Goal: Contribute content

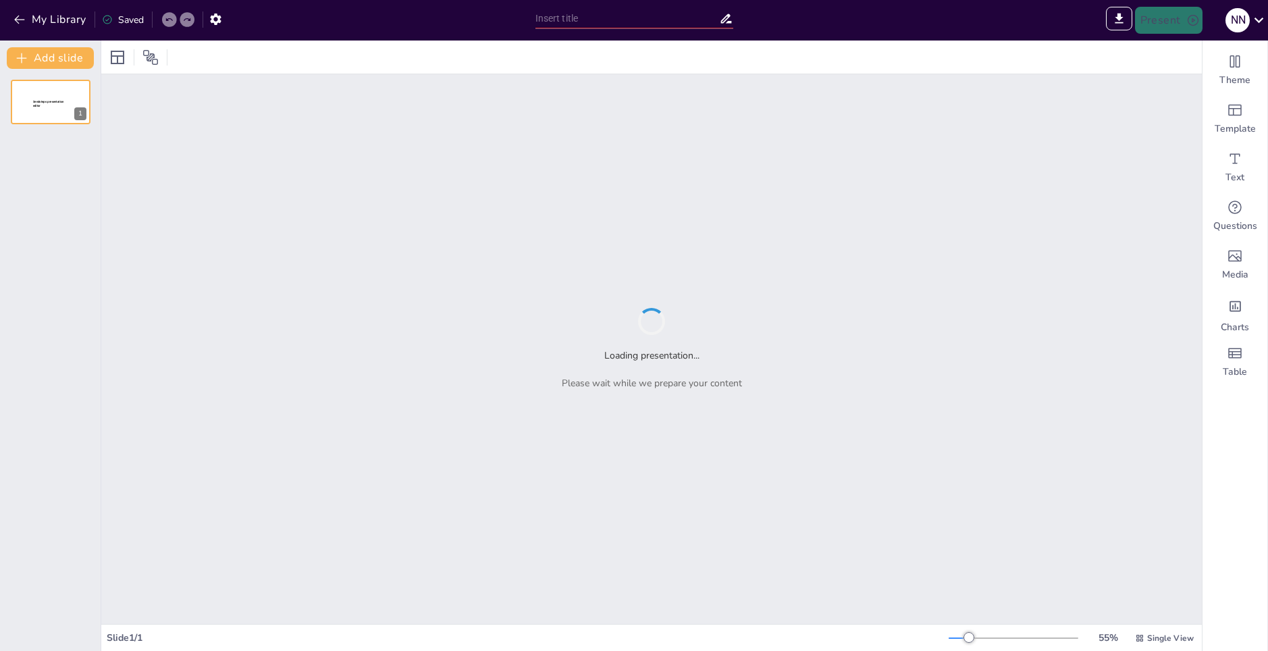
type input "Эффективное использование тепла: материалы и технологии для энергосбережения"
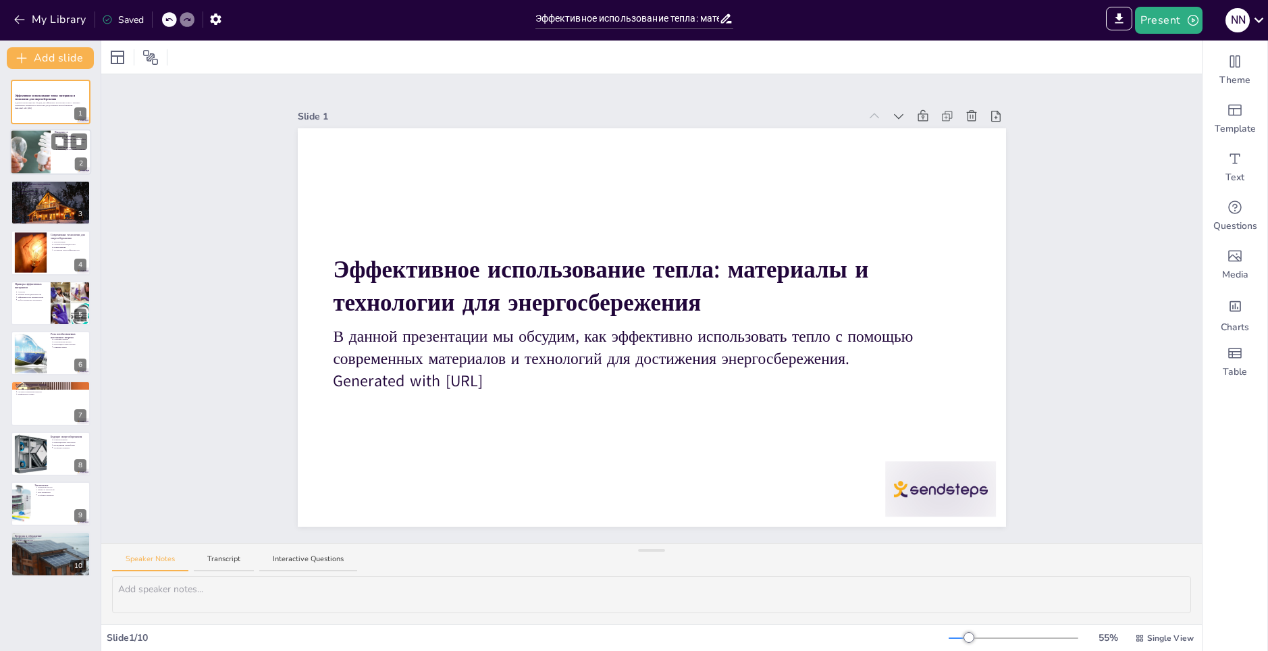
click at [35, 157] on div at bounding box center [30, 153] width 88 height 46
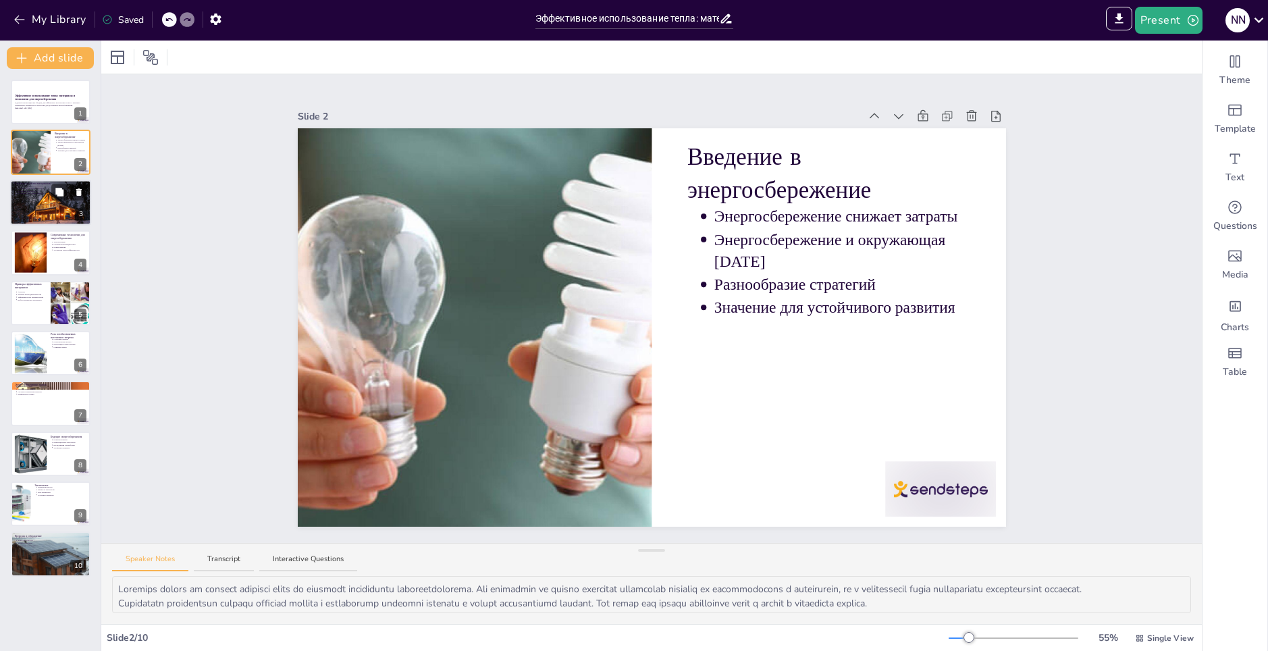
click at [41, 207] on div at bounding box center [50, 203] width 81 height 76
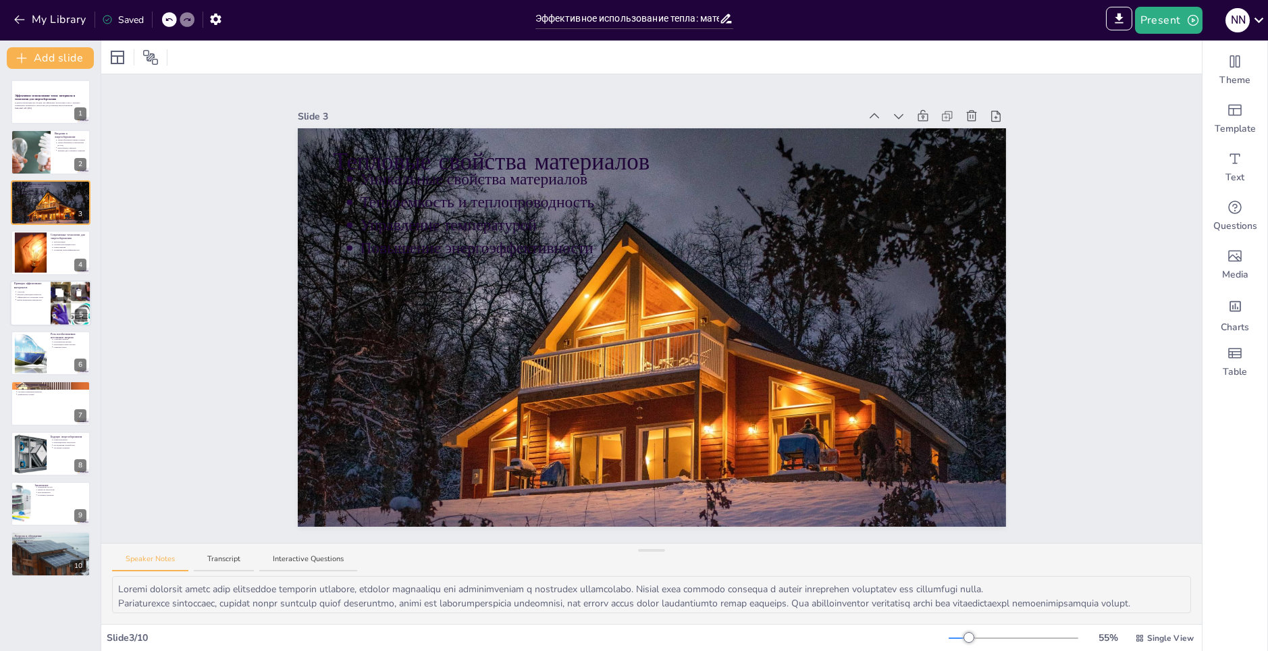
click at [36, 315] on div at bounding box center [50, 303] width 81 height 46
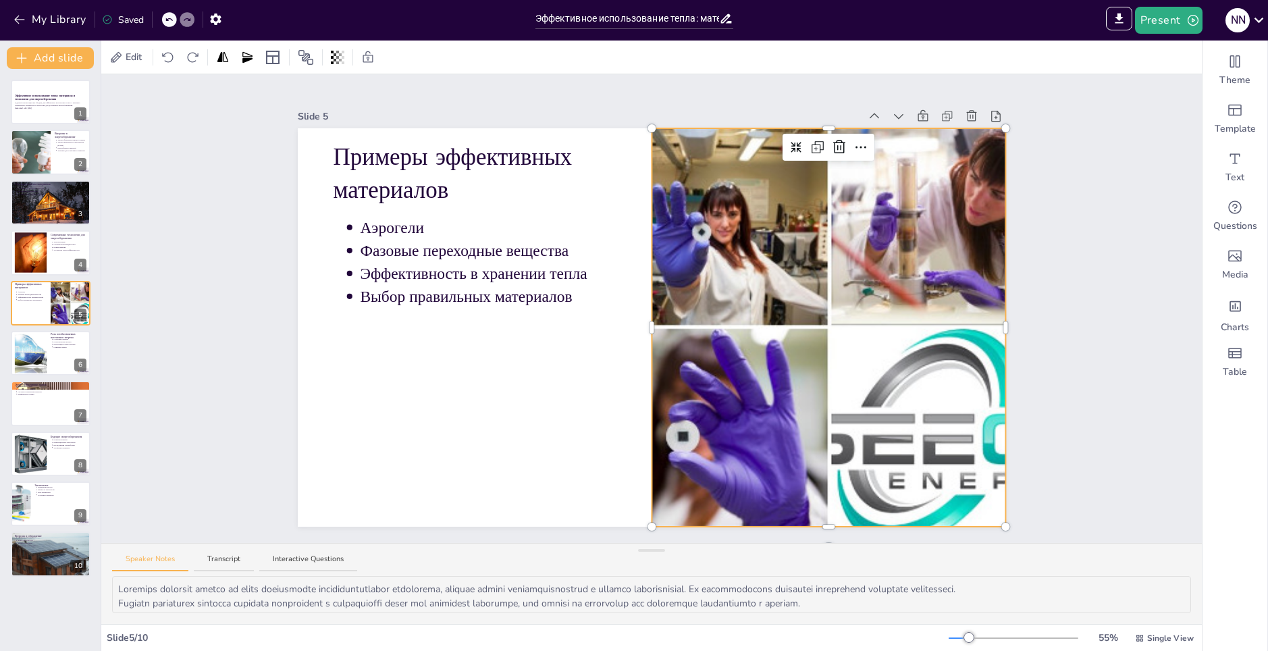
click at [910, 389] on div at bounding box center [828, 327] width 877 height 398
click at [32, 344] on div at bounding box center [30, 353] width 58 height 41
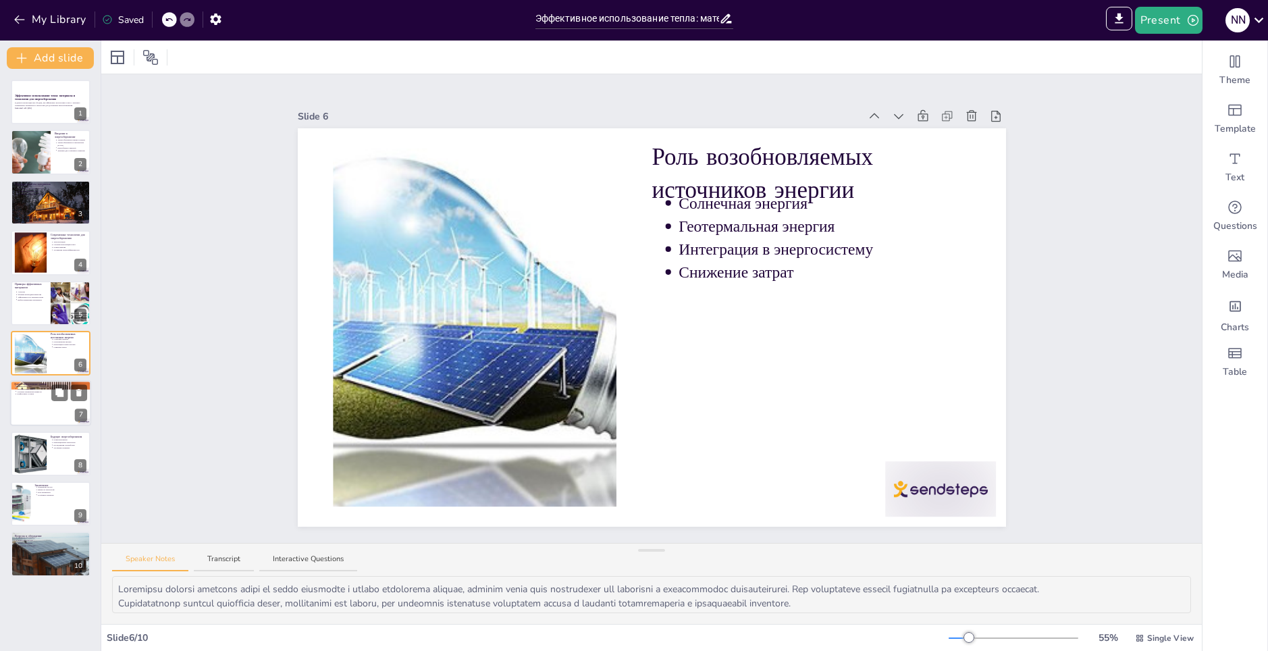
click at [43, 397] on div at bounding box center [50, 404] width 81 height 46
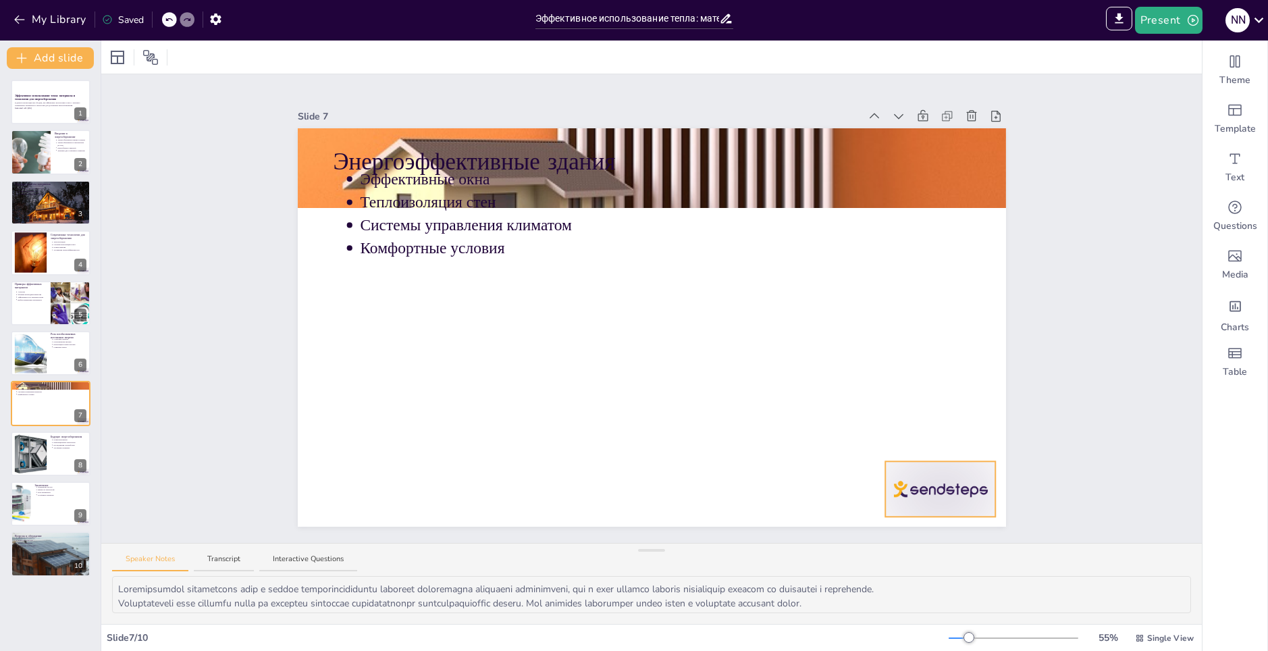
click at [954, 472] on div at bounding box center [940, 488] width 111 height 55
click at [945, 431] on icon at bounding box center [951, 434] width 12 height 14
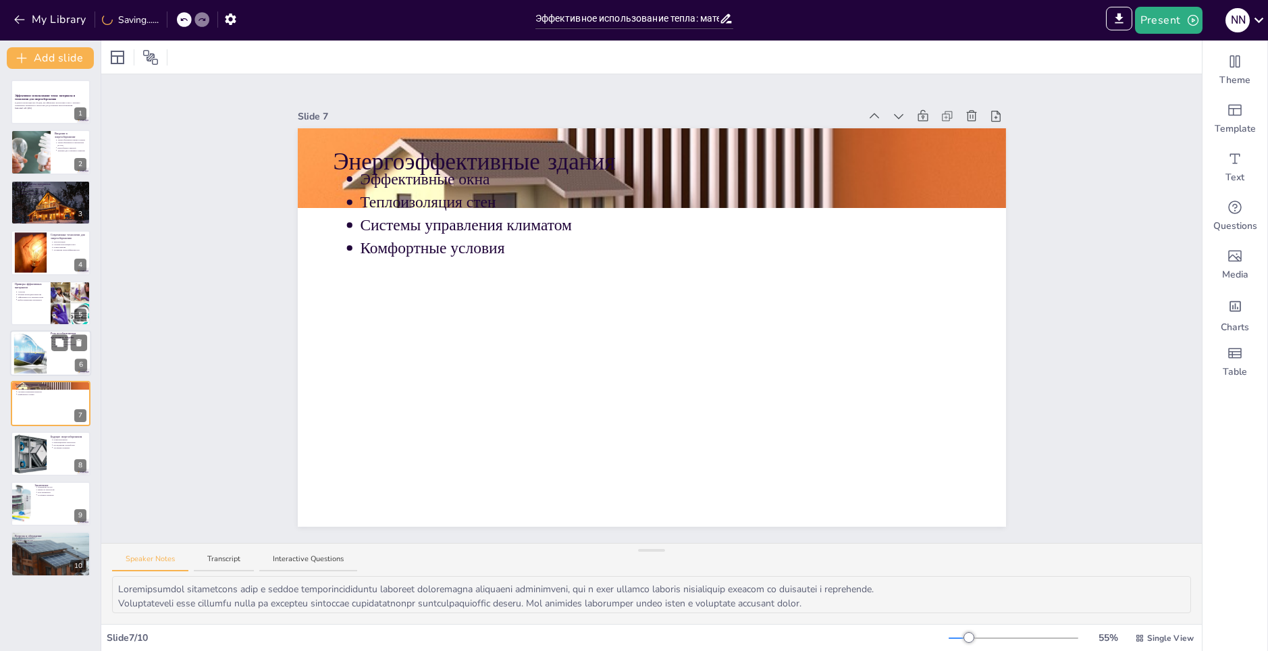
click at [38, 358] on div at bounding box center [30, 353] width 58 height 41
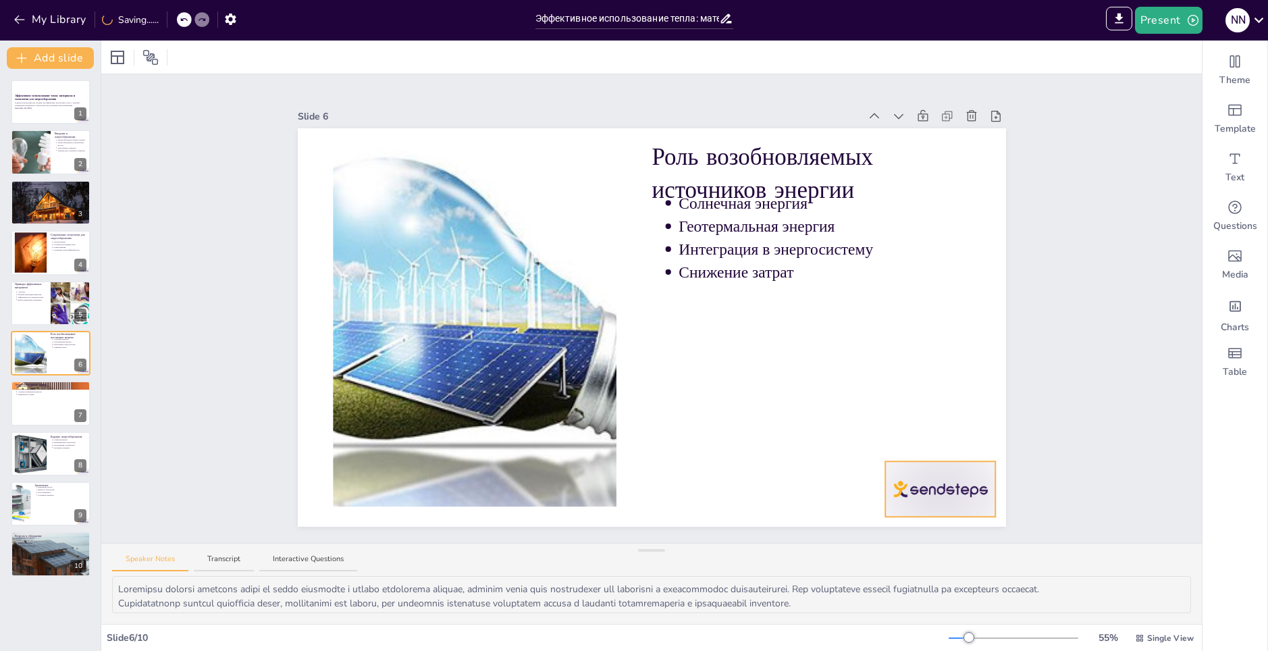
click at [941, 490] on div at bounding box center [940, 488] width 111 height 55
click at [943, 436] on icon at bounding box center [951, 434] width 16 height 16
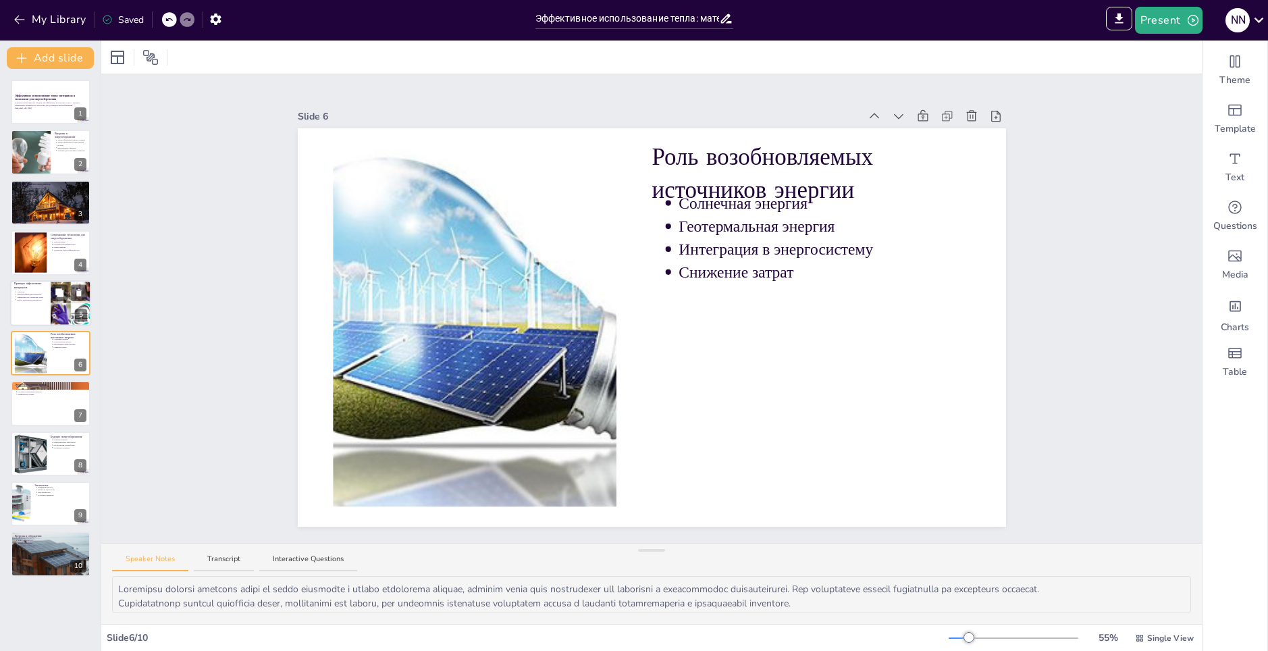
click at [36, 298] on p "Выбор правильных материалов" at bounding box center [32, 299] width 30 height 3
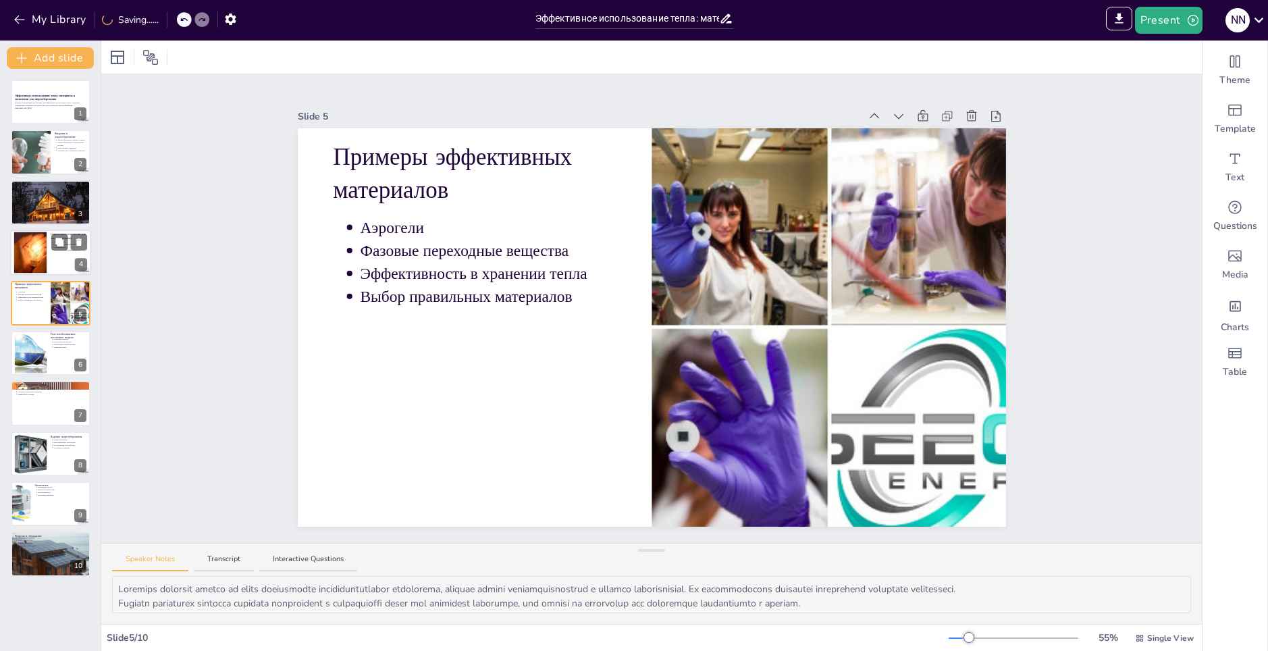
click at [19, 241] on div at bounding box center [30, 252] width 66 height 41
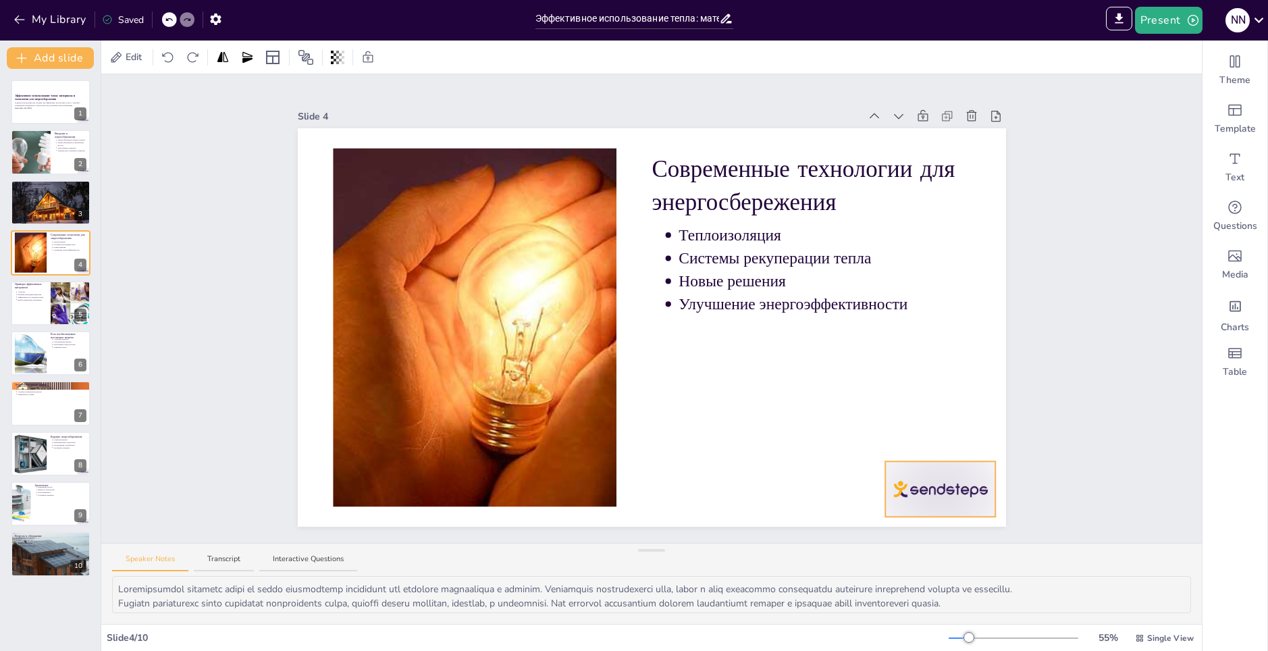
click at [922, 479] on div at bounding box center [940, 488] width 111 height 55
click at [943, 429] on icon at bounding box center [951, 434] width 16 height 16
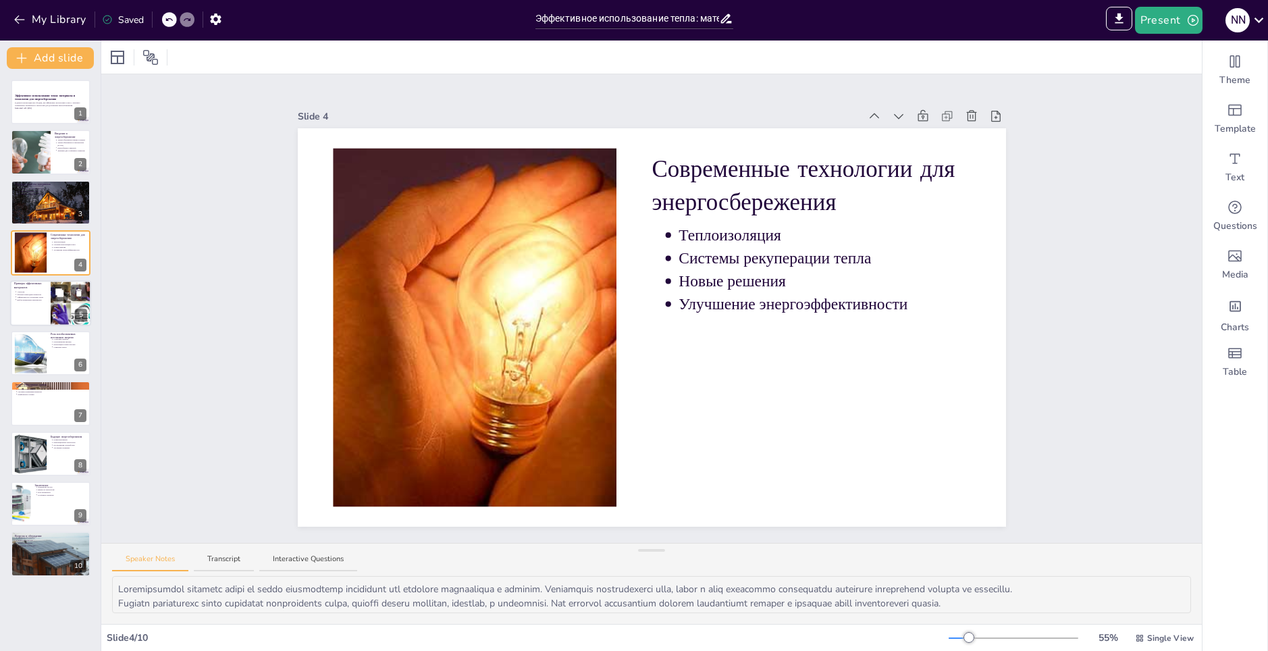
click at [32, 297] on p "Эффективность в хранении тепла" at bounding box center [32, 297] width 30 height 3
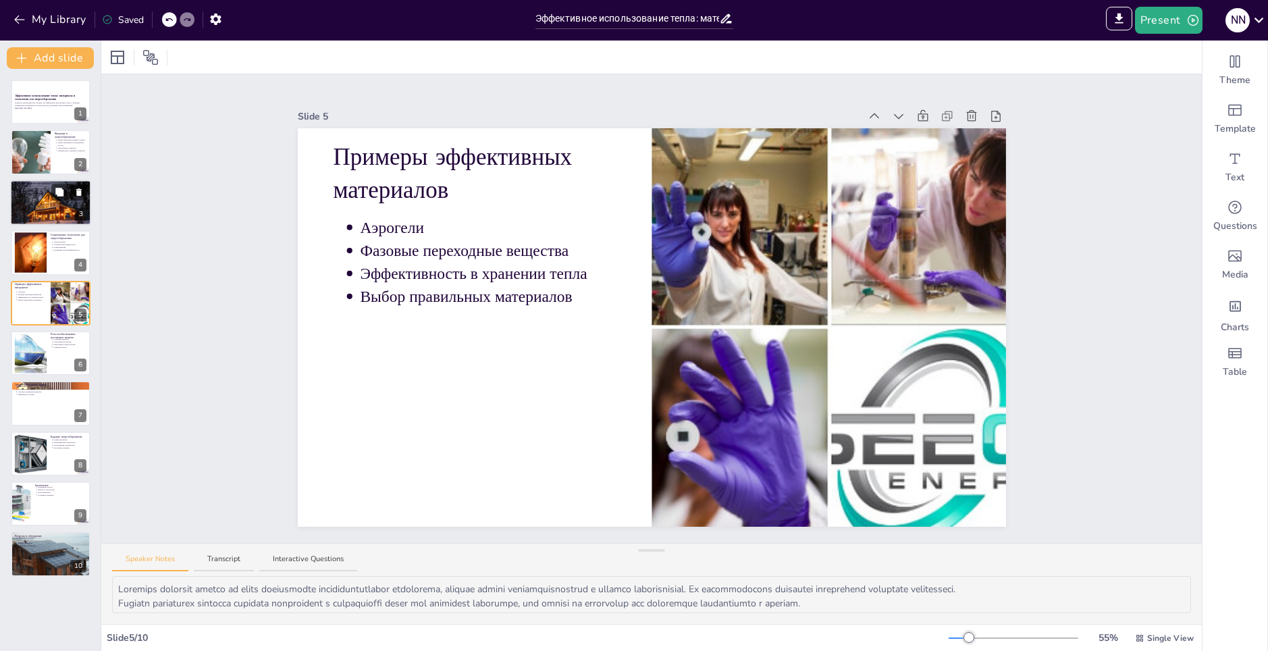
click at [46, 205] on div at bounding box center [50, 203] width 81 height 76
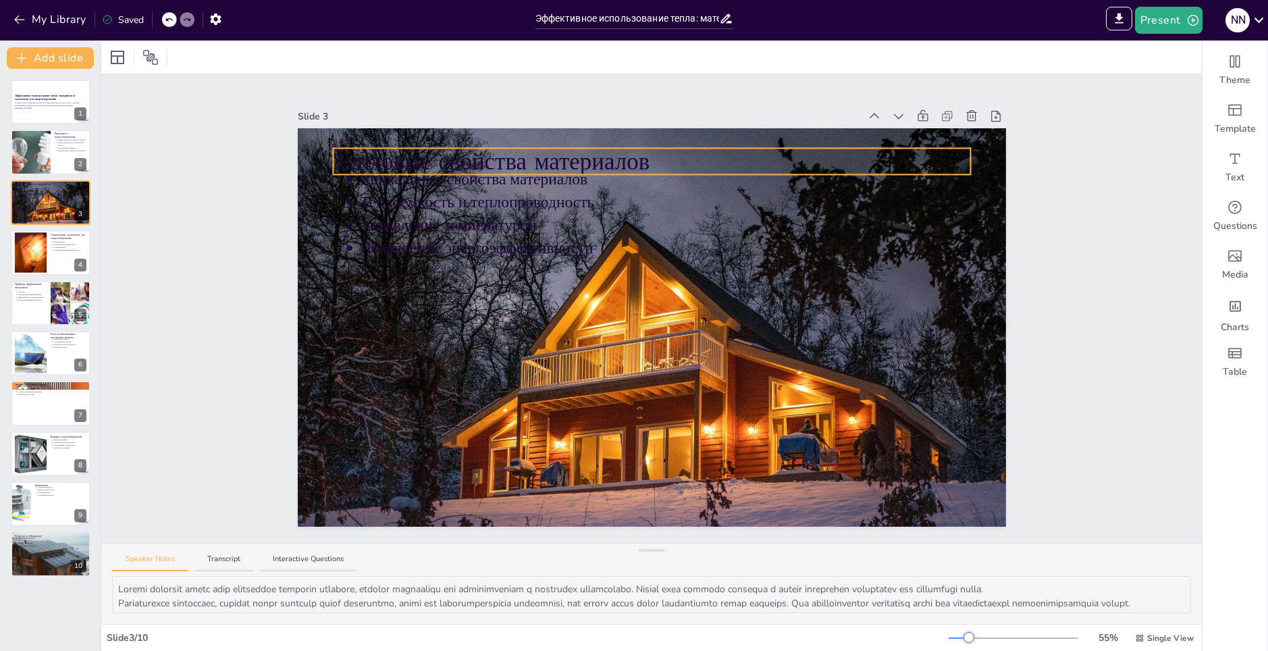
click at [560, 153] on p "Тепловые свойства материалов" at bounding box center [651, 161] width 637 height 33
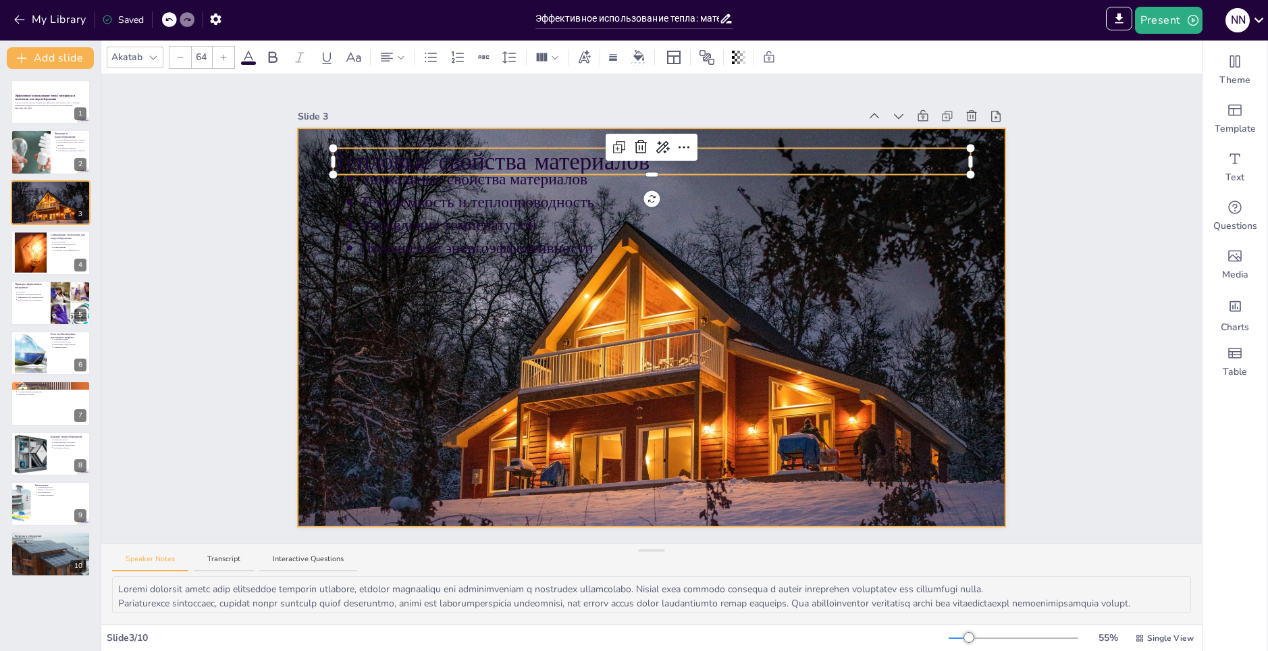
click at [679, 336] on div at bounding box center [652, 328] width 708 height 658
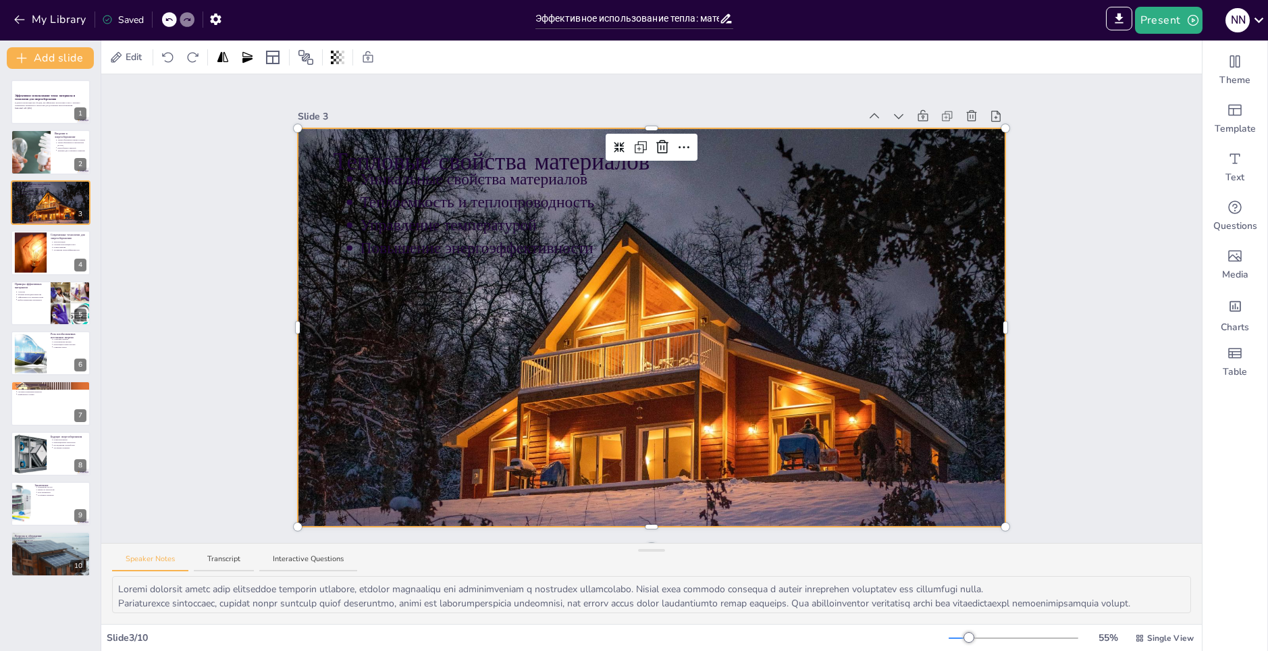
click at [679, 336] on div at bounding box center [652, 328] width 708 height 658
click at [656, 145] on icon at bounding box center [662, 147] width 12 height 14
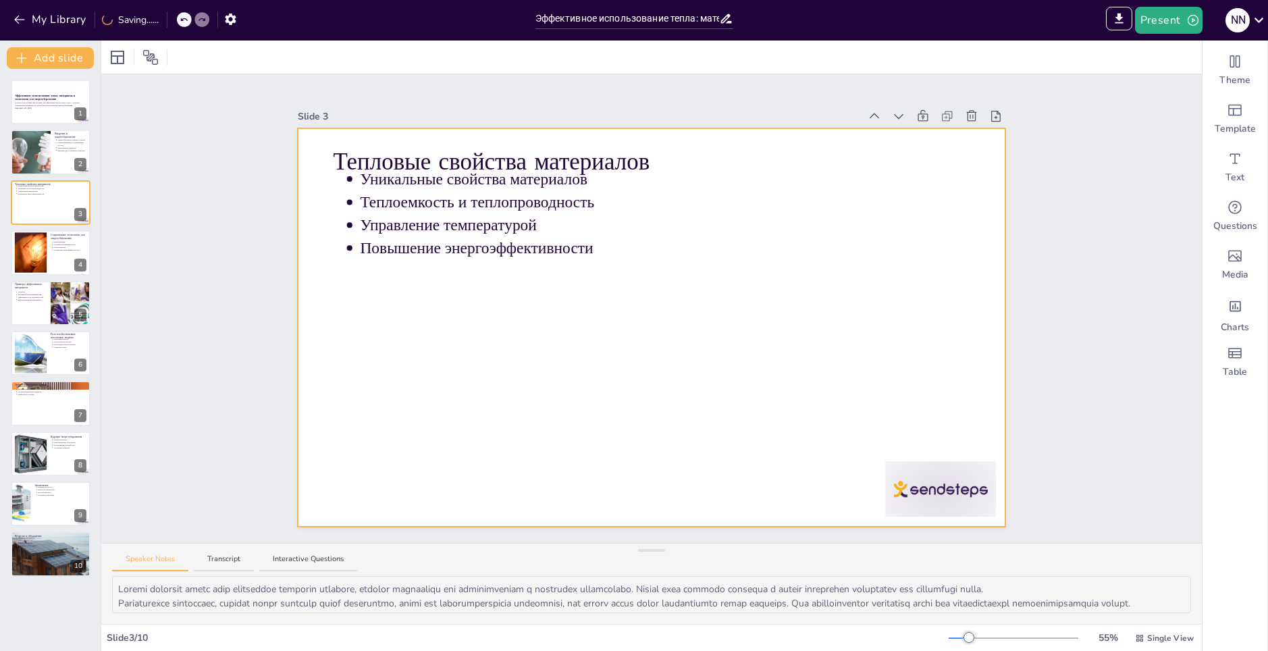
click at [611, 323] on div at bounding box center [652, 327] width 708 height 398
click at [886, 474] on div at bounding box center [940, 488] width 111 height 55
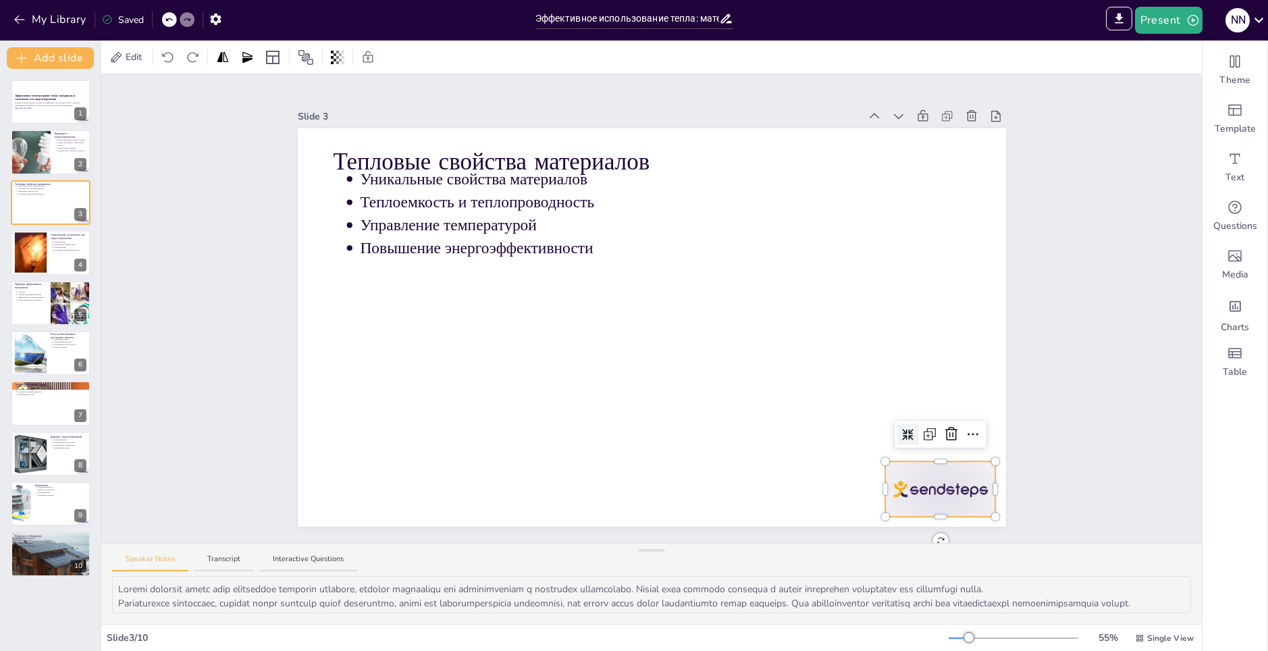
drag, startPoint x: 943, startPoint y: 428, endPoint x: 785, endPoint y: 359, distance: 173.0
click at [943, 426] on icon at bounding box center [951, 434] width 16 height 16
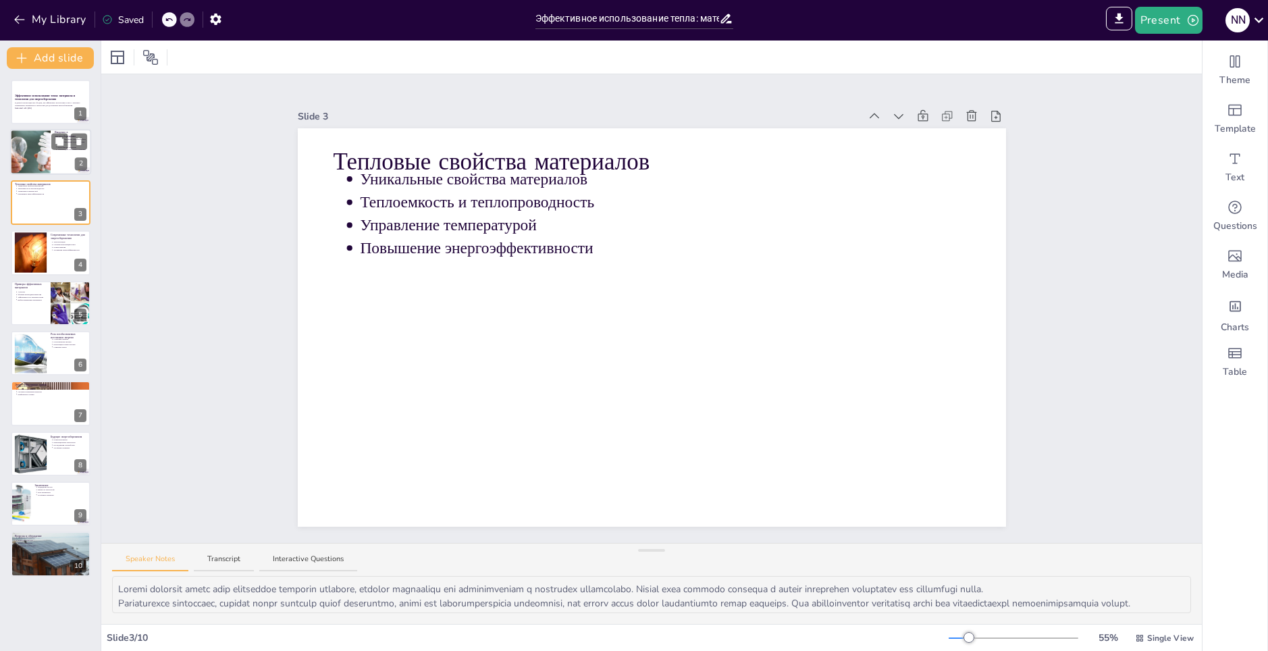
click at [24, 142] on div at bounding box center [30, 153] width 88 height 46
type textarea "Loremips dolors am consect adipisci elits do eiusmodt incididuntu laboreetdolor…"
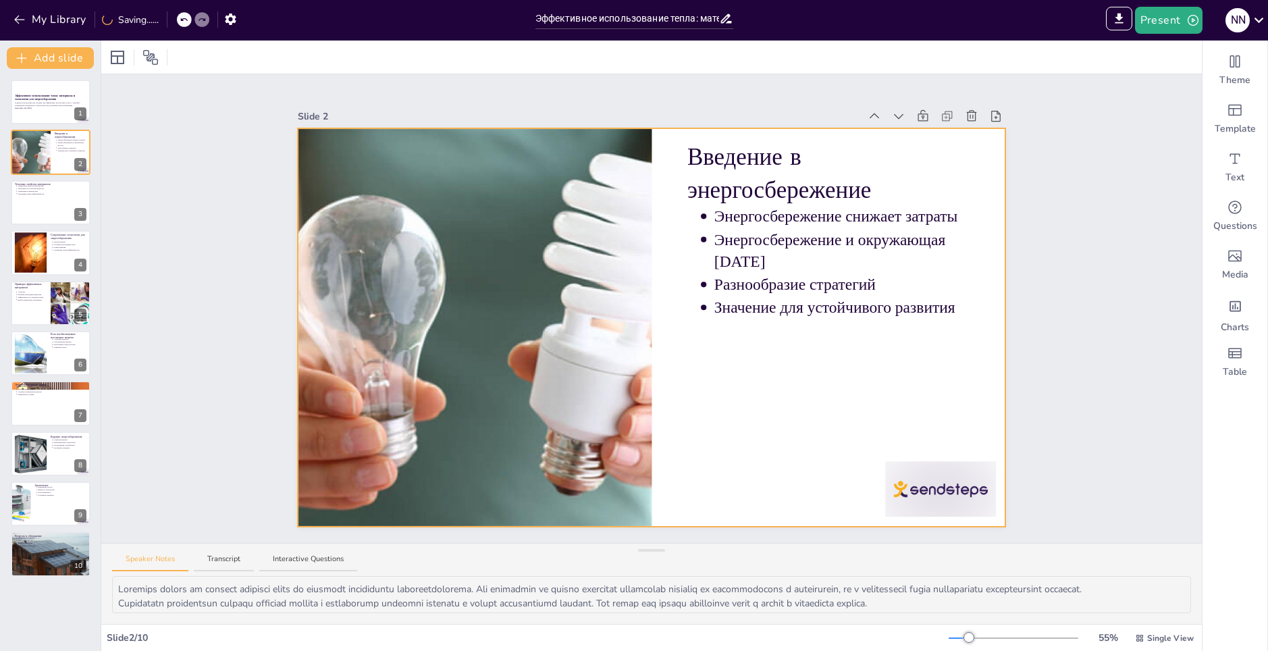
click at [900, 477] on div at bounding box center [940, 488] width 111 height 55
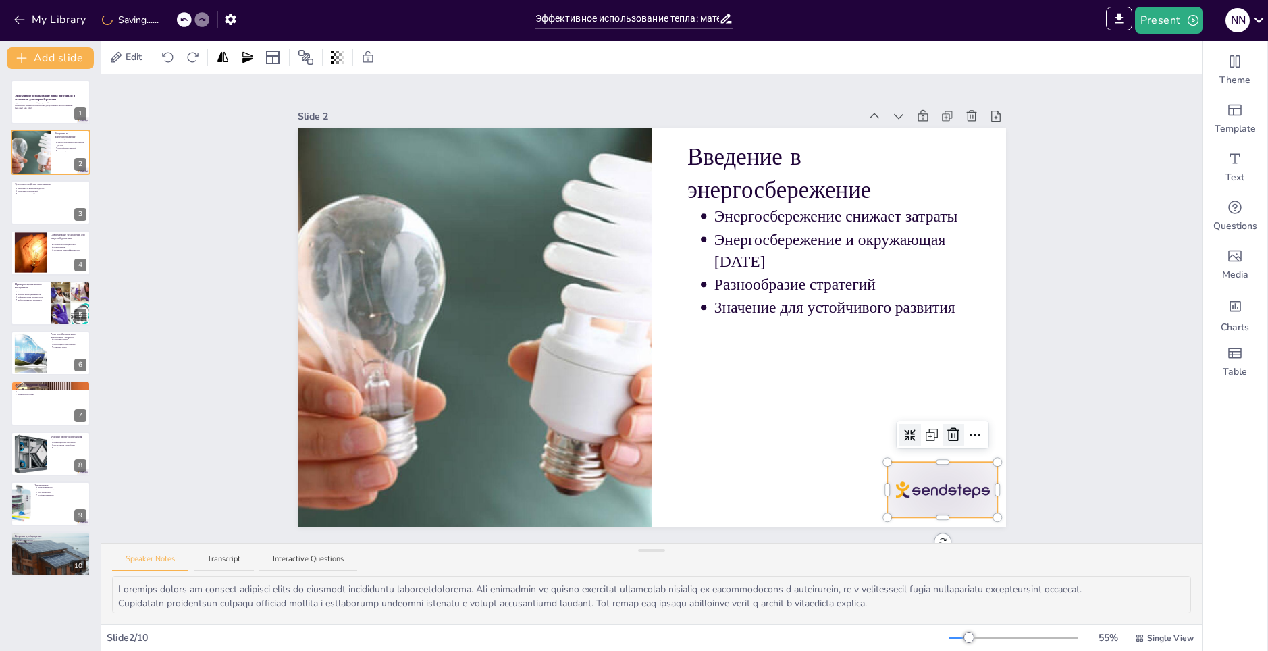
click at [945, 429] on icon at bounding box center [953, 435] width 16 height 16
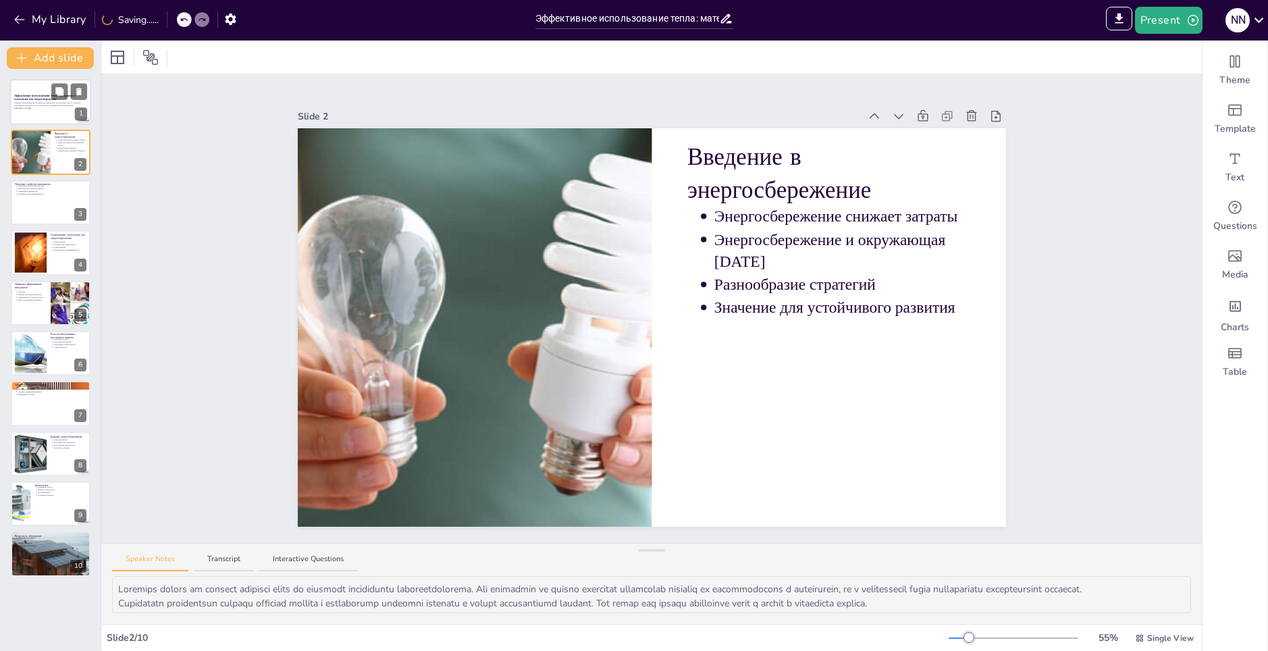
click at [26, 100] on strong "Эффективное использование тепла: материалы и технологии для энергосбережения" at bounding box center [44, 97] width 61 height 7
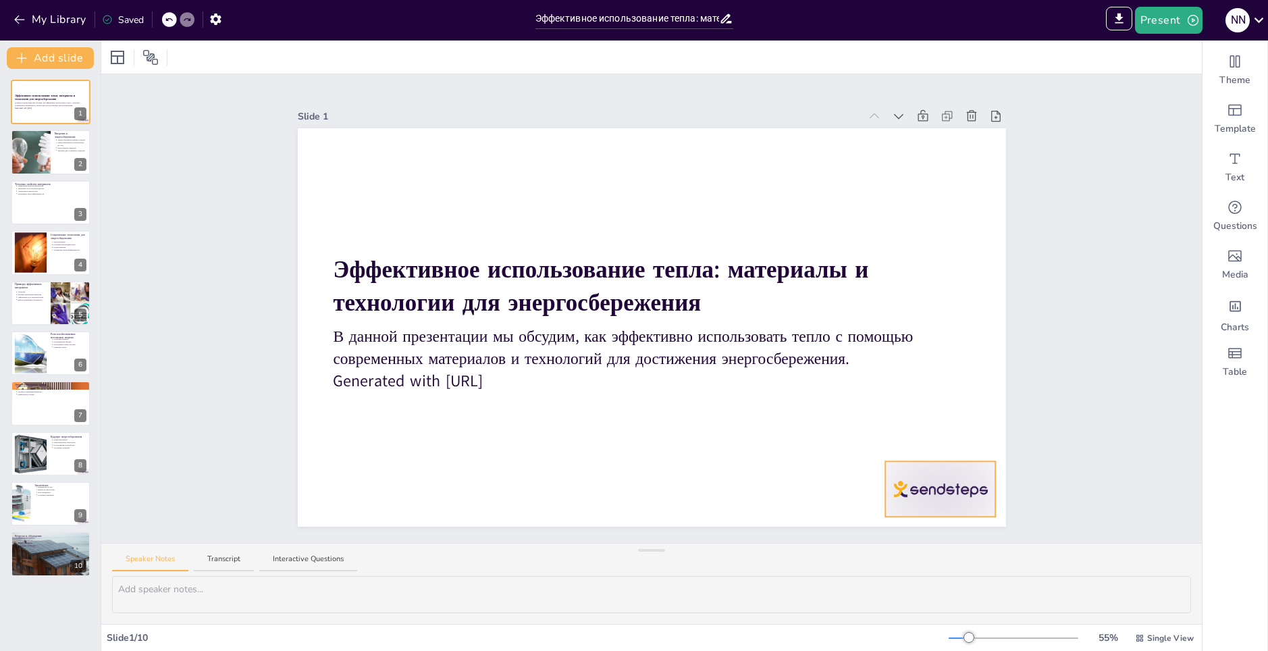
click at [924, 472] on div at bounding box center [940, 488] width 111 height 55
drag, startPoint x: 944, startPoint y: 433, endPoint x: 891, endPoint y: 412, distance: 57.3
click at [944, 432] on icon at bounding box center [951, 434] width 16 height 16
click at [14, 481] on div "Эффективное использование тепла: материалы и технологии для энергосбережения В …" at bounding box center [50, 328] width 101 height 497
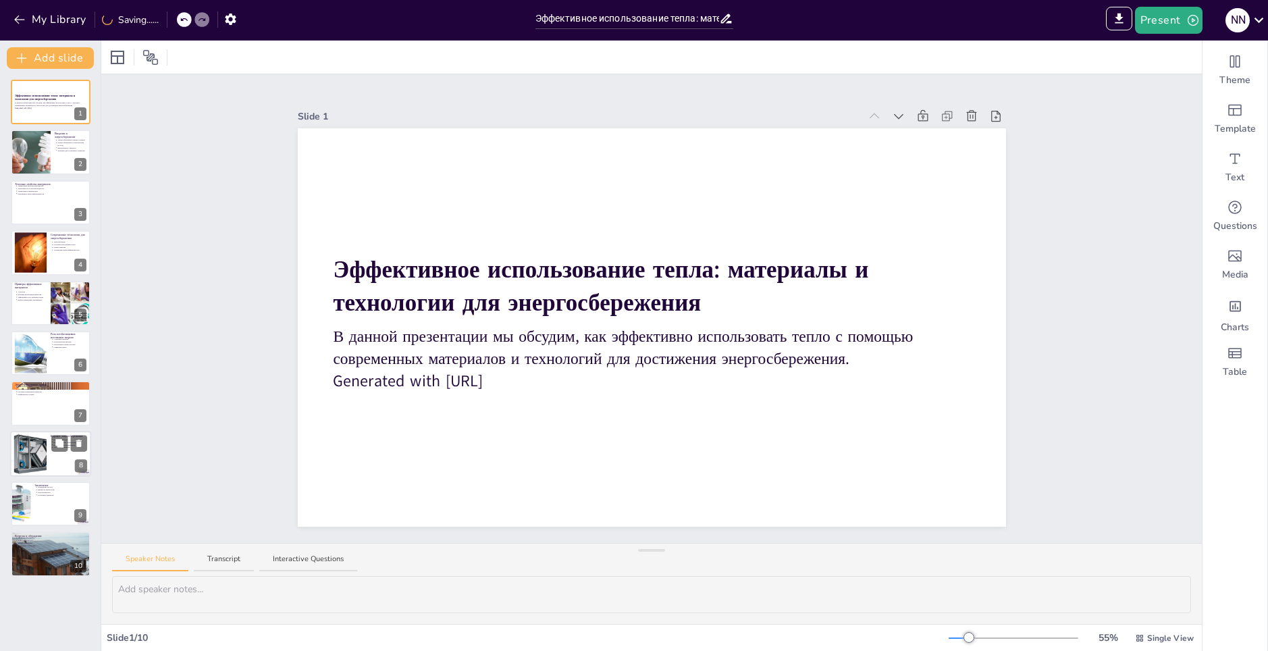
click at [34, 456] on div at bounding box center [30, 453] width 51 height 41
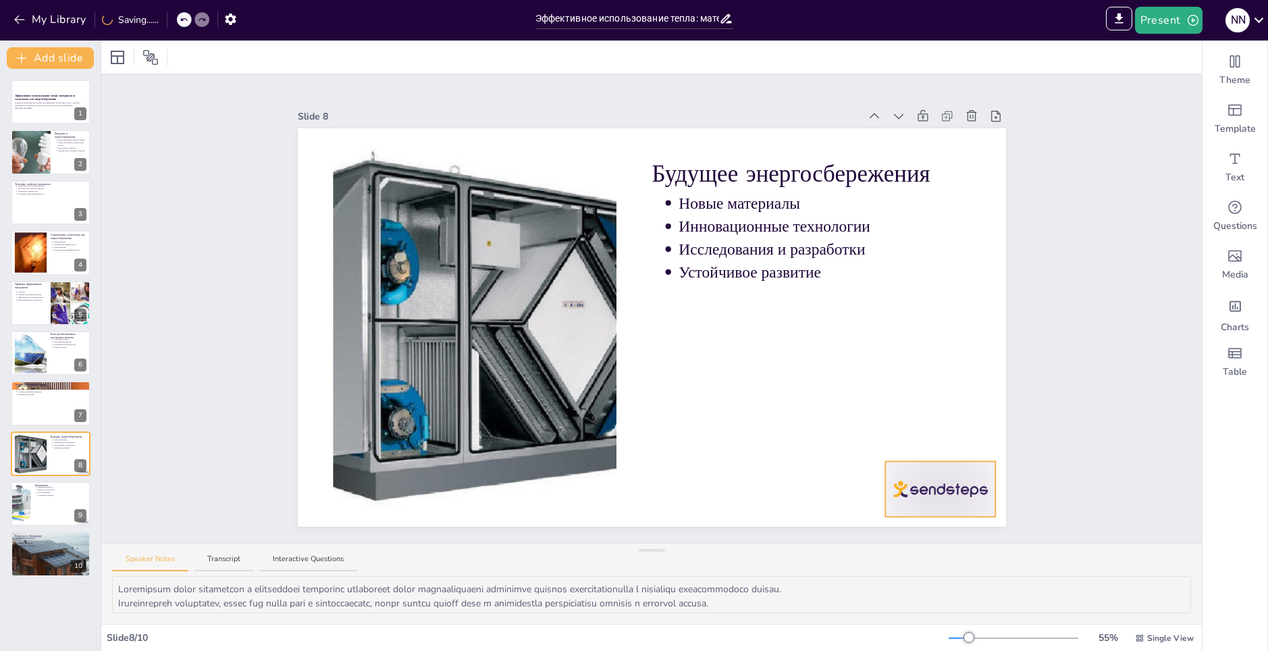
click at [905, 479] on div at bounding box center [940, 488] width 111 height 55
click at [947, 430] on icon at bounding box center [952, 434] width 16 height 16
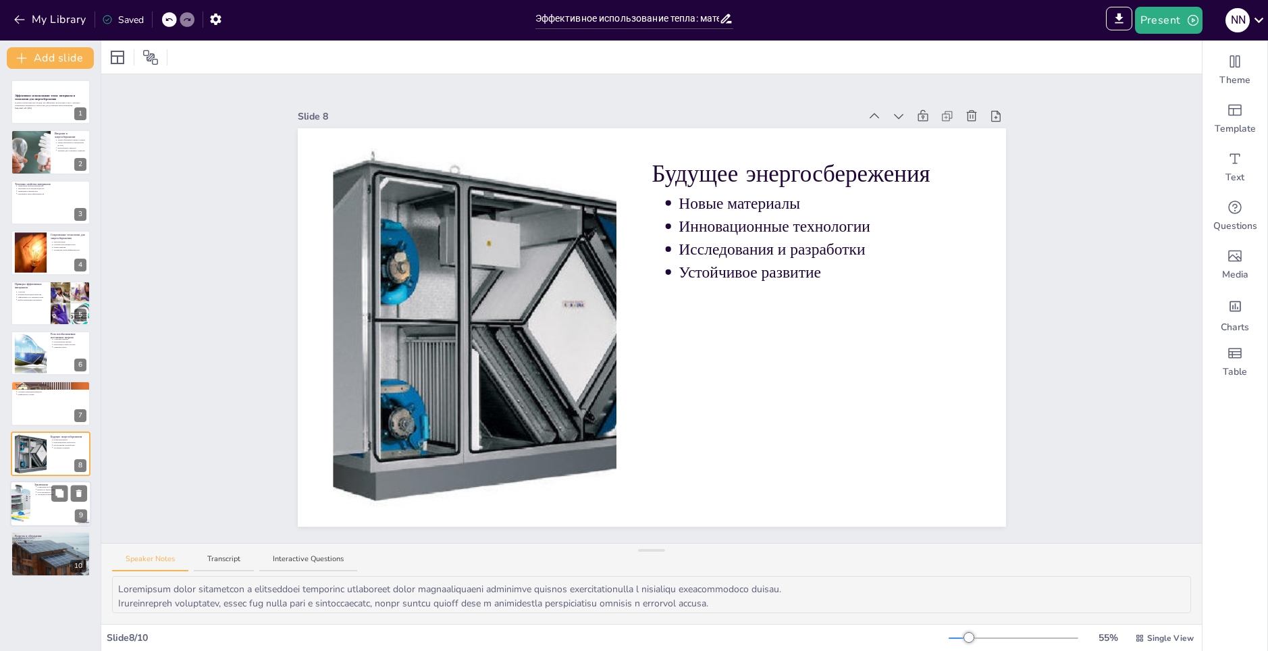
click at [70, 508] on div at bounding box center [50, 504] width 81 height 46
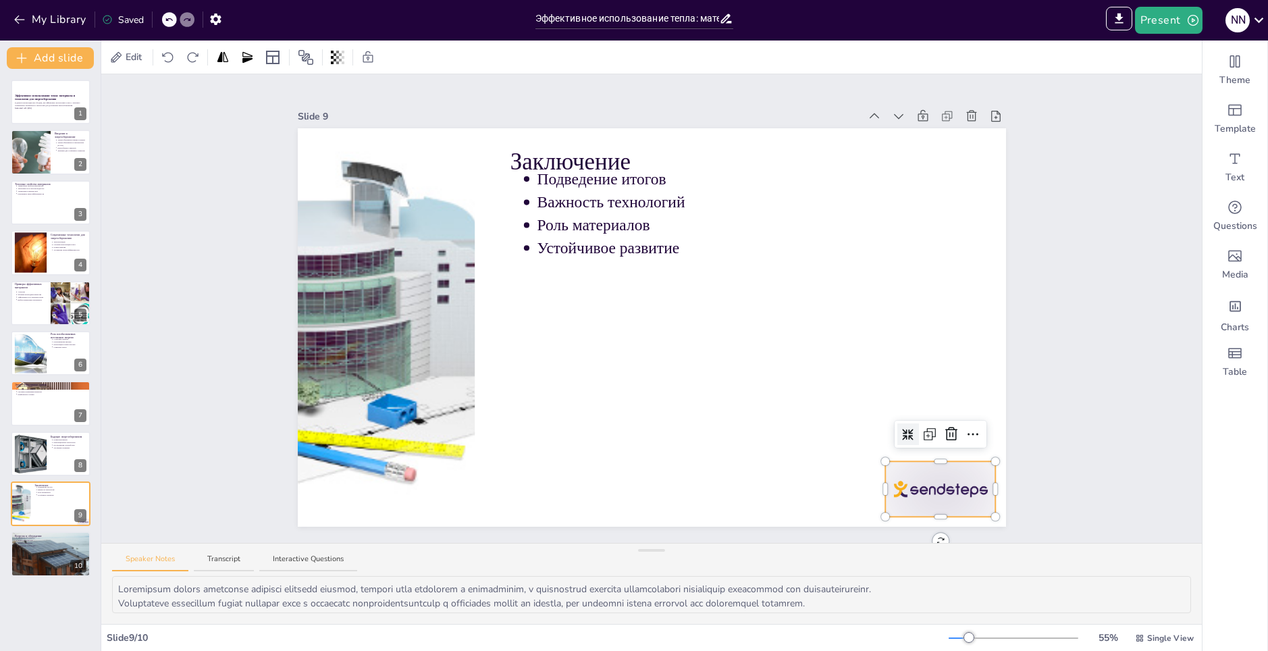
click at [941, 487] on div at bounding box center [940, 488] width 111 height 55
click at [945, 429] on icon at bounding box center [951, 434] width 12 height 14
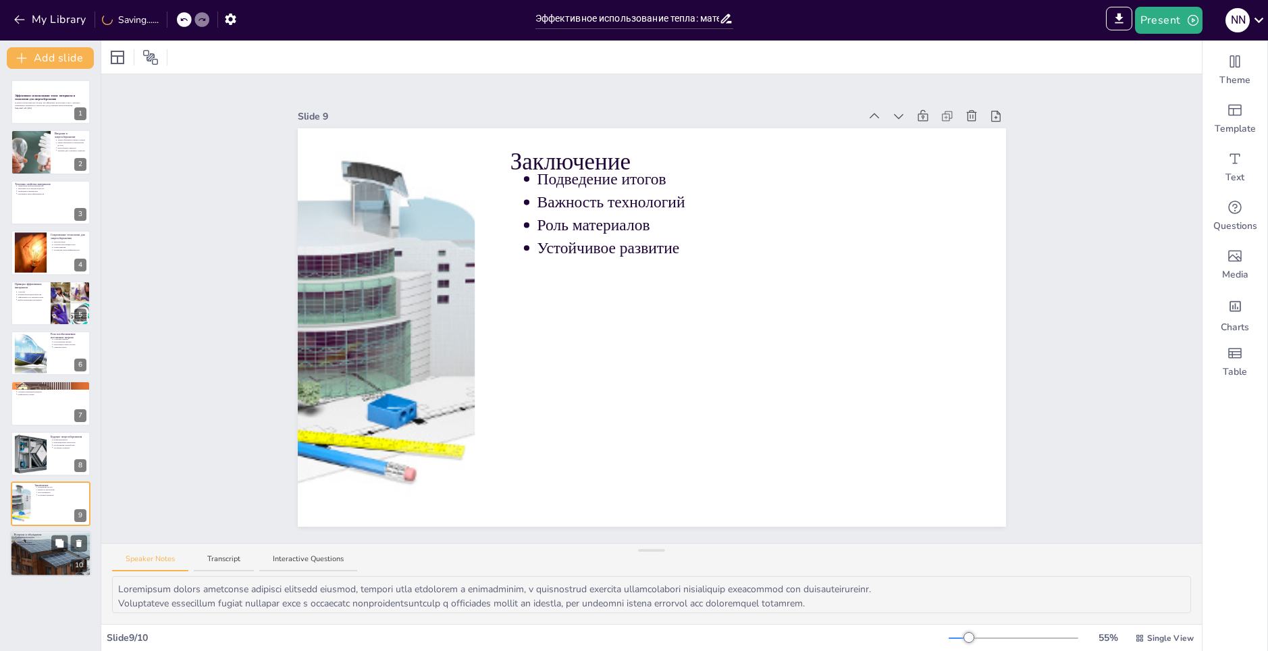
click at [33, 546] on p "Углубление понимания" at bounding box center [52, 545] width 70 height 3
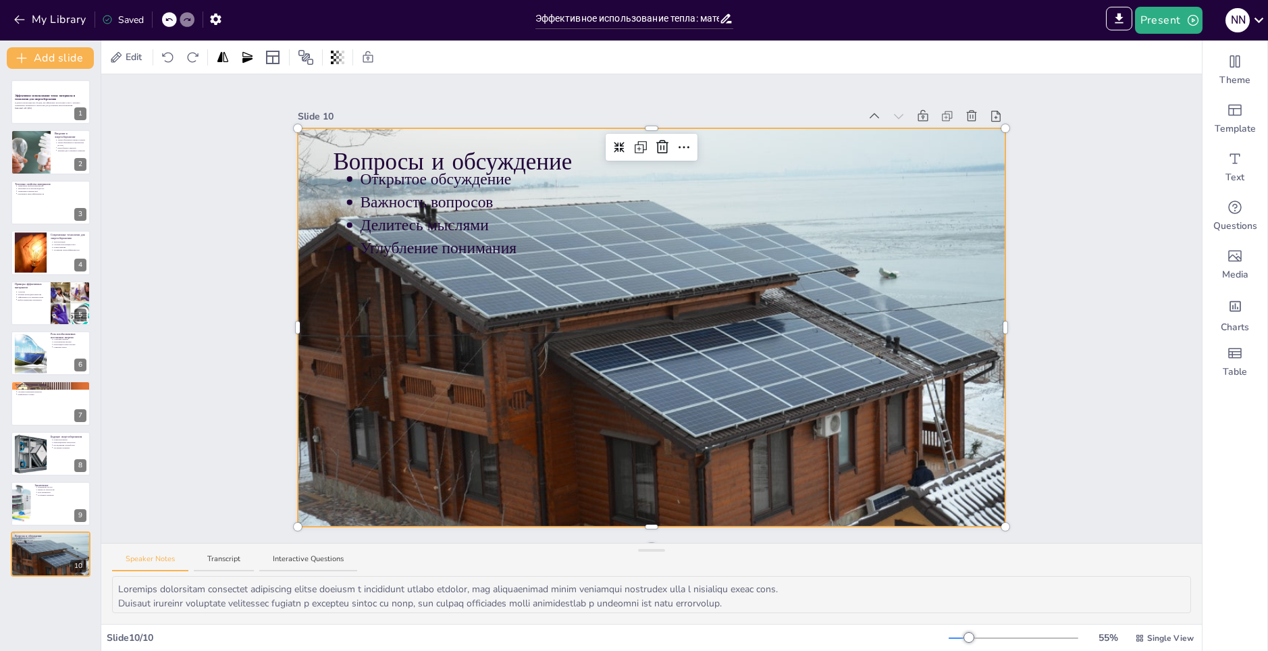
click at [603, 404] on div at bounding box center [652, 328] width 708 height 492
click at [48, 508] on div at bounding box center [50, 504] width 81 height 46
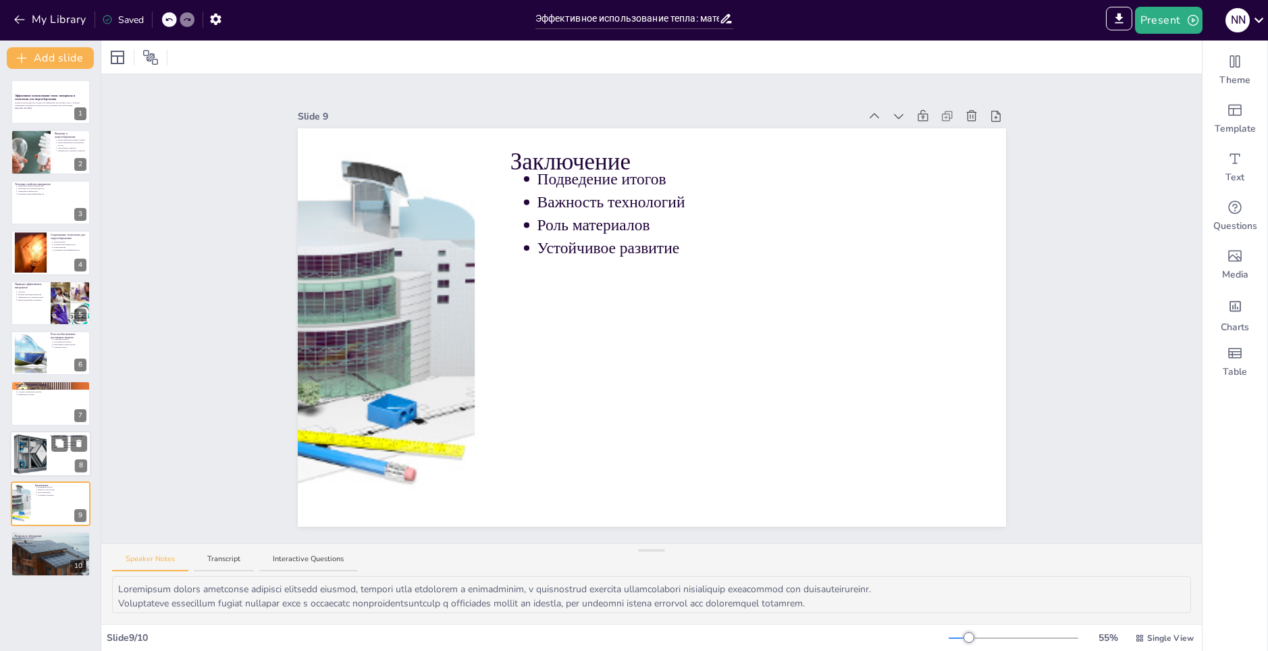
click at [43, 450] on div at bounding box center [30, 453] width 51 height 41
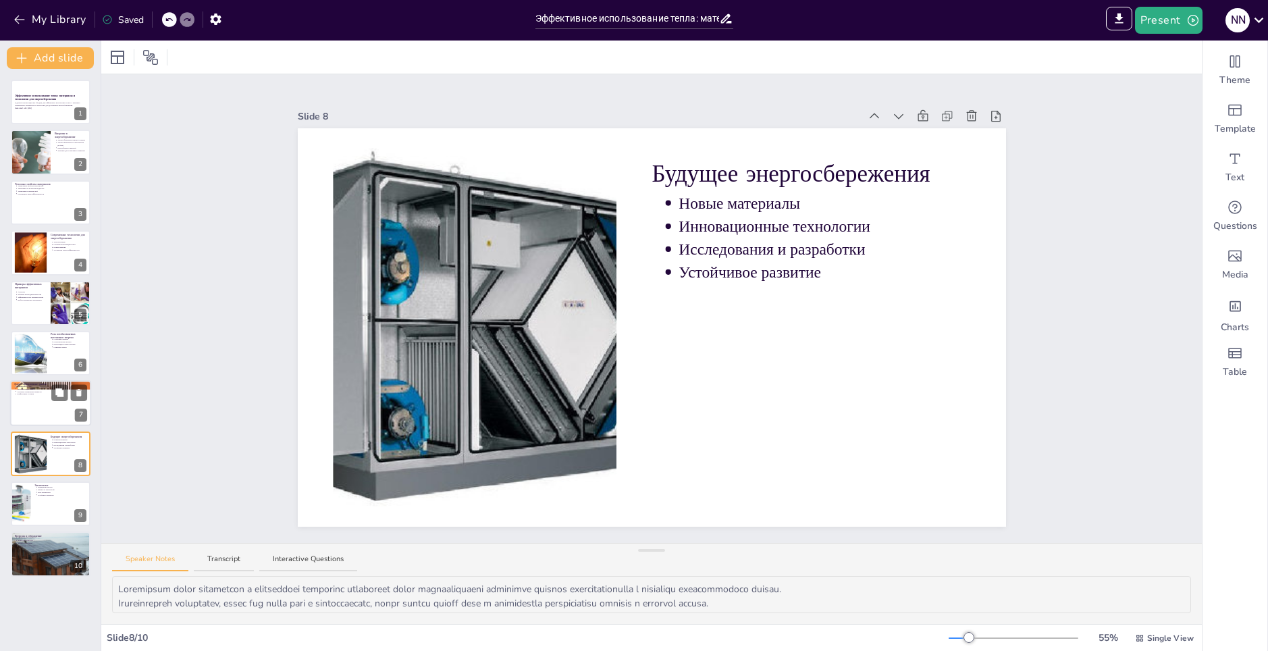
click at [32, 381] on div "Энергоэффективные здания Эффективные окна Теплоизоляция стен Системы управления…" at bounding box center [50, 381] width 81 height 0
type textarea "Loremipsumdol sitametcons adip e seddoe temporincididuntu laboreet doloremagna …"
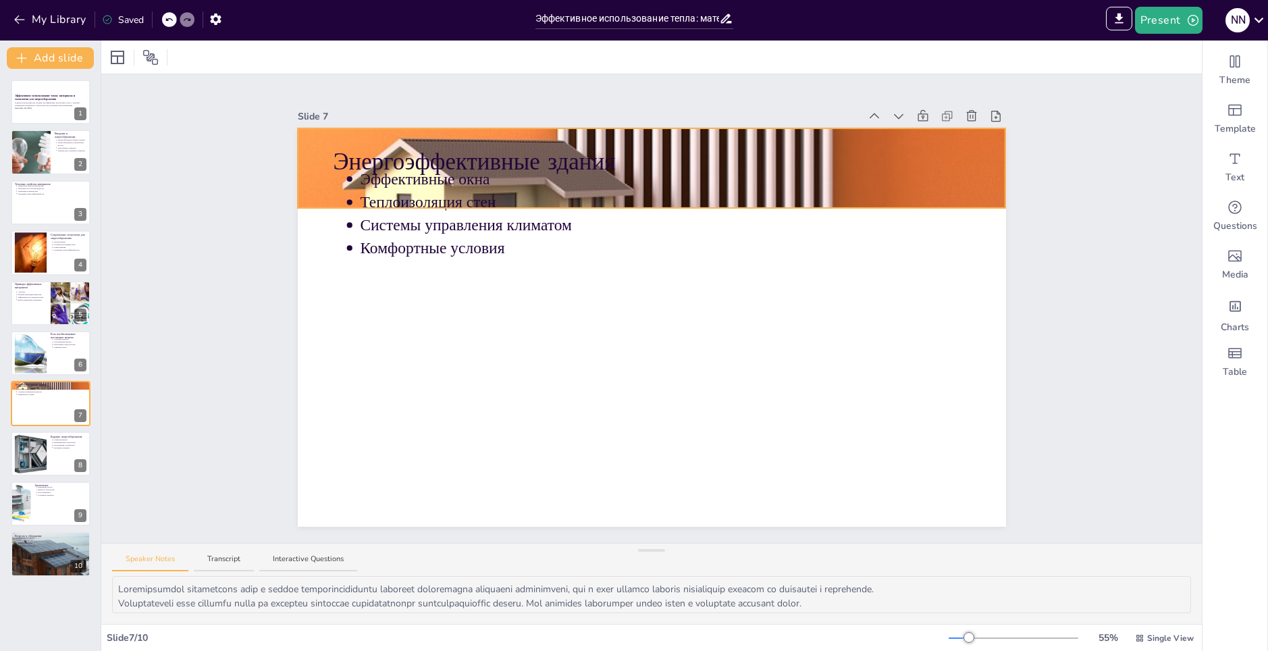
click at [971, 174] on div at bounding box center [652, 167] width 708 height 313
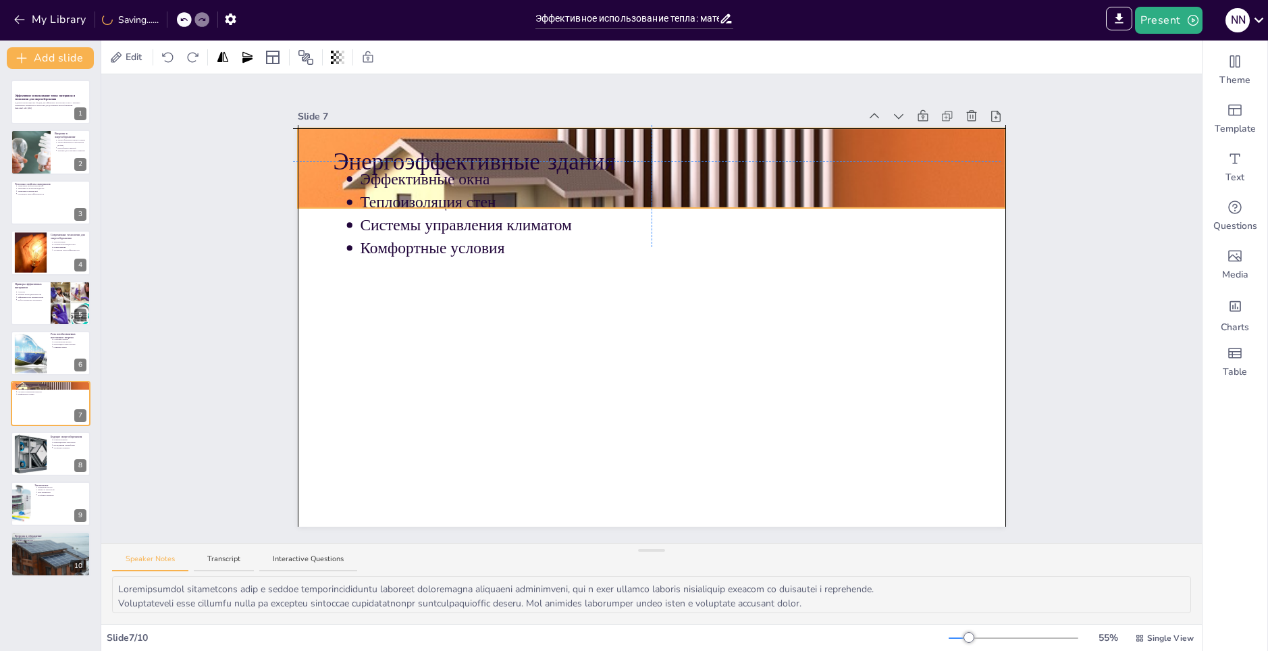
click at [966, 170] on div at bounding box center [652, 167] width 708 height 313
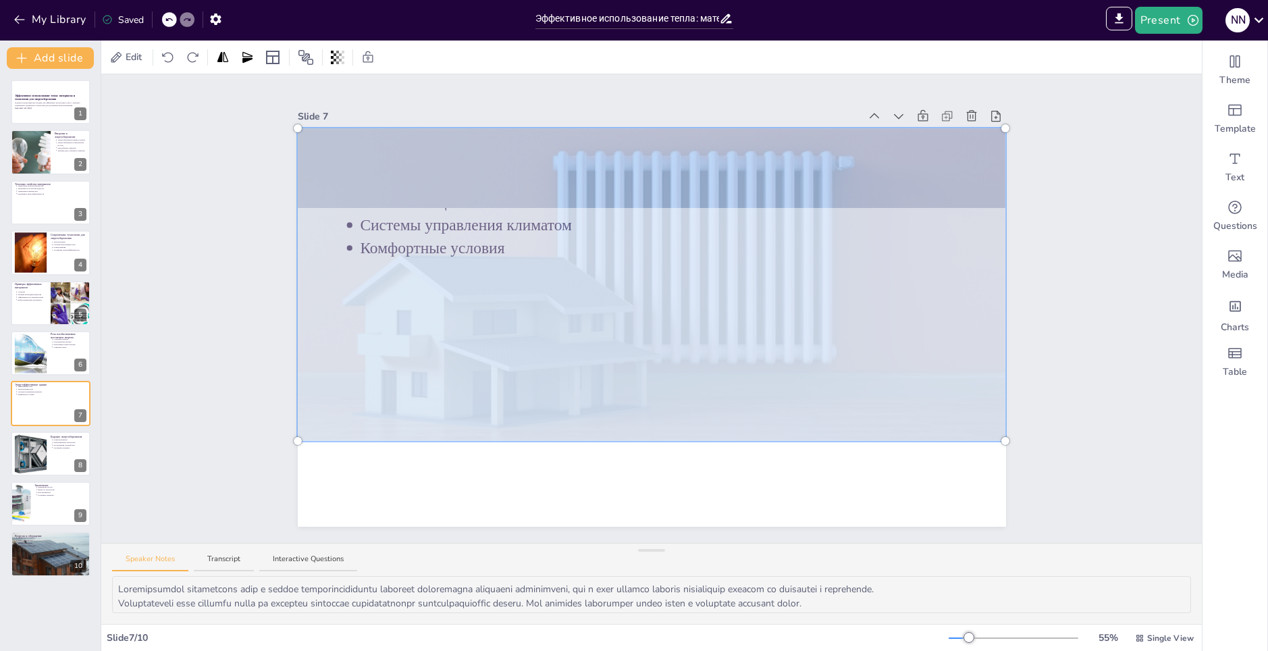
drag, startPoint x: 891, startPoint y: 319, endPoint x: 874, endPoint y: 448, distance: 130.0
click at [874, 448] on div "Энергоэффективные здания Эффективные окна Теплоизоляция стен Системы управления…" at bounding box center [652, 327] width 708 height 398
click at [820, 346] on div at bounding box center [652, 281] width 725 height 329
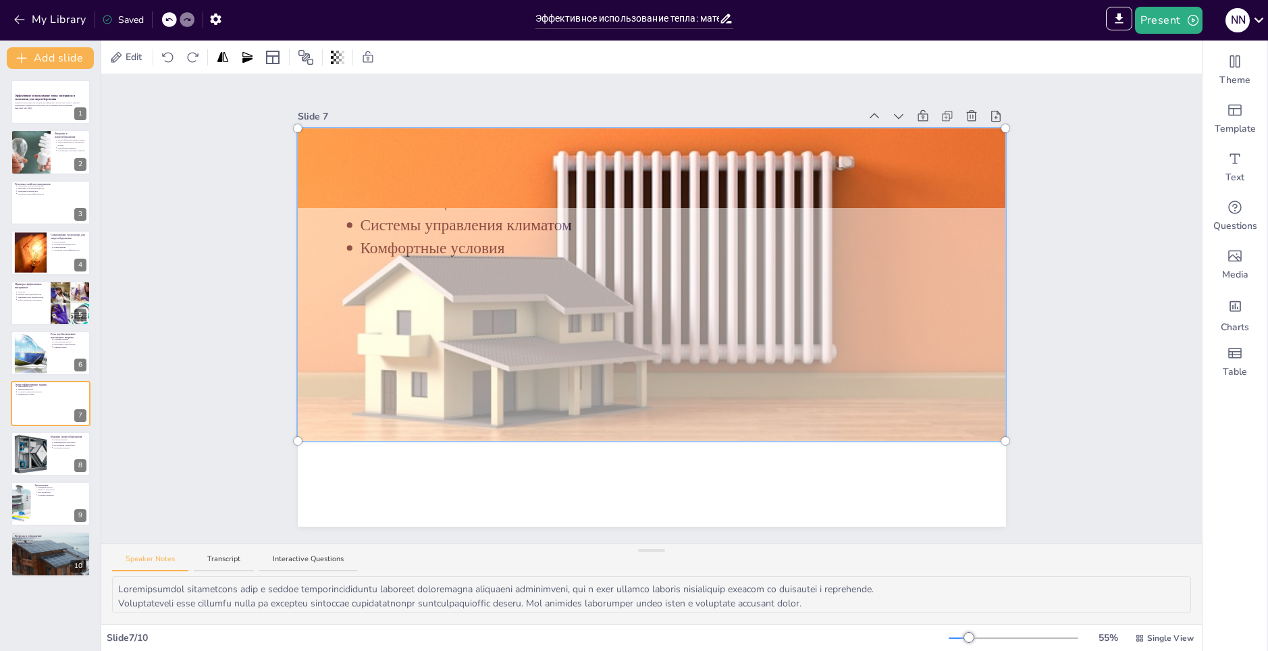
drag, startPoint x: 820, startPoint y: 367, endPoint x: 819, endPoint y: 396, distance: 28.4
click at [819, 396] on div at bounding box center [652, 284] width 725 height 329
click at [711, 165] on div at bounding box center [652, 284] width 725 height 329
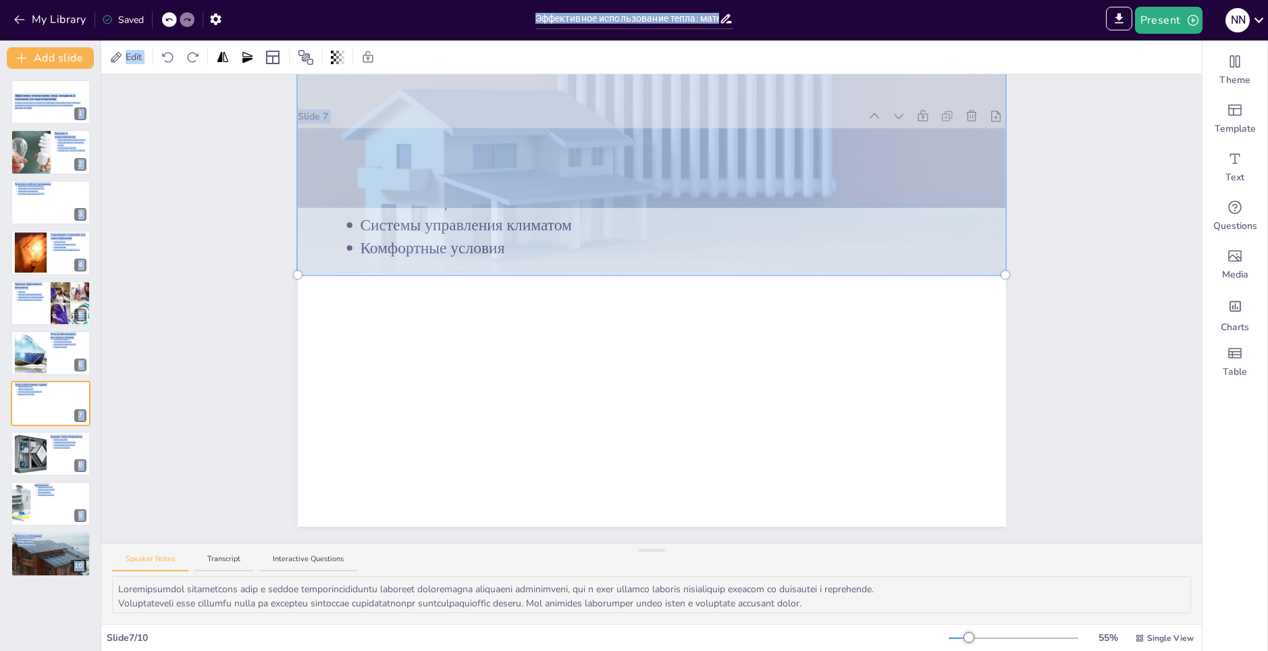
drag, startPoint x: 718, startPoint y: 178, endPoint x: 732, endPoint y: 18, distance: 160.0
click at [732, 18] on div "My Library Saved Эффективное использование тепла: материалы и технологии для эн…" at bounding box center [634, 325] width 1268 height 651
click at [839, 204] on div at bounding box center [652, 119] width 725 height 329
click at [826, 260] on div at bounding box center [652, 119] width 725 height 329
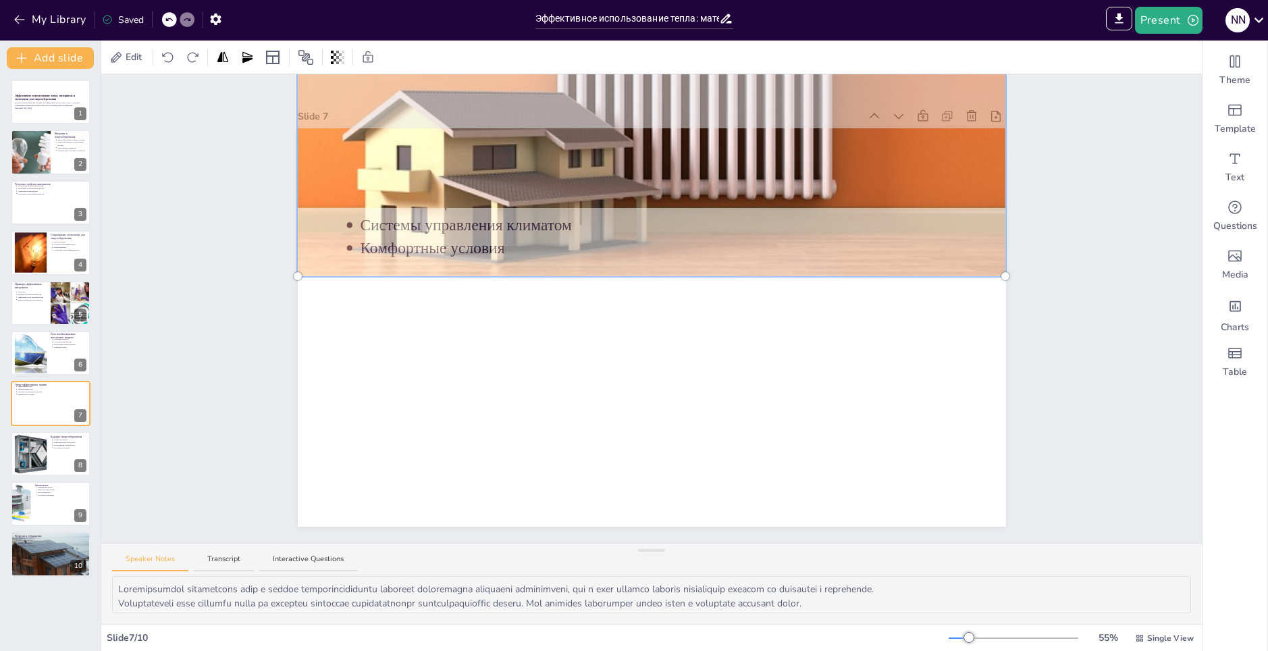
click at [654, 280] on div at bounding box center [652, 327] width 708 height 398
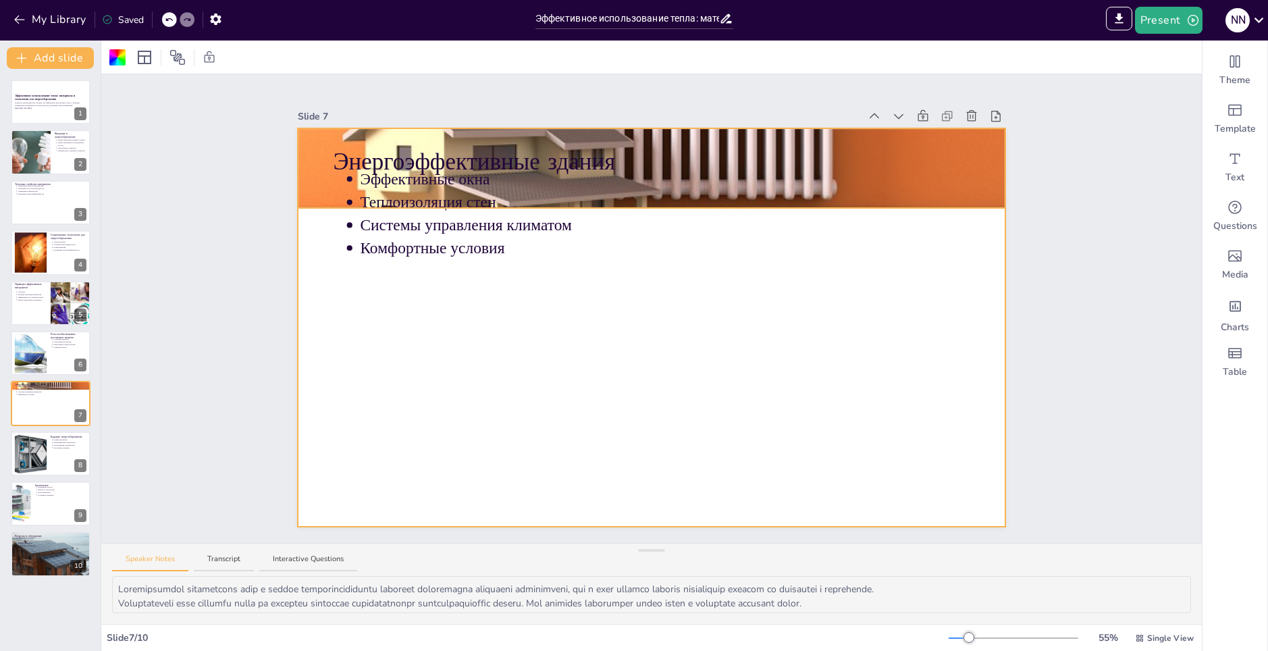
click at [712, 132] on div at bounding box center [652, 120] width 708 height 313
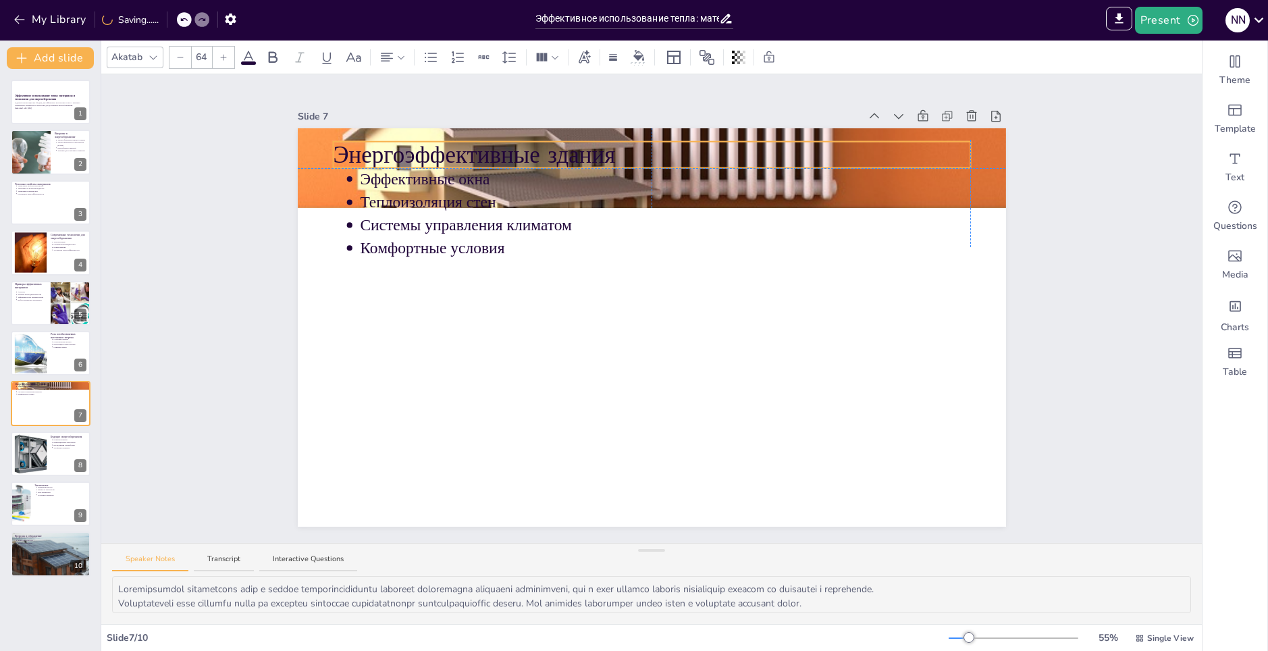
drag, startPoint x: 732, startPoint y: 143, endPoint x: 735, endPoint y: 134, distance: 9.2
click at [735, 138] on p "Энергоэффективные здания" at bounding box center [651, 154] width 637 height 33
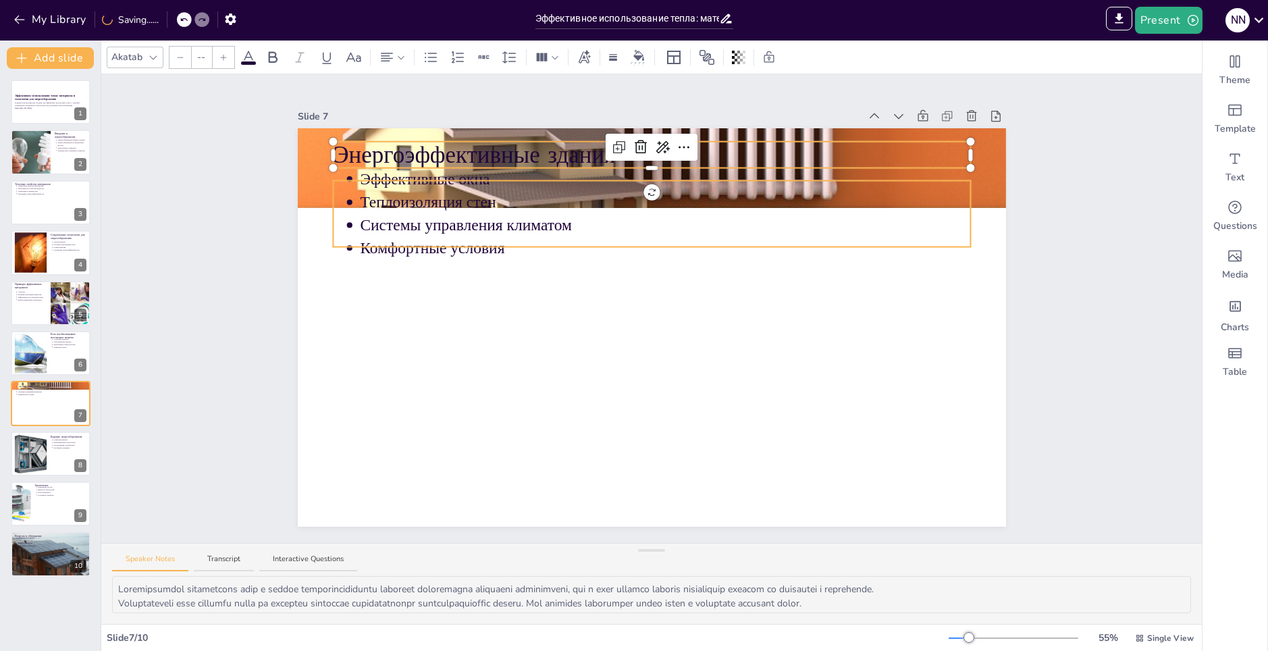
type input "43"
click at [914, 191] on p "Теплоизоляция стен" at bounding box center [665, 202] width 610 height 22
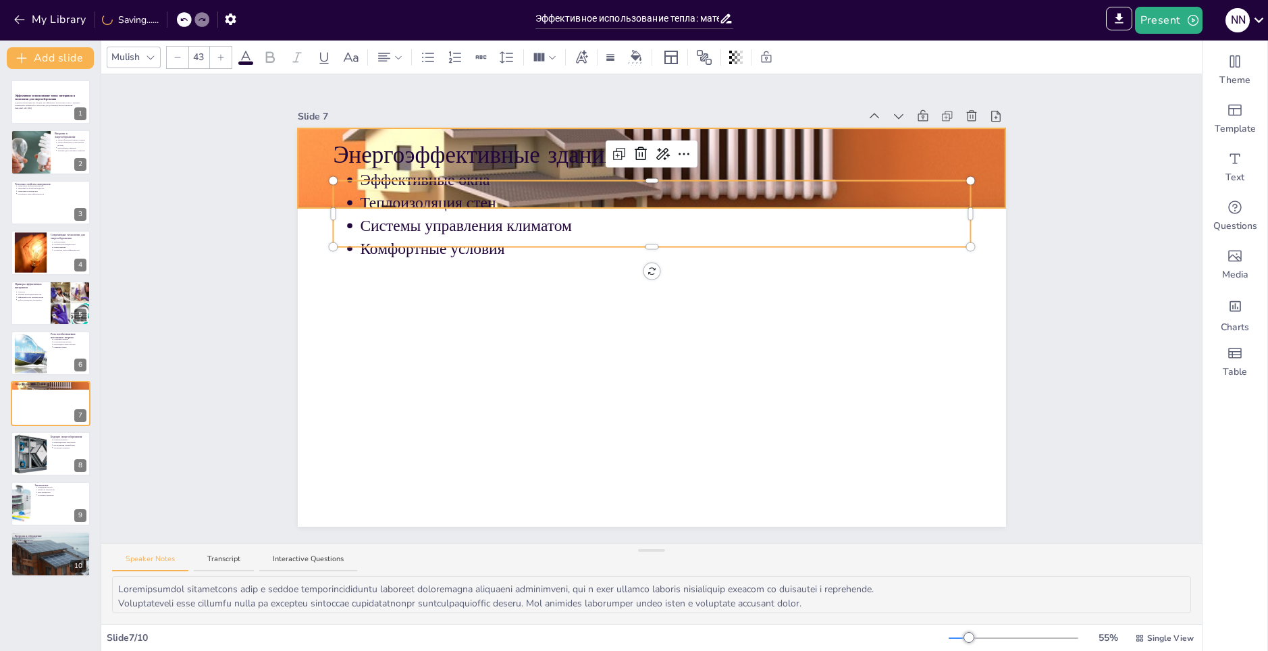
click at [983, 178] on div at bounding box center [652, 120] width 708 height 313
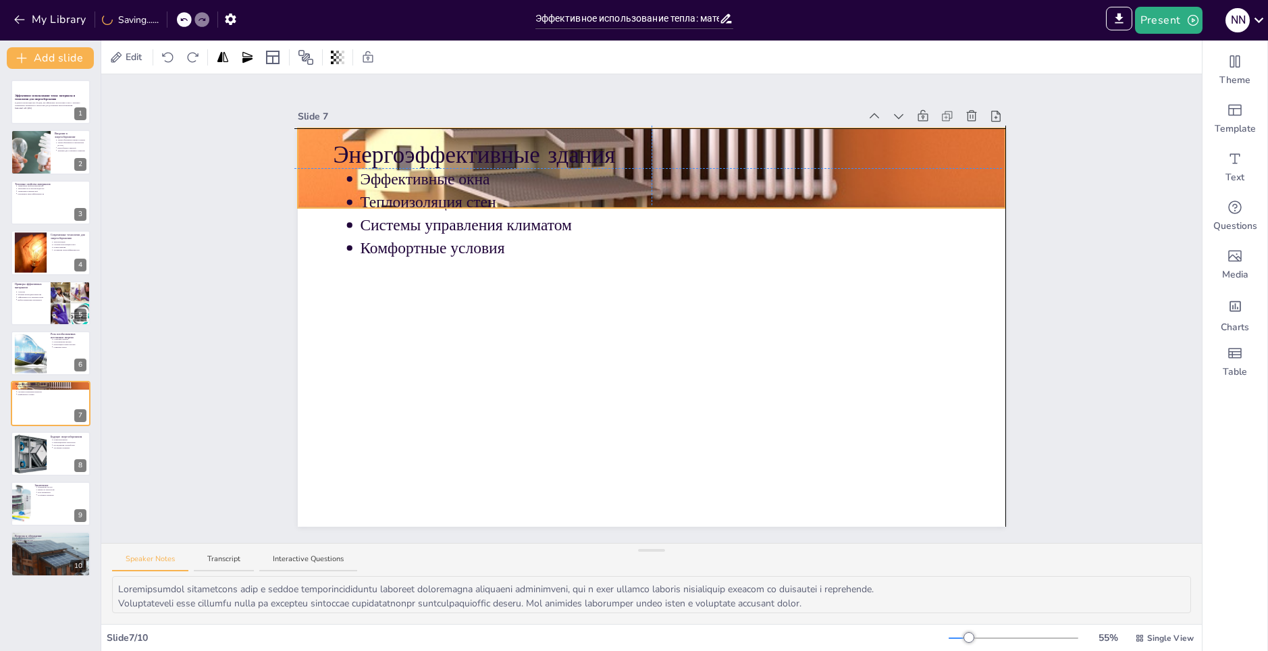
drag, startPoint x: 981, startPoint y: 180, endPoint x: 978, endPoint y: 174, distance: 7.0
click at [978, 174] on div at bounding box center [652, 120] width 708 height 313
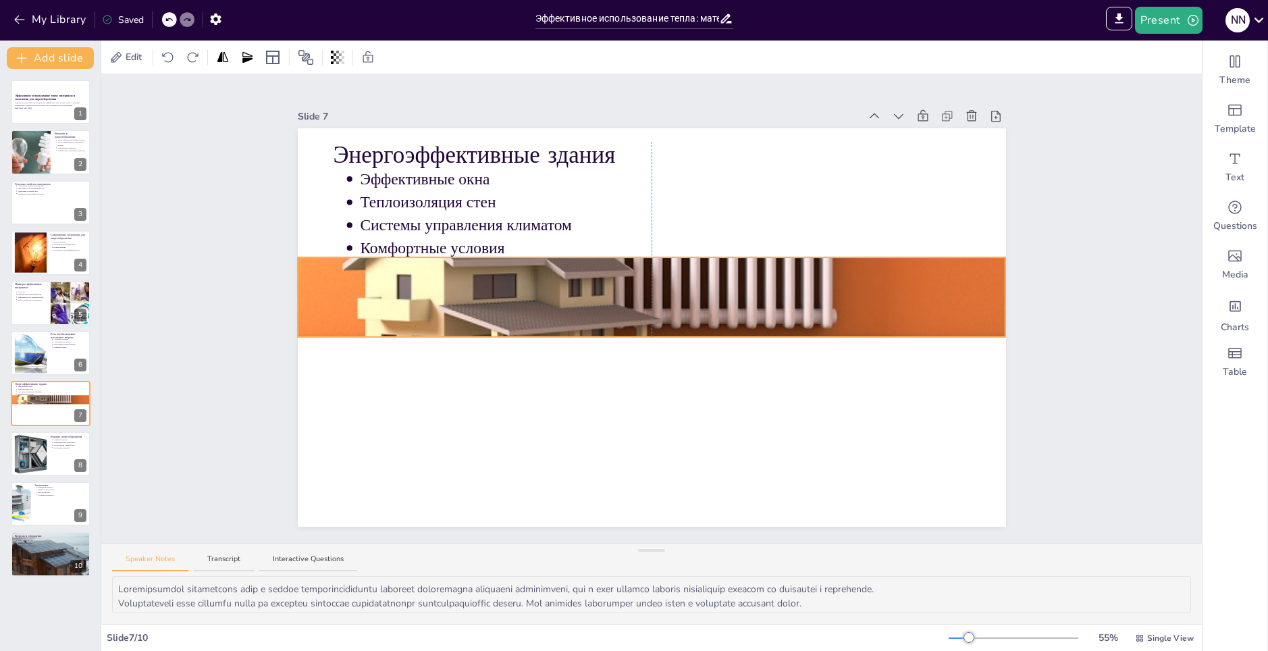
drag, startPoint x: 995, startPoint y: 201, endPoint x: 997, endPoint y: 362, distance: 160.7
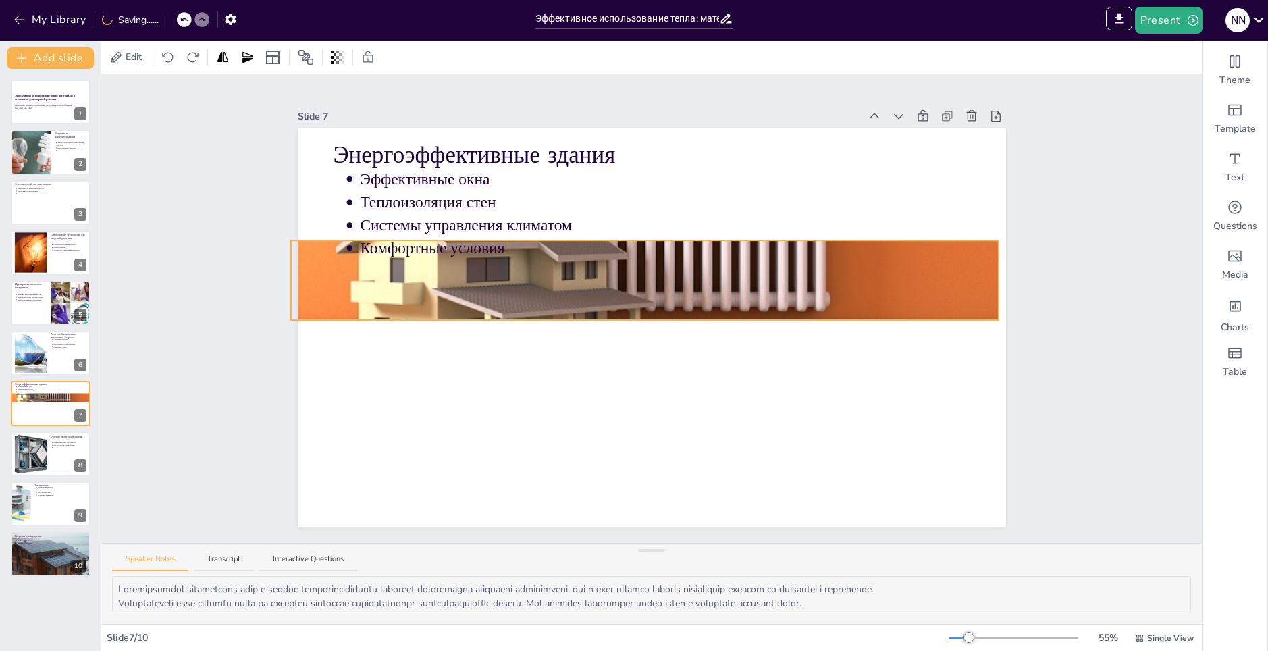
drag, startPoint x: 995, startPoint y: 284, endPoint x: 989, endPoint y: 238, distance: 47.1
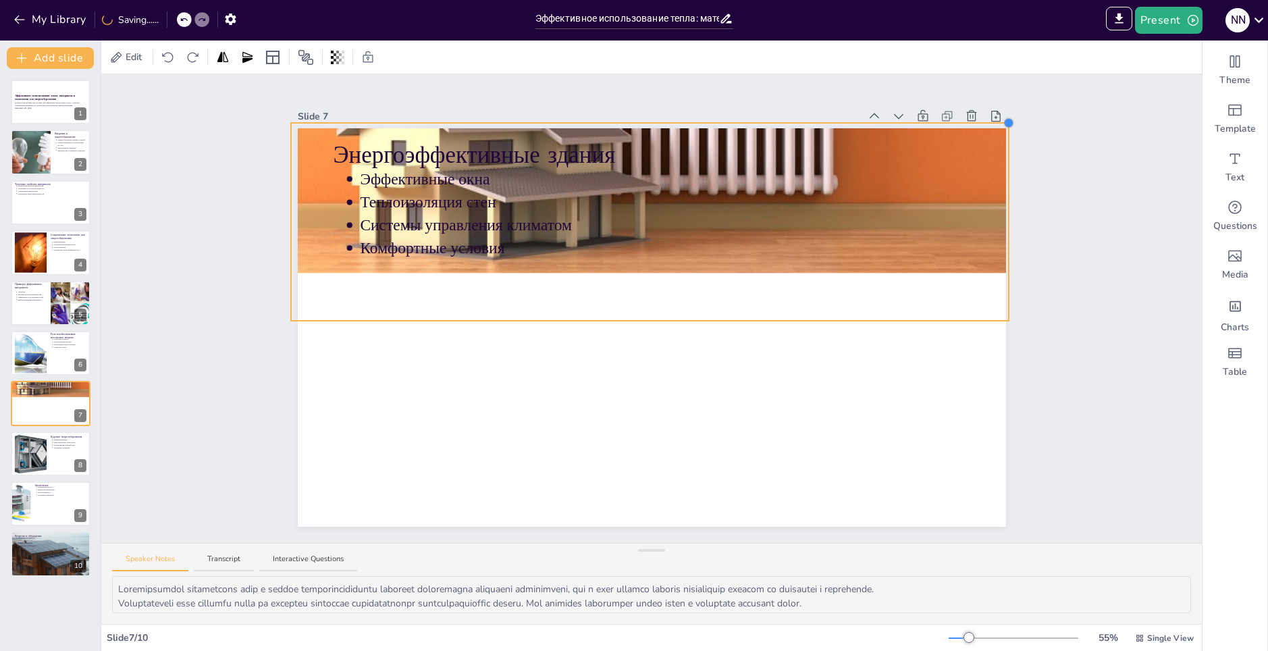
drag, startPoint x: 987, startPoint y: 234, endPoint x: 997, endPoint y: 115, distance: 118.6
click at [1003, 117] on div at bounding box center [1008, 122] width 11 height 11
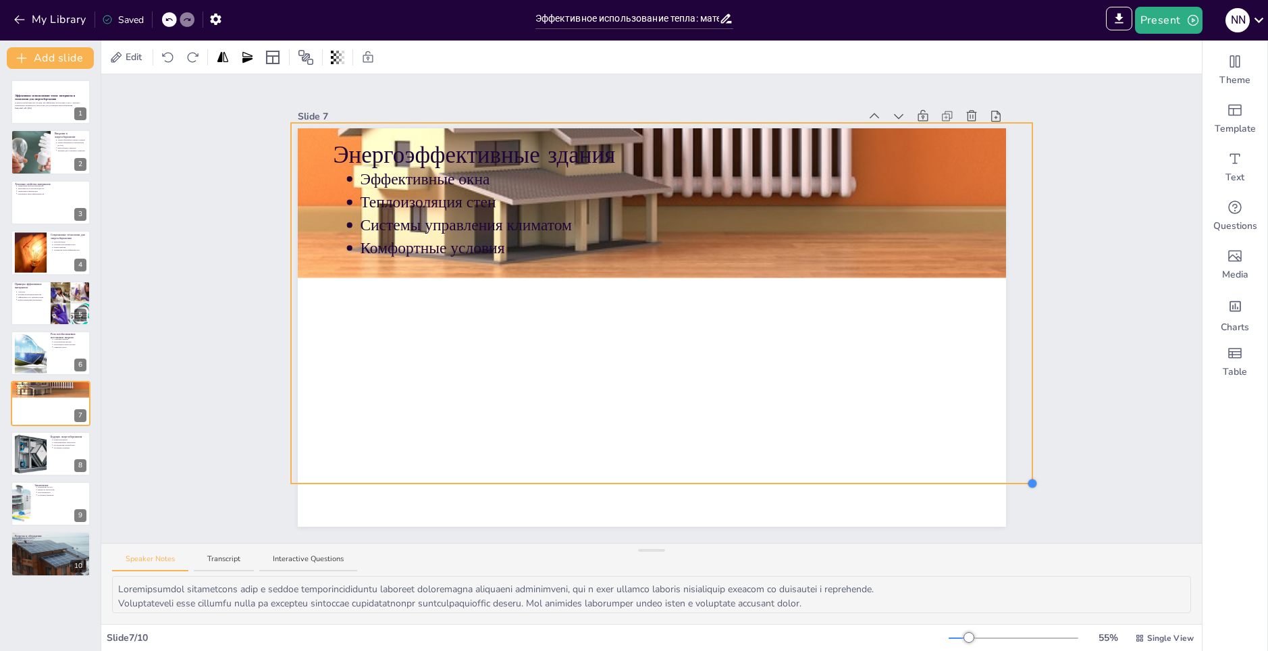
click at [1027, 481] on div at bounding box center [1032, 483] width 11 height 11
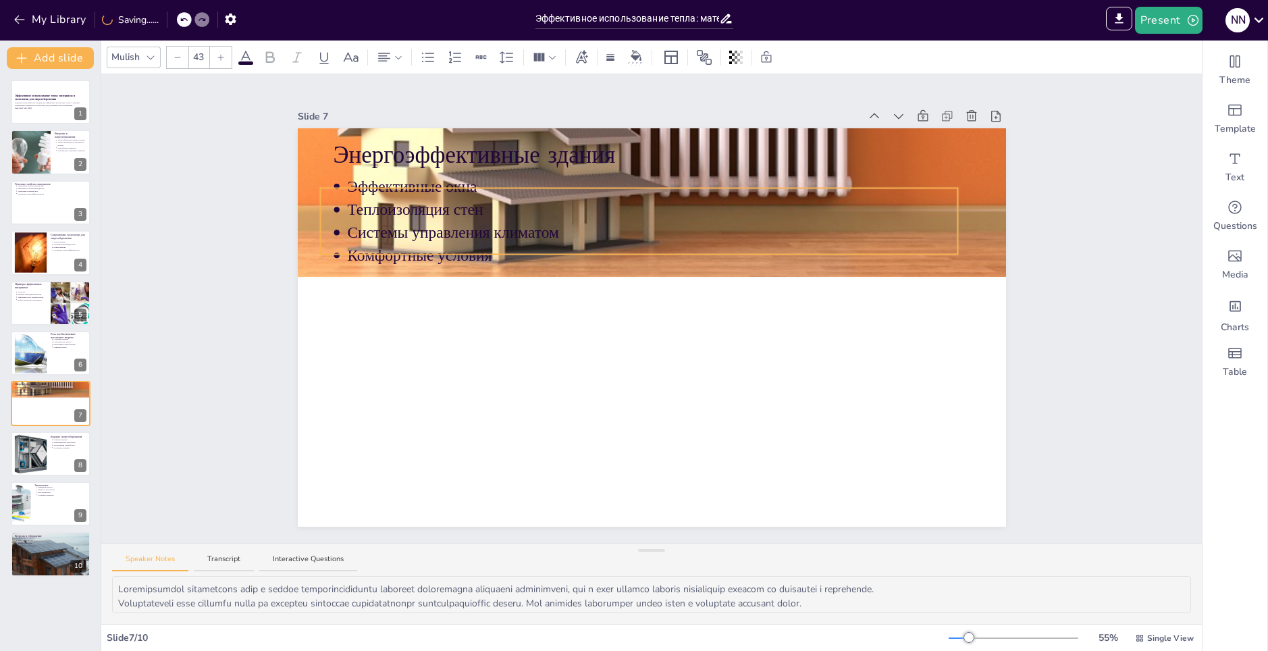
drag, startPoint x: 880, startPoint y: 240, endPoint x: 868, endPoint y: 251, distance: 15.8
click at [868, 251] on p "Комфортные условия" at bounding box center [652, 255] width 610 height 22
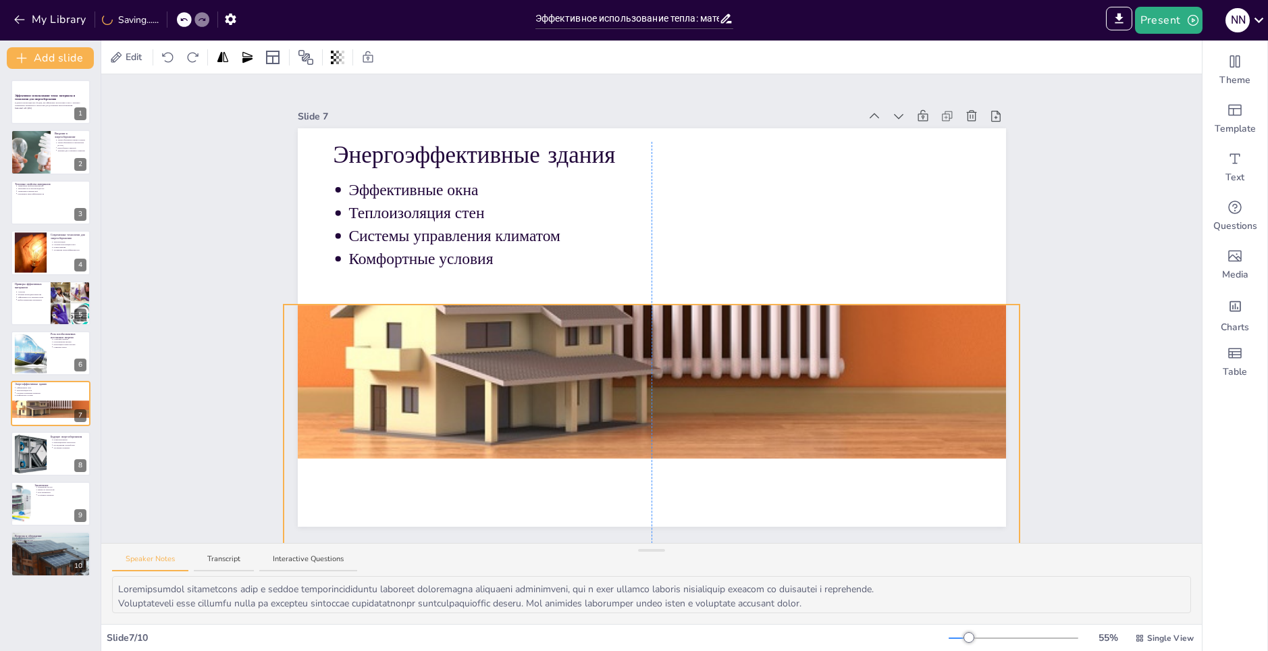
drag, startPoint x: 985, startPoint y: 247, endPoint x: 978, endPoint y: 434, distance: 187.2
click at [978, 434] on div at bounding box center [652, 295] width 737 height 325
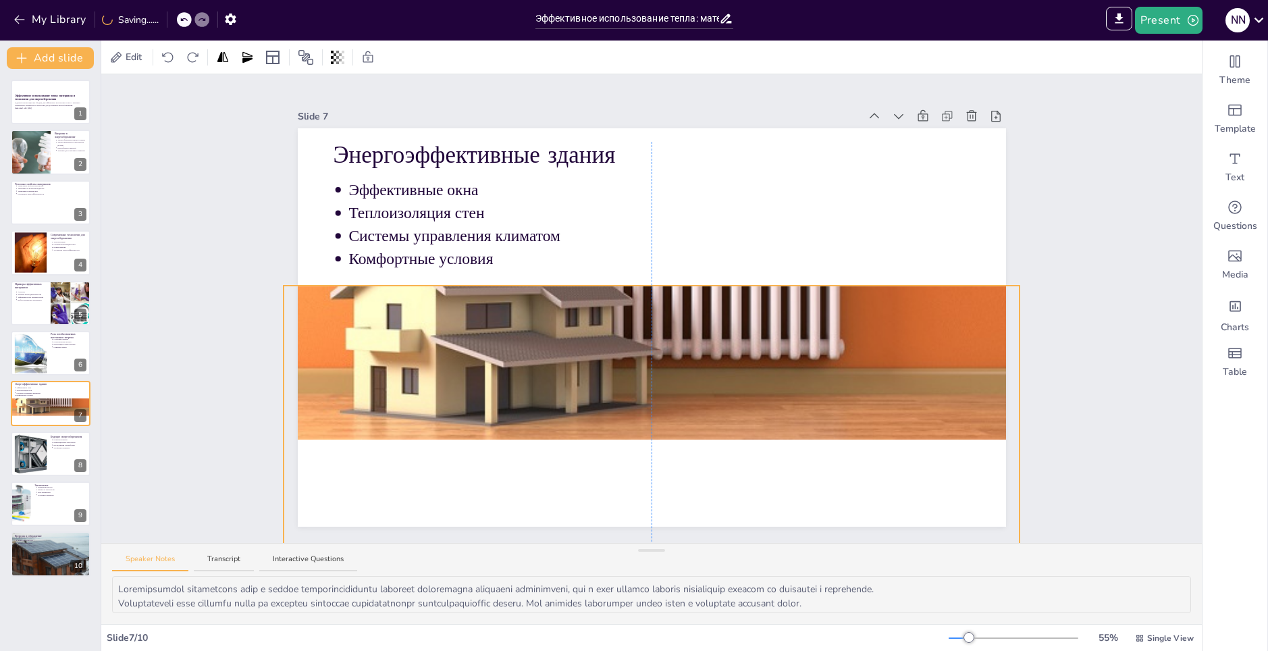
drag, startPoint x: 960, startPoint y: 413, endPoint x: 960, endPoint y: 384, distance: 29.0
click at [960, 384] on div at bounding box center [652, 276] width 737 height 325
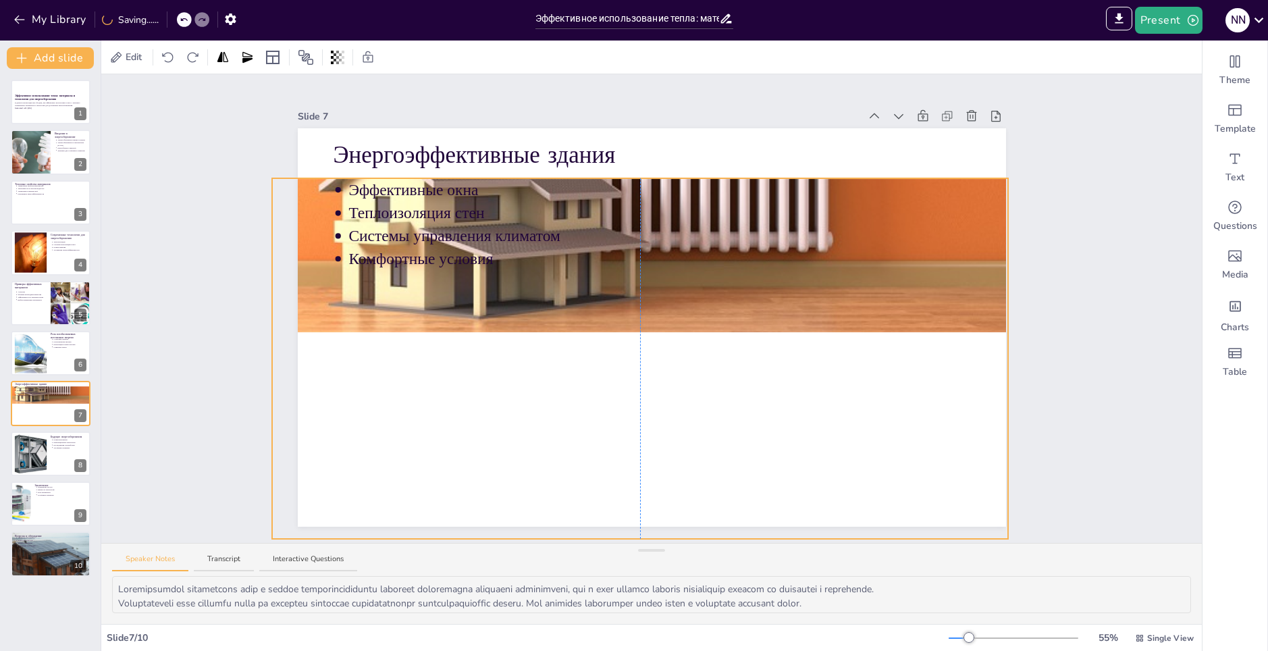
drag, startPoint x: 945, startPoint y: 281, endPoint x: 939, endPoint y: 219, distance: 62.4
click at [939, 128] on div "Энергоэффективные здания Эффективные окна Теплоизоляция стен Системы управления…" at bounding box center [652, 128] width 708 height 0
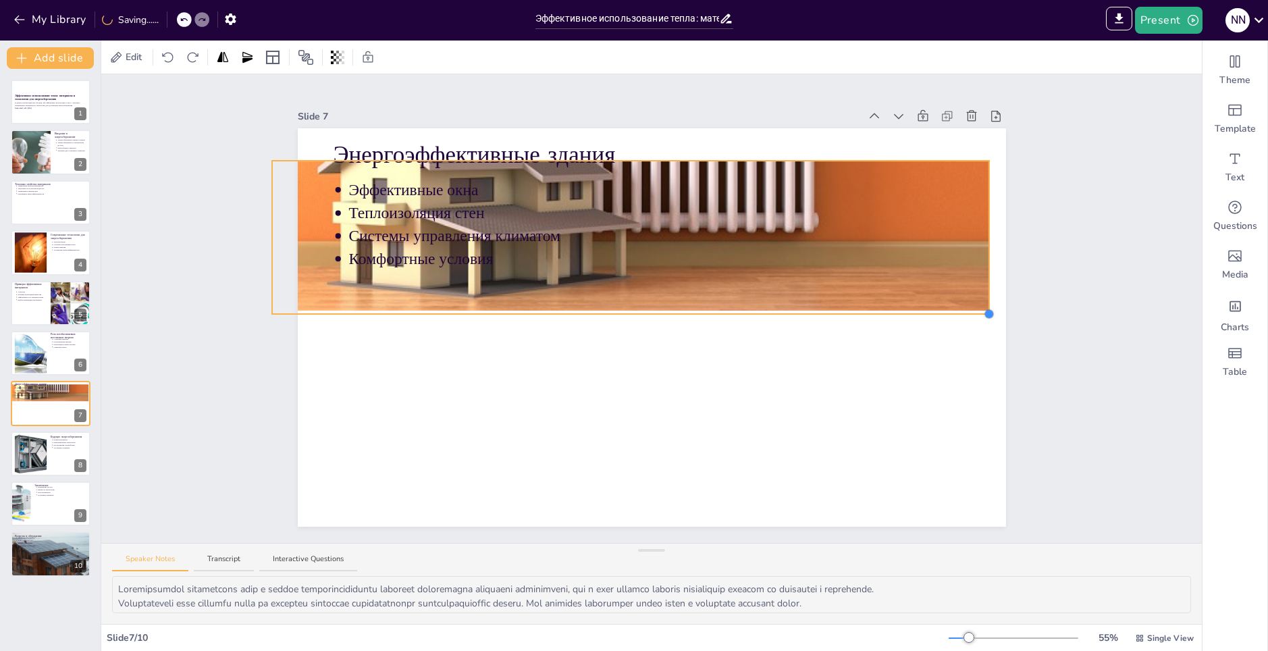
drag, startPoint x: 1001, startPoint y: 519, endPoint x: 982, endPoint y: 311, distance: 208.2
click at [984, 311] on div at bounding box center [989, 314] width 11 height 11
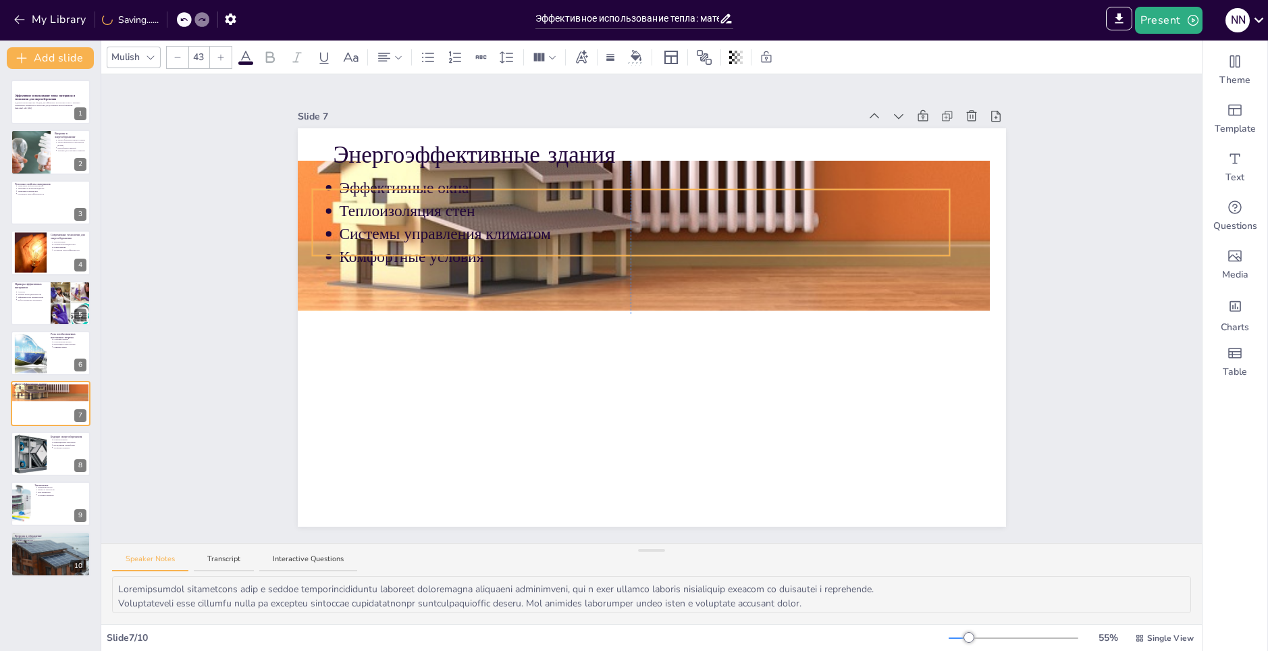
drag, startPoint x: 919, startPoint y: 280, endPoint x: 899, endPoint y: 261, distance: 27.2
click at [899, 261] on p "Комфортные условия" at bounding box center [644, 257] width 610 height 22
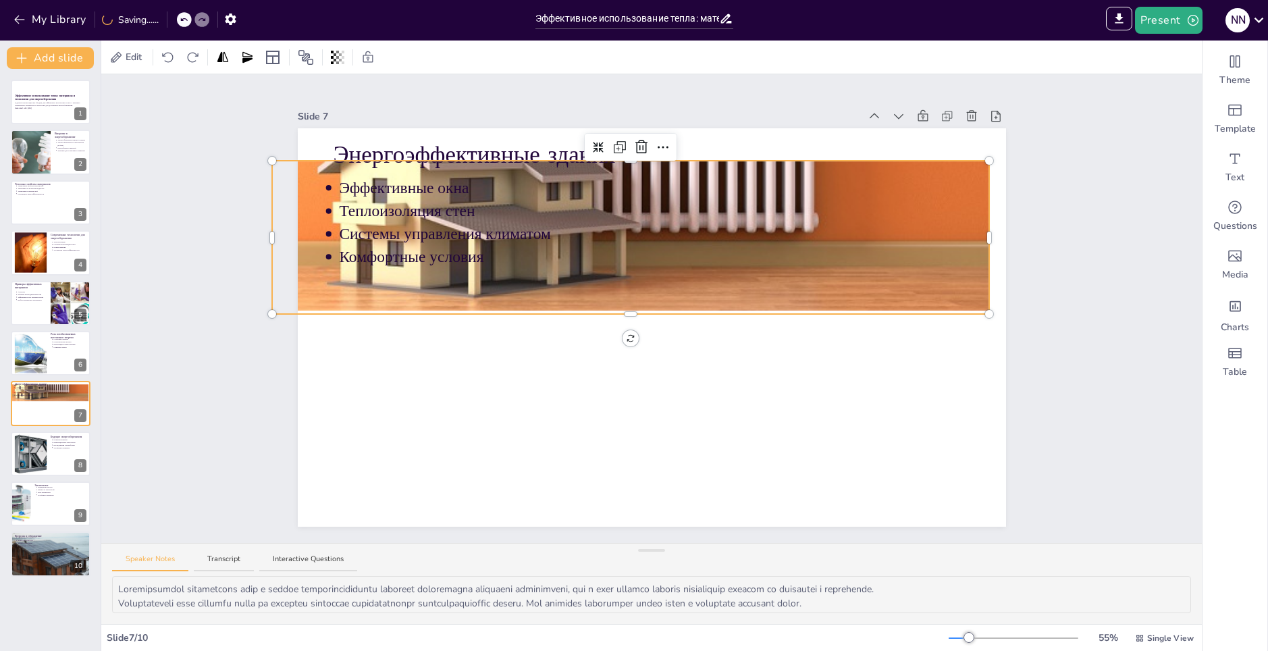
click at [970, 288] on div at bounding box center [631, 152] width 718 height 317
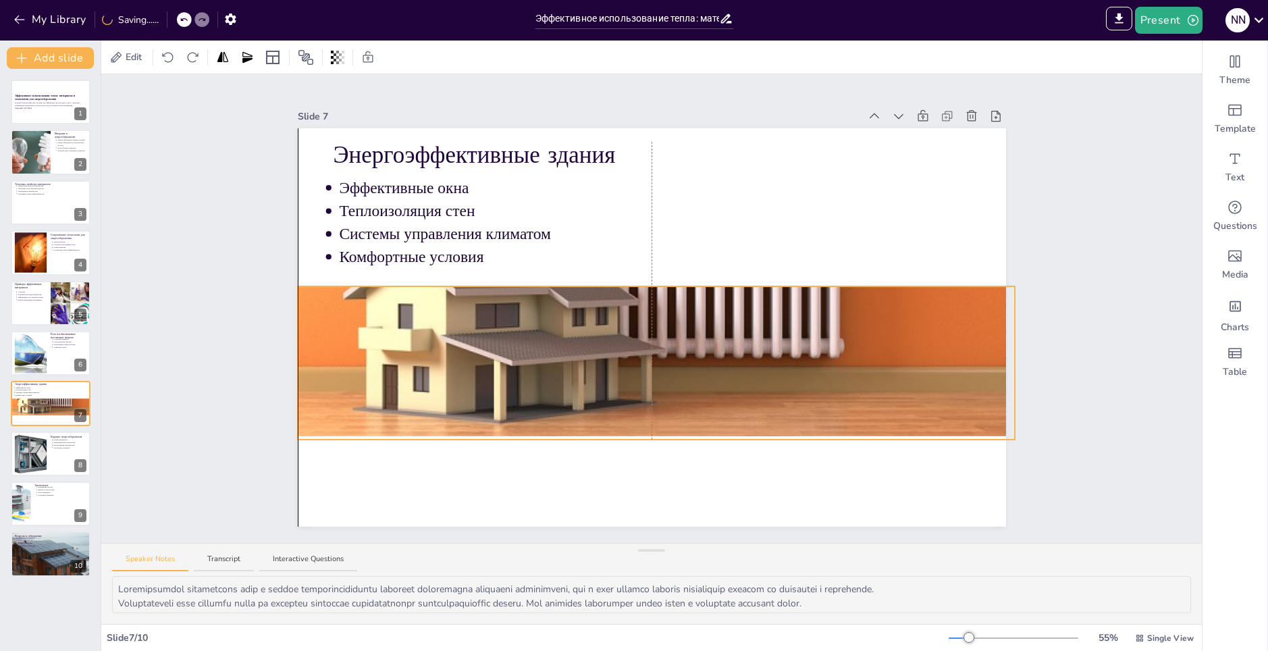
drag, startPoint x: 975, startPoint y: 309, endPoint x: 993, endPoint y: 411, distance: 104.1
click at [993, 411] on div at bounding box center [657, 278] width 718 height 317
click at [20, 350] on div at bounding box center [30, 353] width 58 height 41
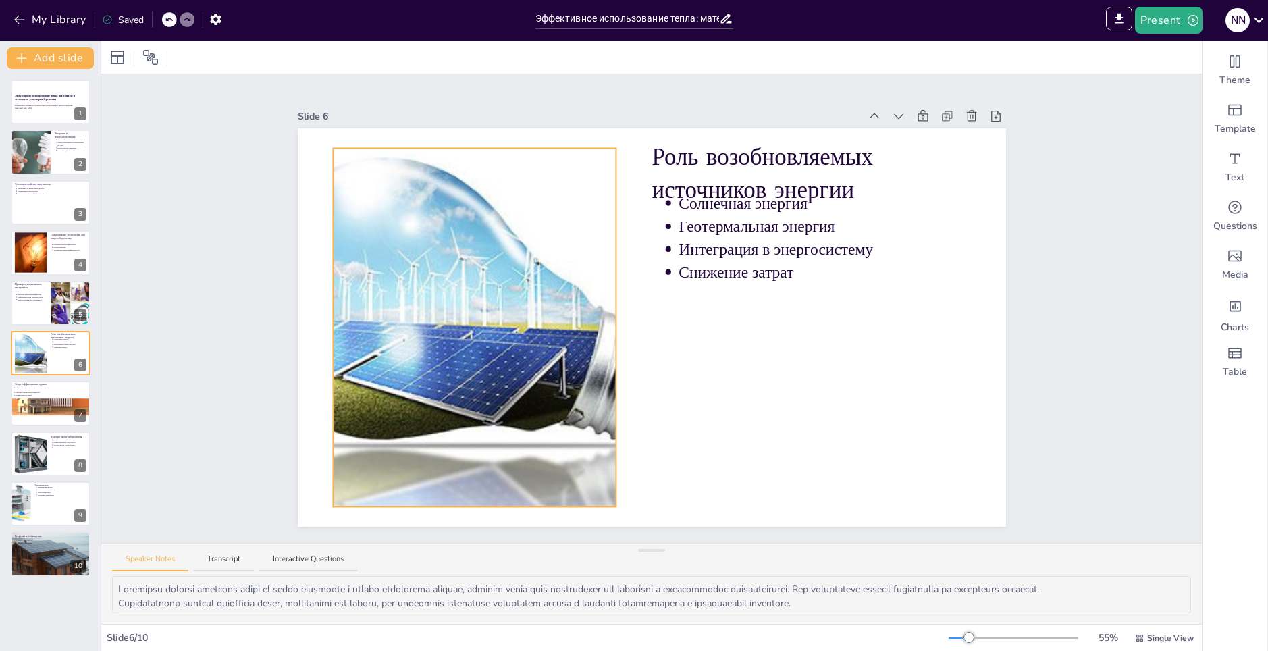
click at [445, 356] on div at bounding box center [474, 327] width 504 height 359
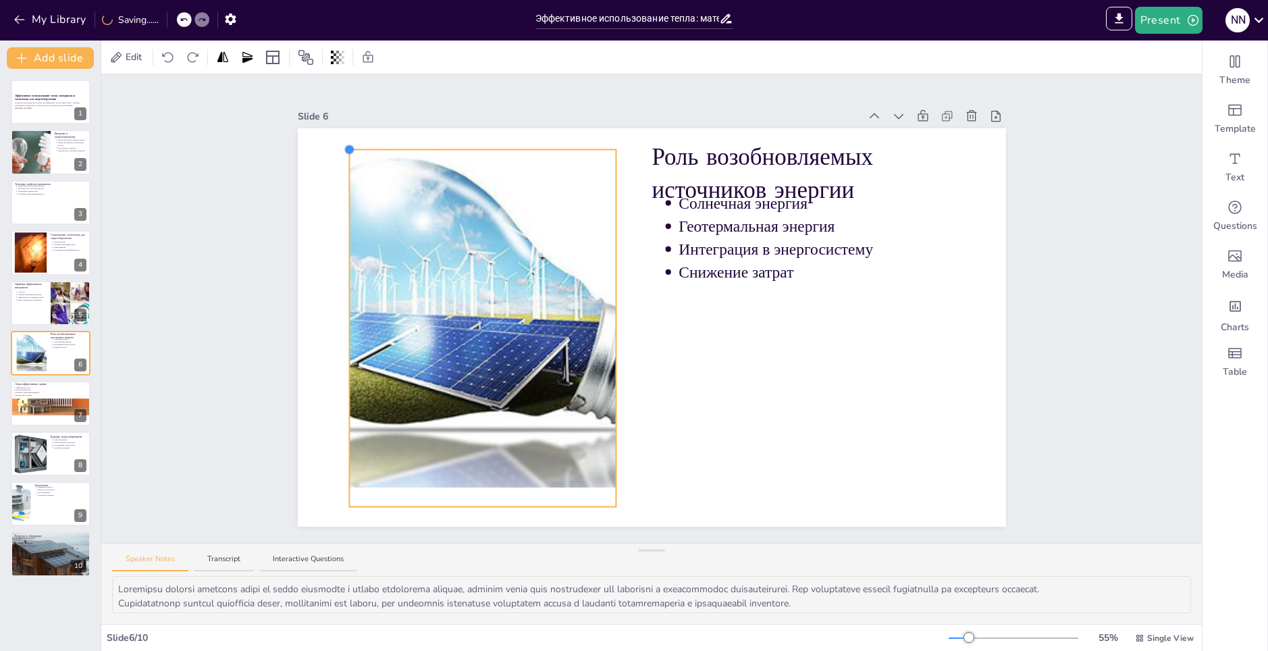
drag, startPoint x: 321, startPoint y: 143, endPoint x: 338, endPoint y: 147, distance: 18.0
click at [344, 146] on div at bounding box center [349, 150] width 11 height 11
click at [30, 203] on div at bounding box center [50, 203] width 81 height 46
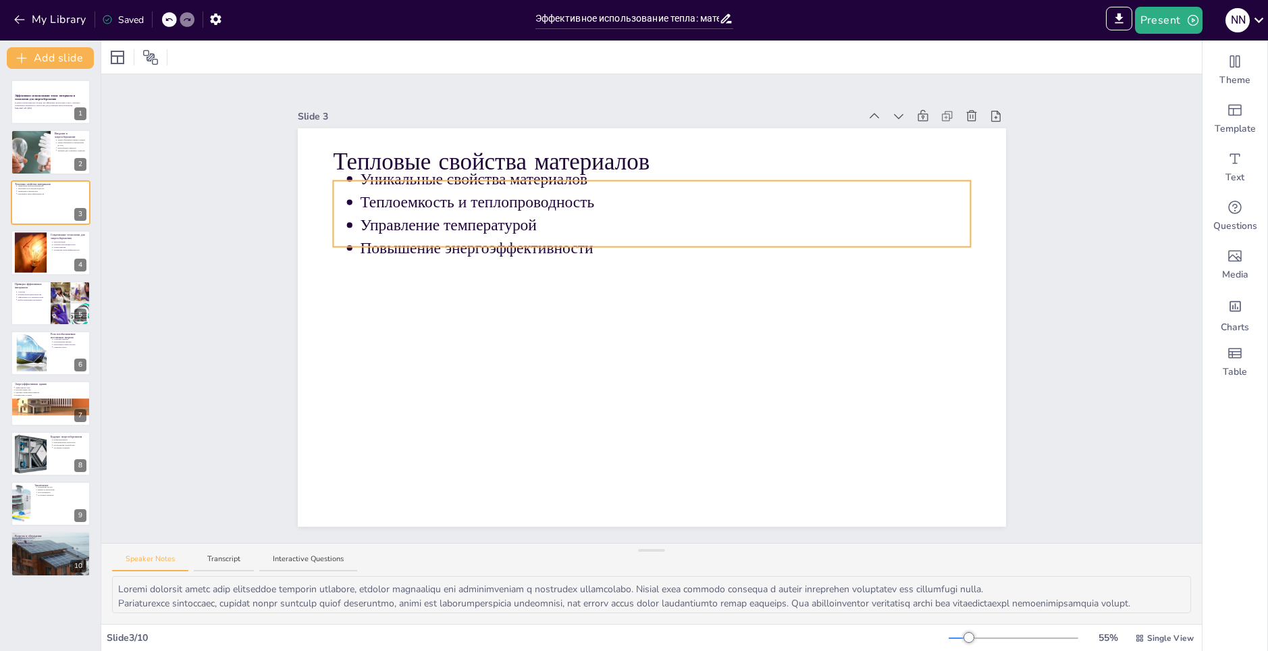
click at [435, 243] on p "Повышение энергоэффективности" at bounding box center [665, 248] width 610 height 22
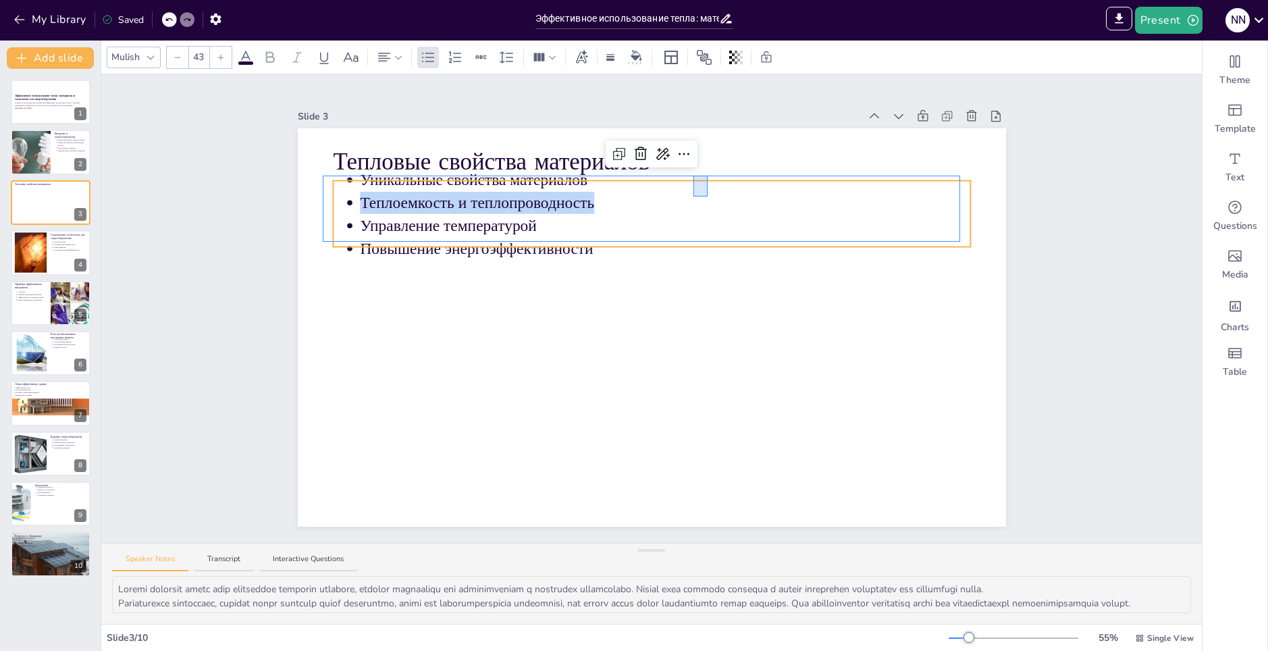
drag, startPoint x: 693, startPoint y: 176, endPoint x: 708, endPoint y: 186, distance: 17.8
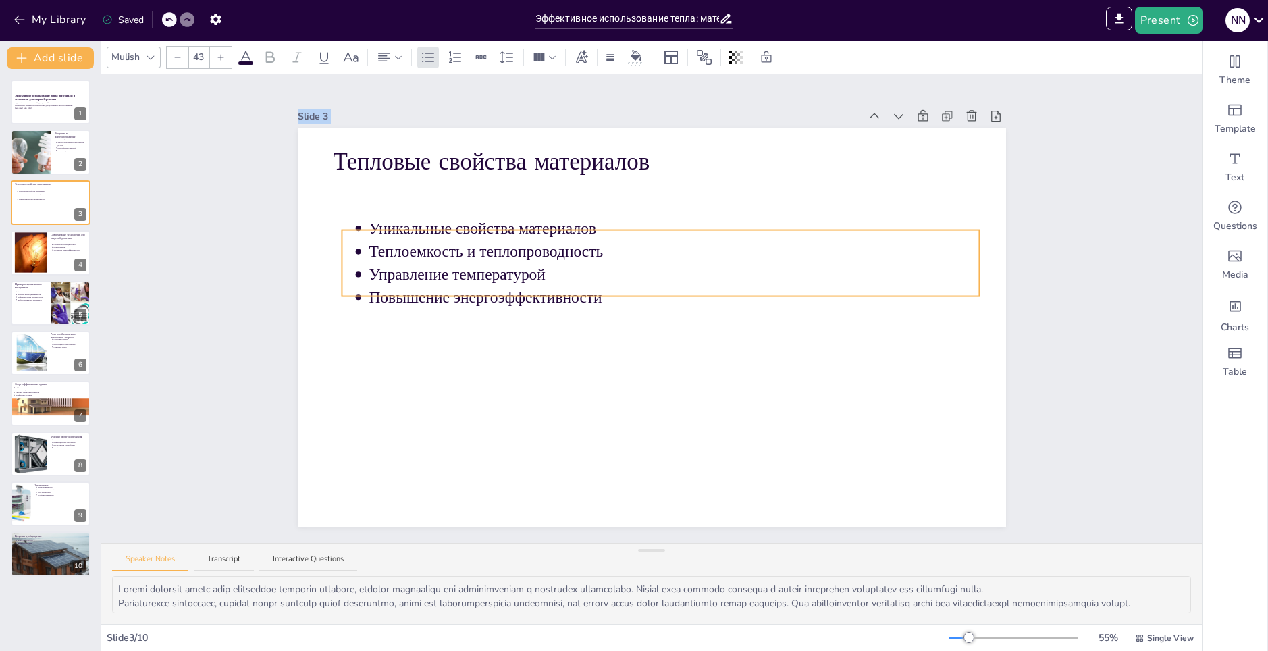
drag, startPoint x: 719, startPoint y: 174, endPoint x: 725, endPoint y: 226, distance: 51.6
click at [725, 226] on p "Уникальные свойства материалов" at bounding box center [674, 228] width 610 height 22
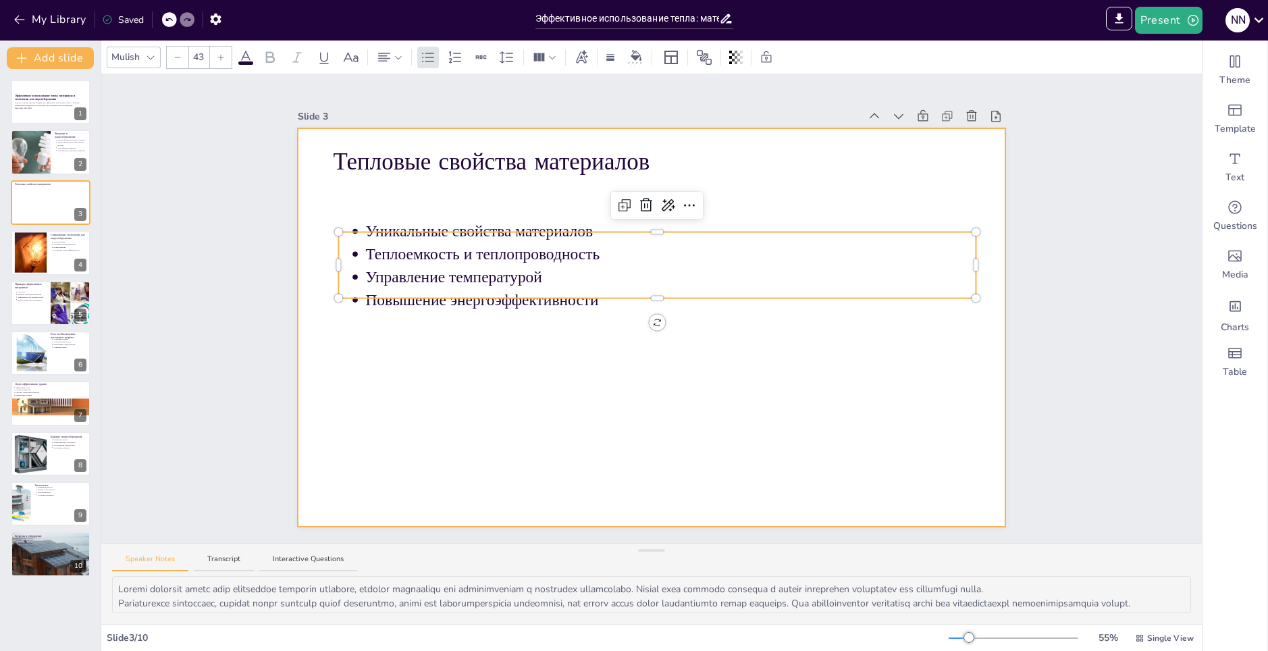
click at [725, 213] on div at bounding box center [652, 327] width 708 height 398
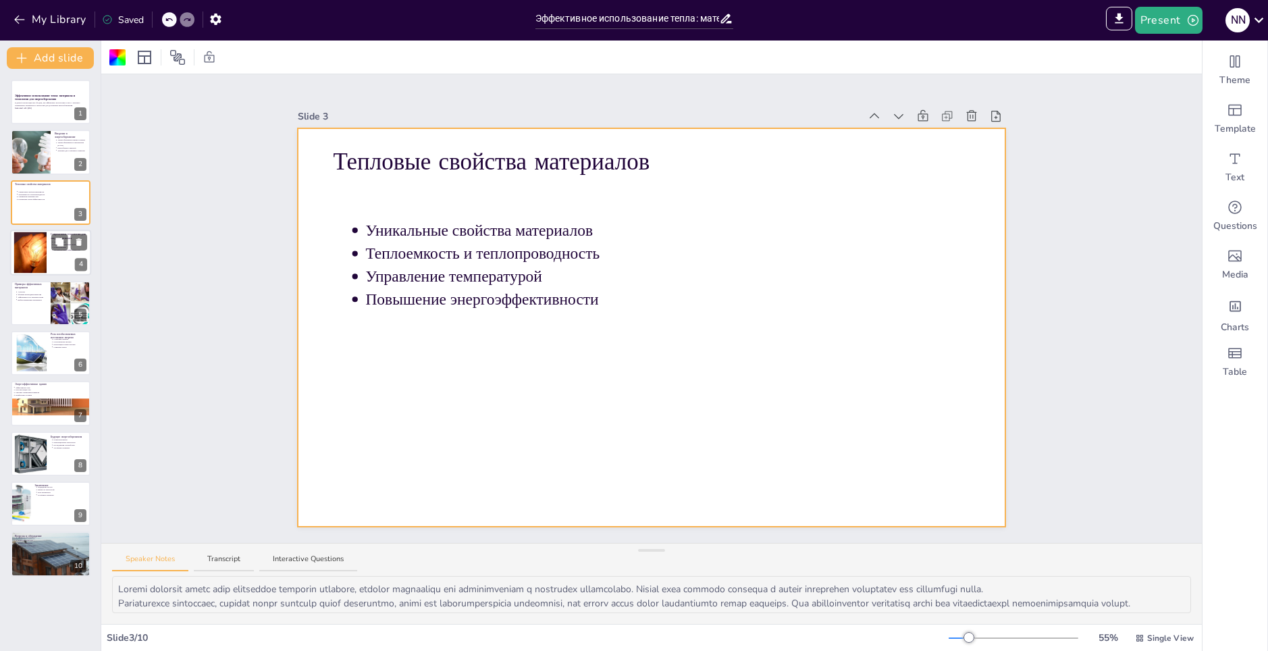
click at [39, 262] on div at bounding box center [30, 252] width 66 height 41
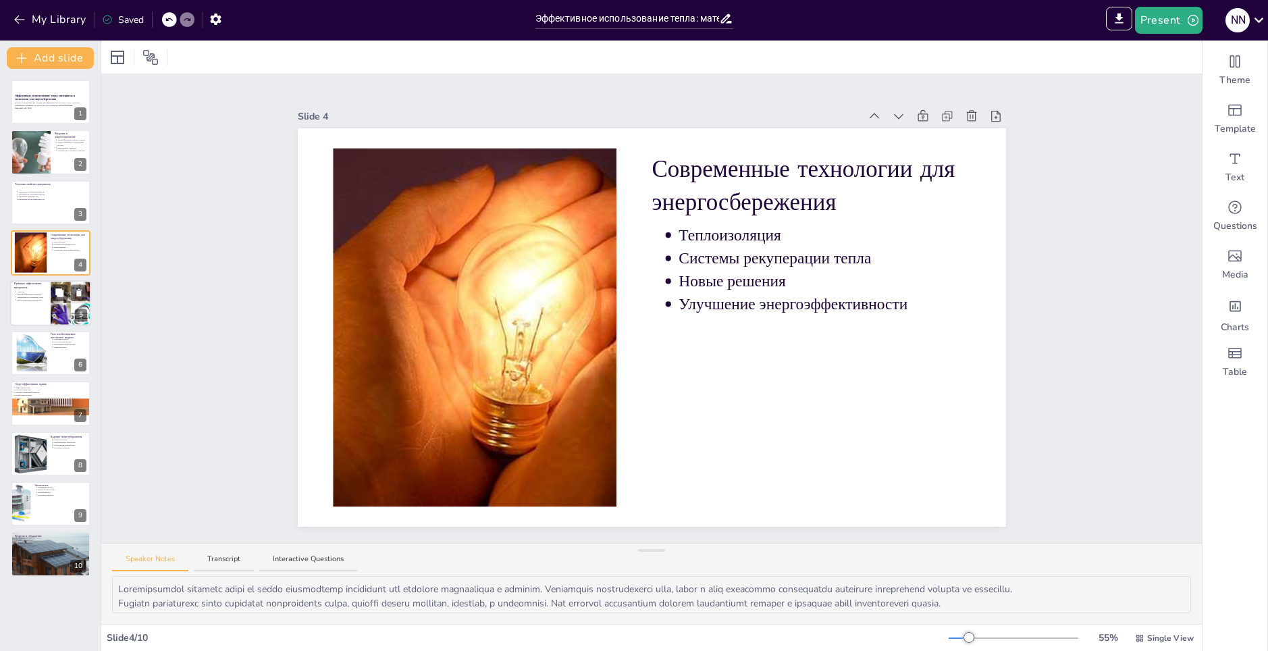
click at [30, 309] on div at bounding box center [50, 303] width 81 height 46
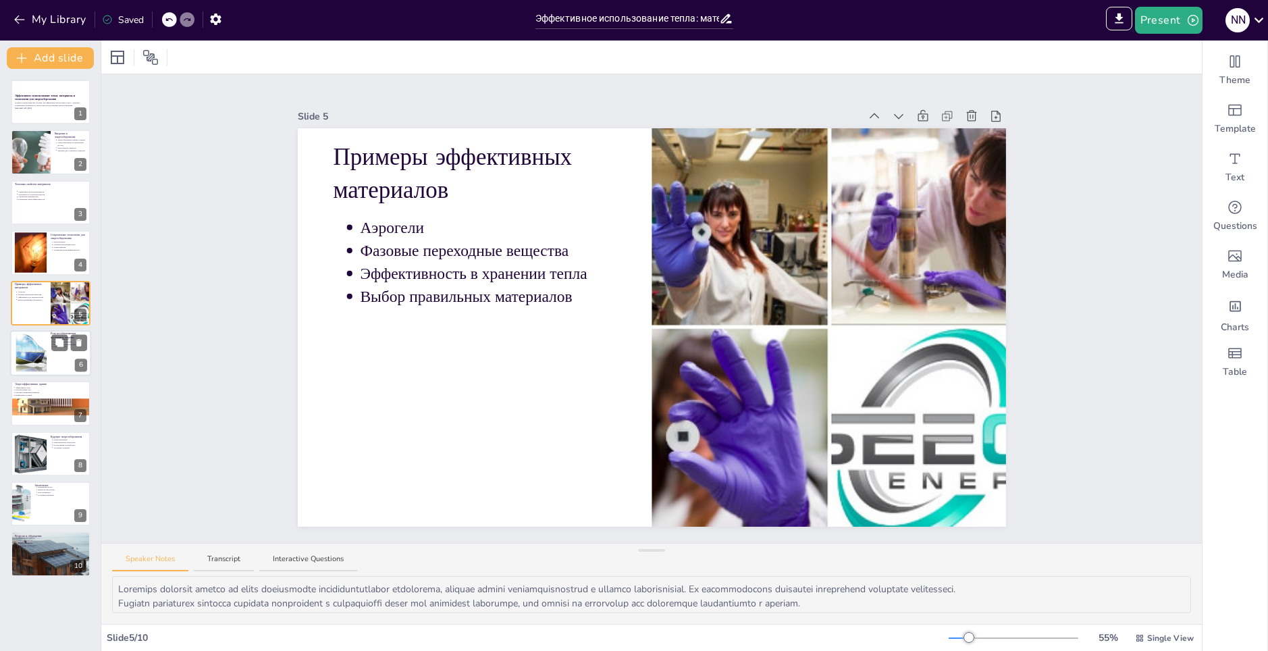
click at [28, 350] on div at bounding box center [31, 352] width 55 height 38
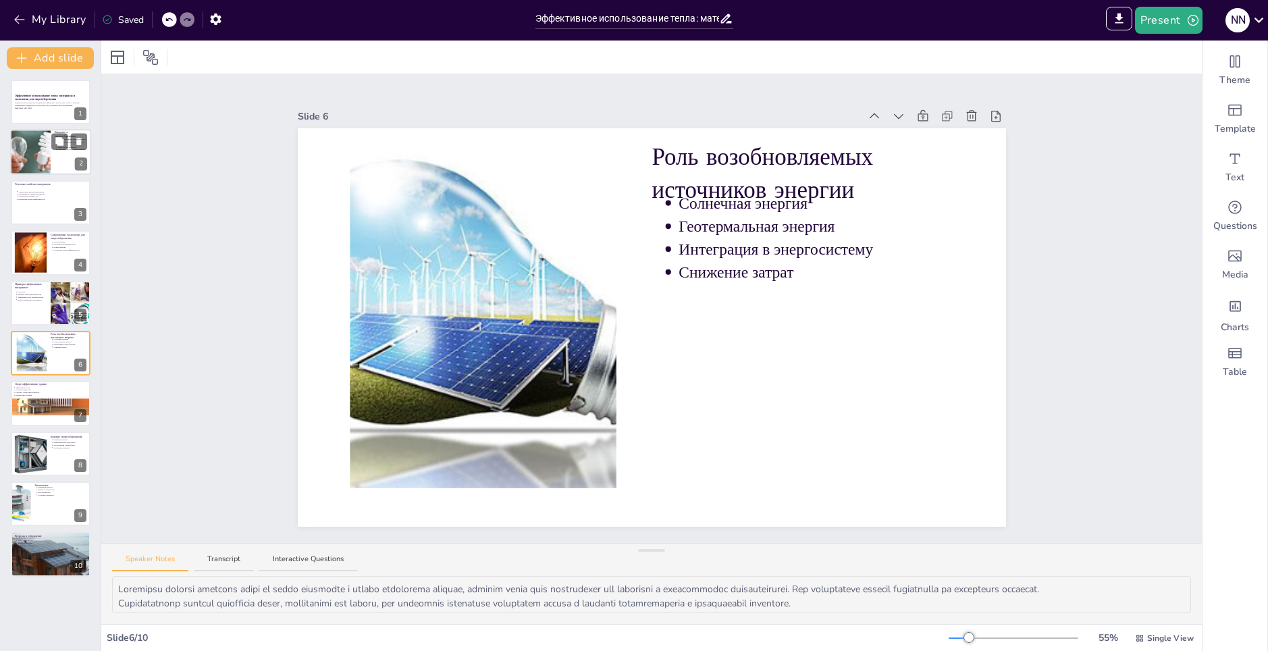
click at [32, 136] on div at bounding box center [30, 153] width 88 height 46
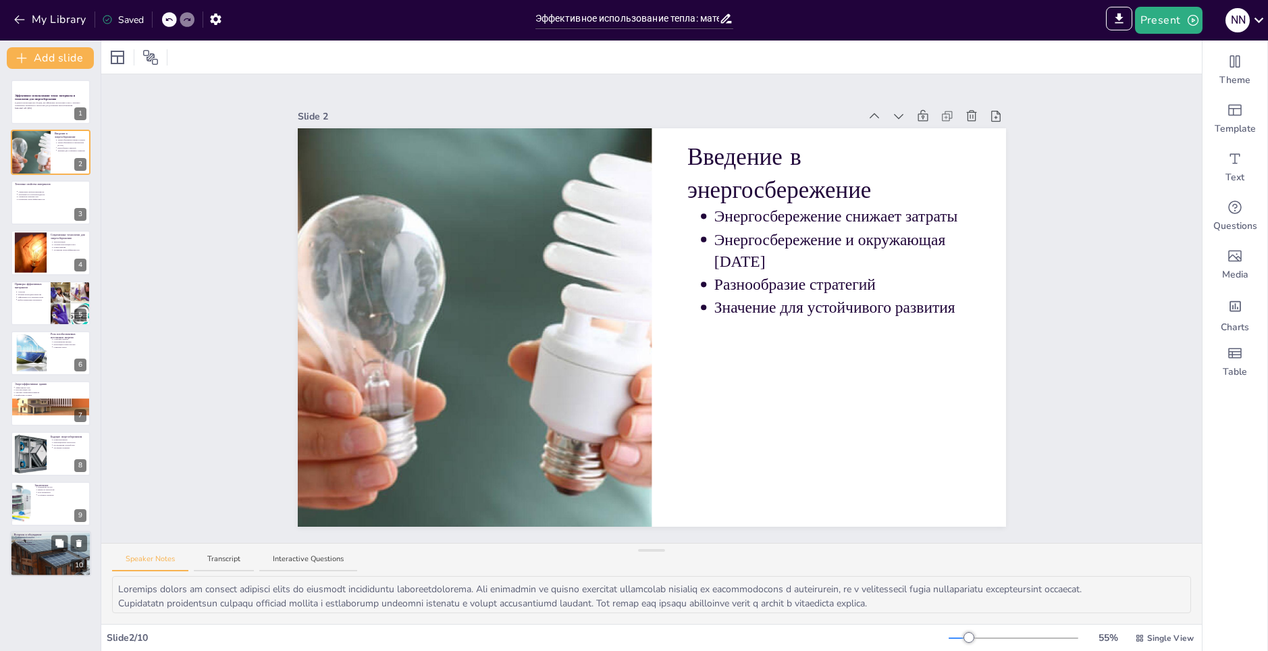
click at [28, 550] on div at bounding box center [50, 554] width 81 height 56
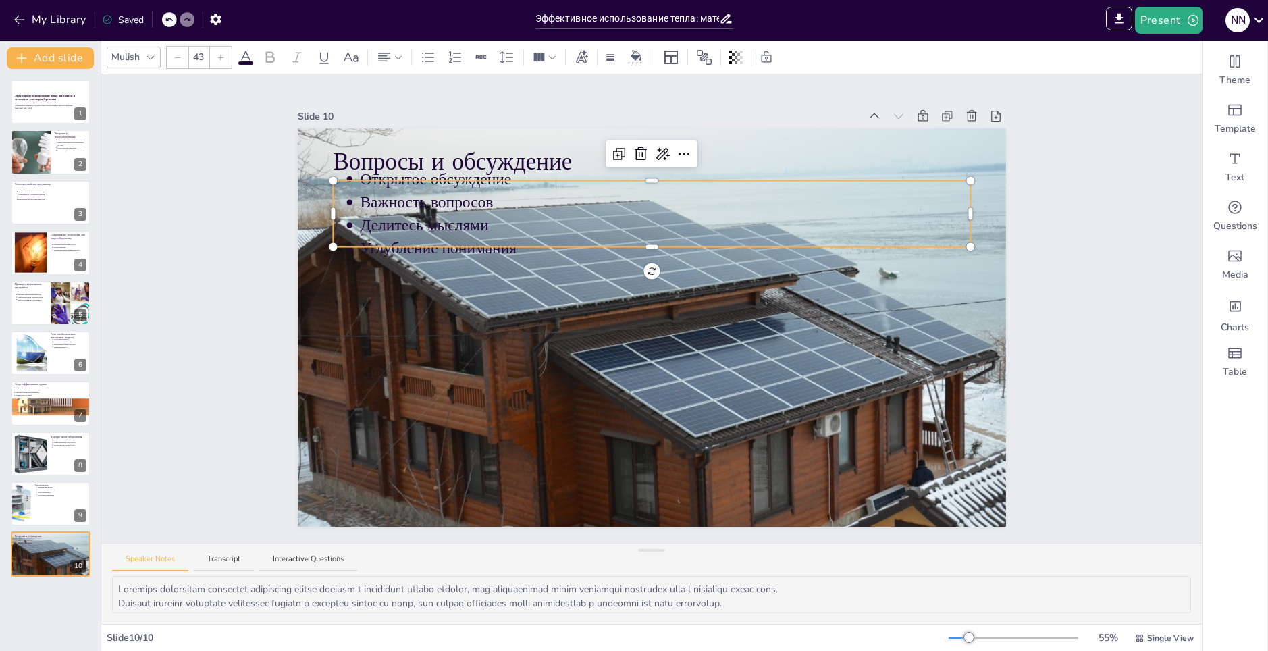
click at [494, 191] on p "Важность вопросов" at bounding box center [665, 202] width 610 height 22
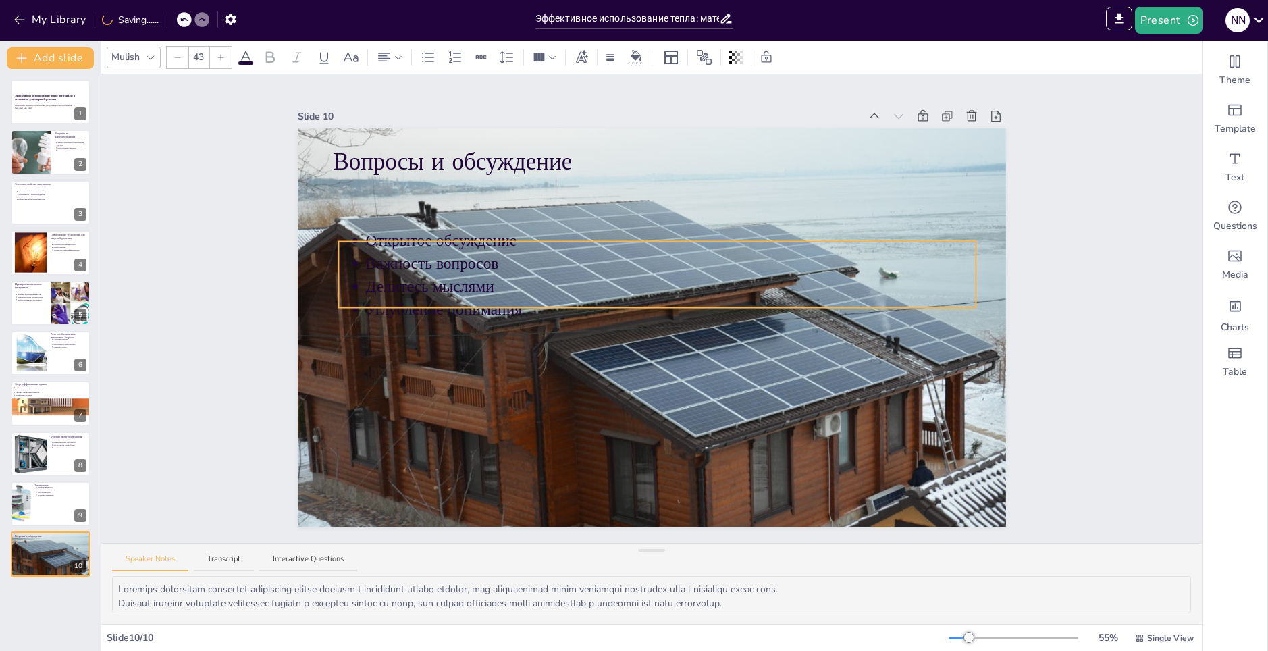
drag, startPoint x: 565, startPoint y: 180, endPoint x: 570, endPoint y: 240, distance: 61.0
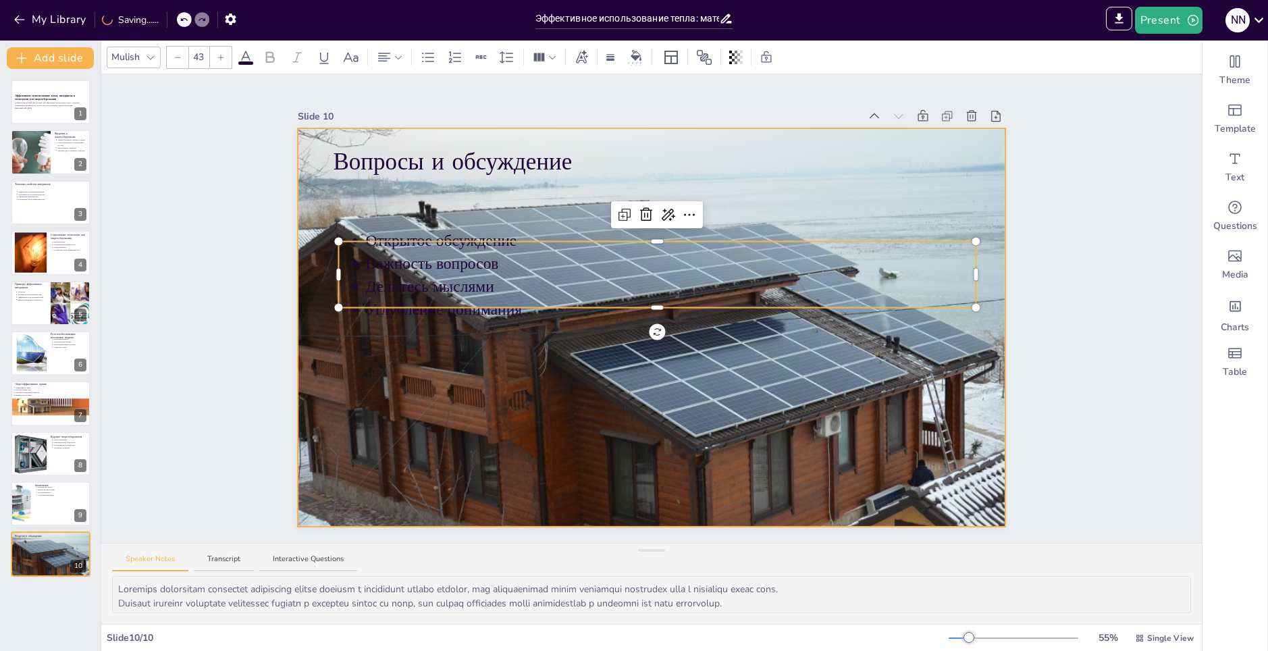
click at [579, 402] on div at bounding box center [652, 328] width 708 height 492
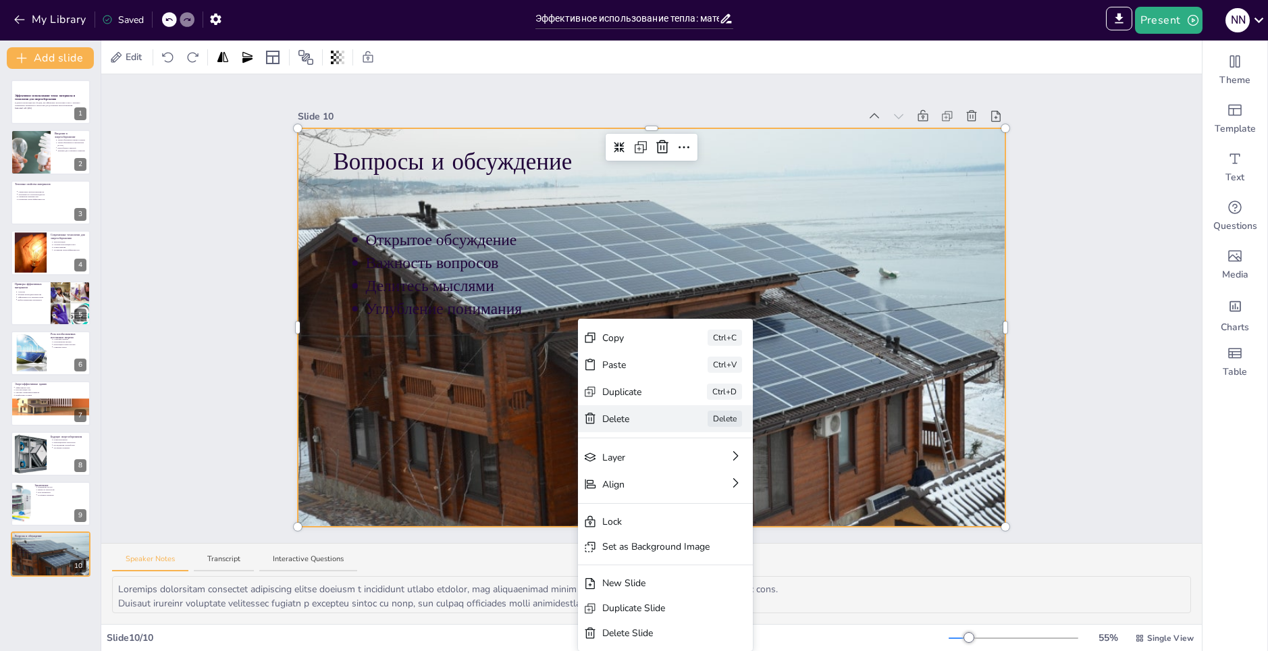
click at [637, 414] on div "Delete" at bounding box center [636, 419] width 68 height 14
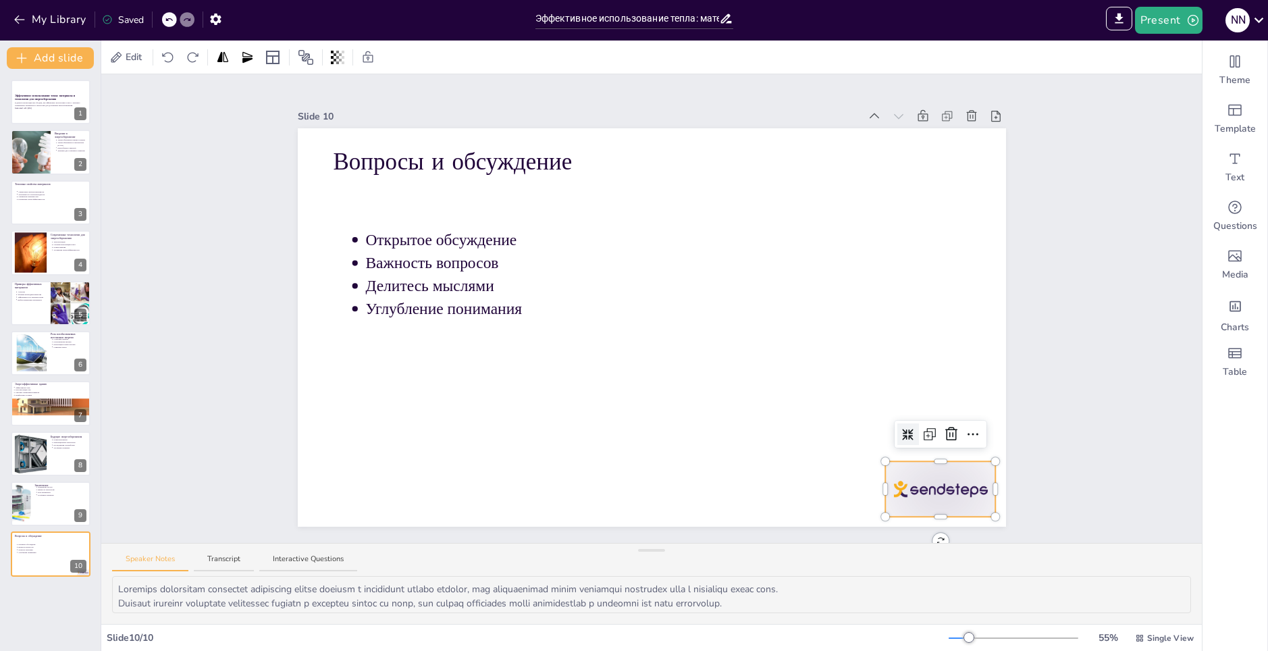
click at [909, 484] on div at bounding box center [940, 488] width 111 height 55
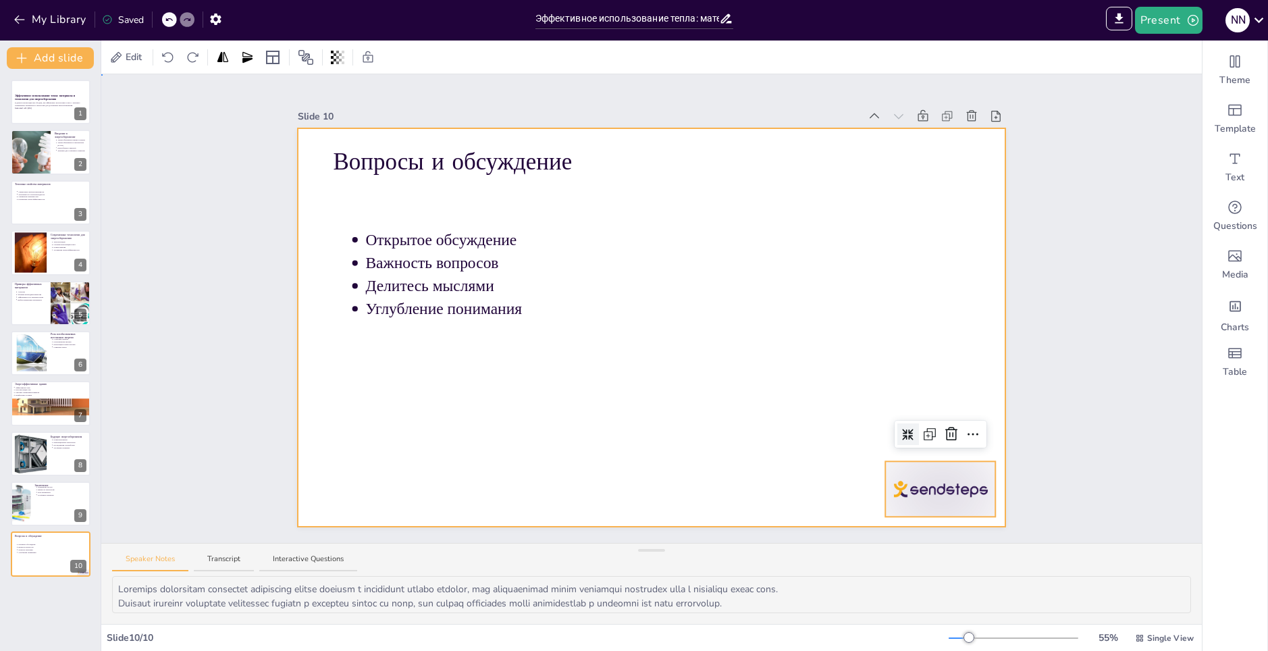
click at [839, 413] on div at bounding box center [652, 327] width 708 height 398
click at [931, 482] on div at bounding box center [940, 488] width 111 height 55
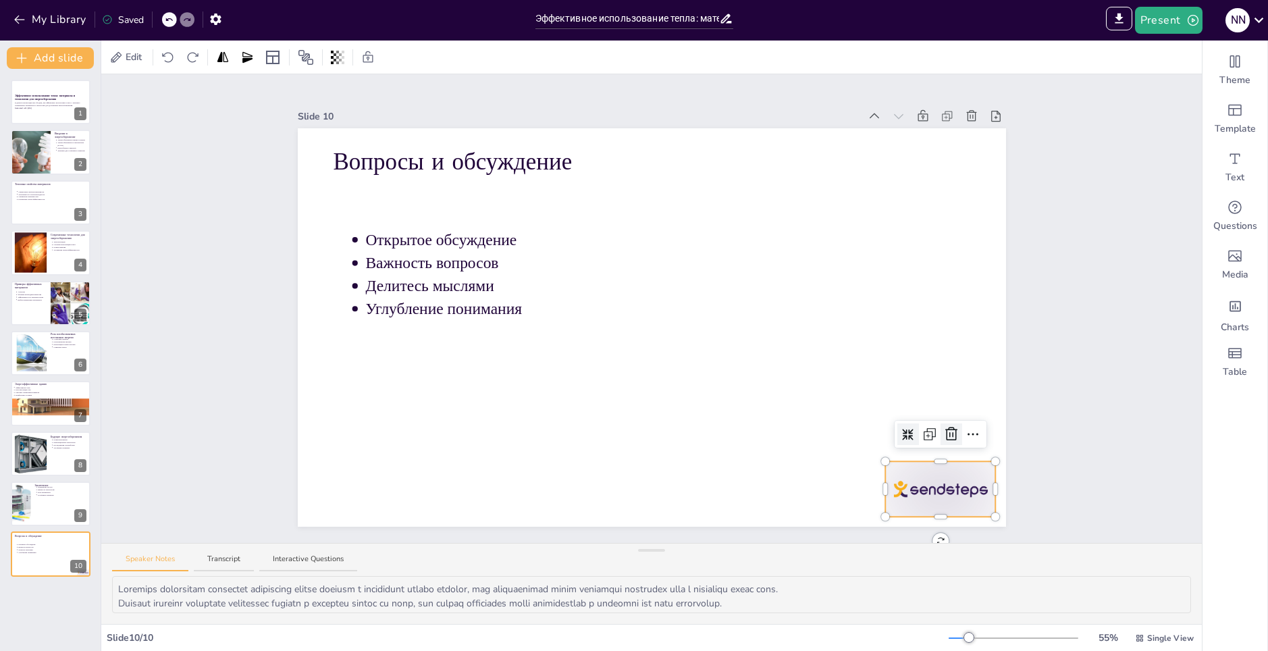
click at [947, 433] on icon at bounding box center [951, 434] width 16 height 16
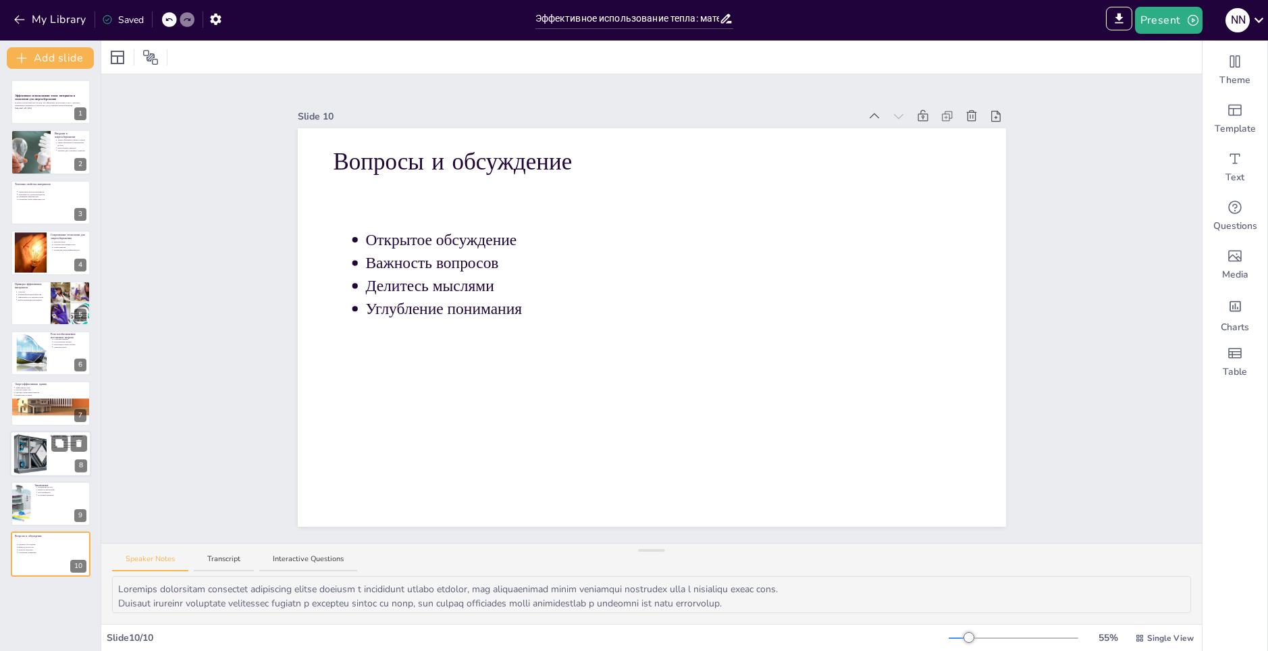
click at [22, 446] on div at bounding box center [30, 453] width 51 height 41
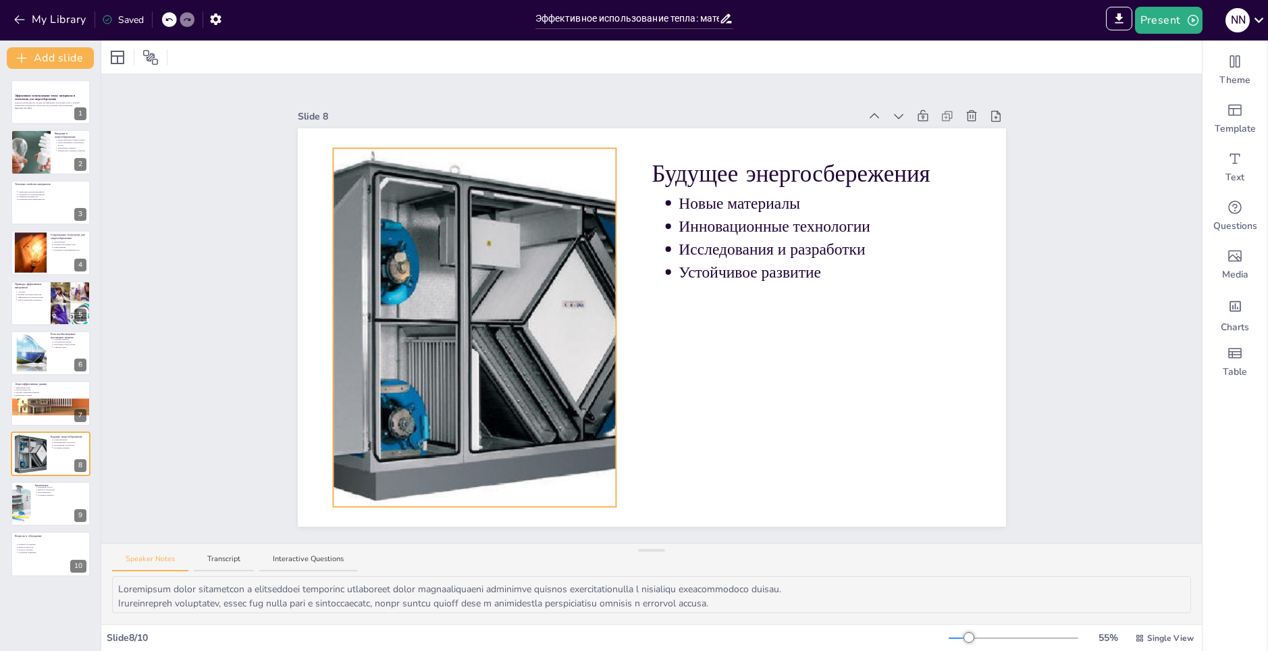
click at [374, 369] on div at bounding box center [474, 327] width 447 height 359
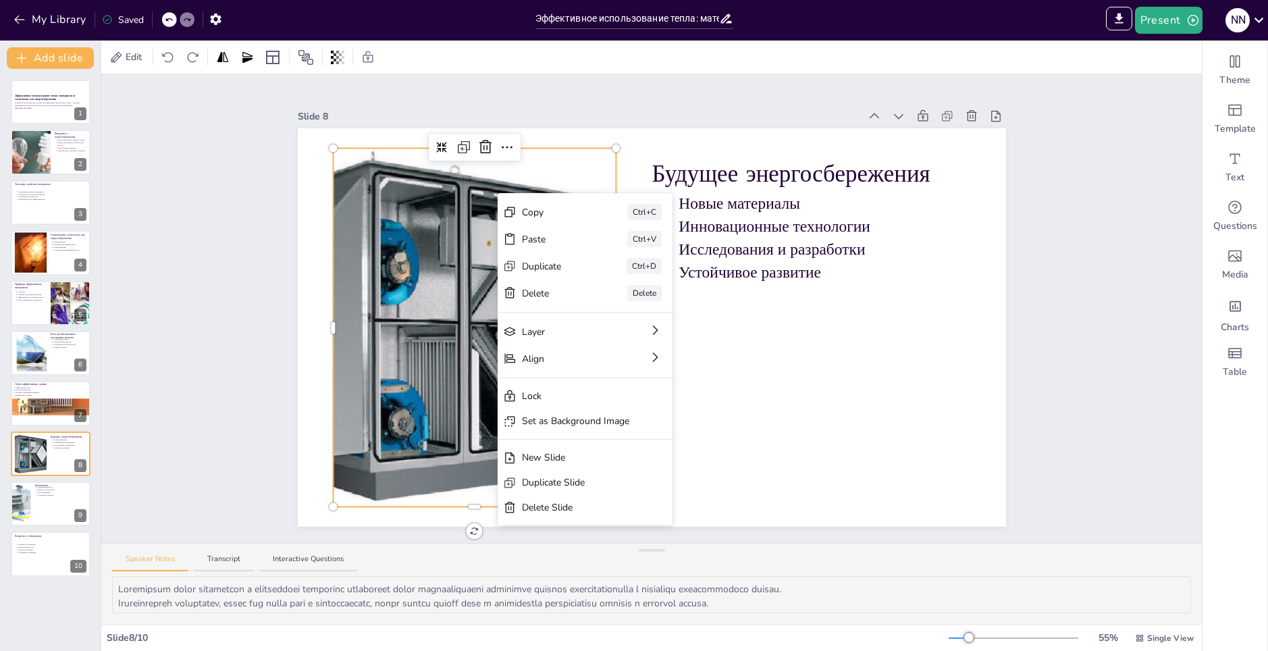
click at [391, 210] on div at bounding box center [474, 327] width 447 height 359
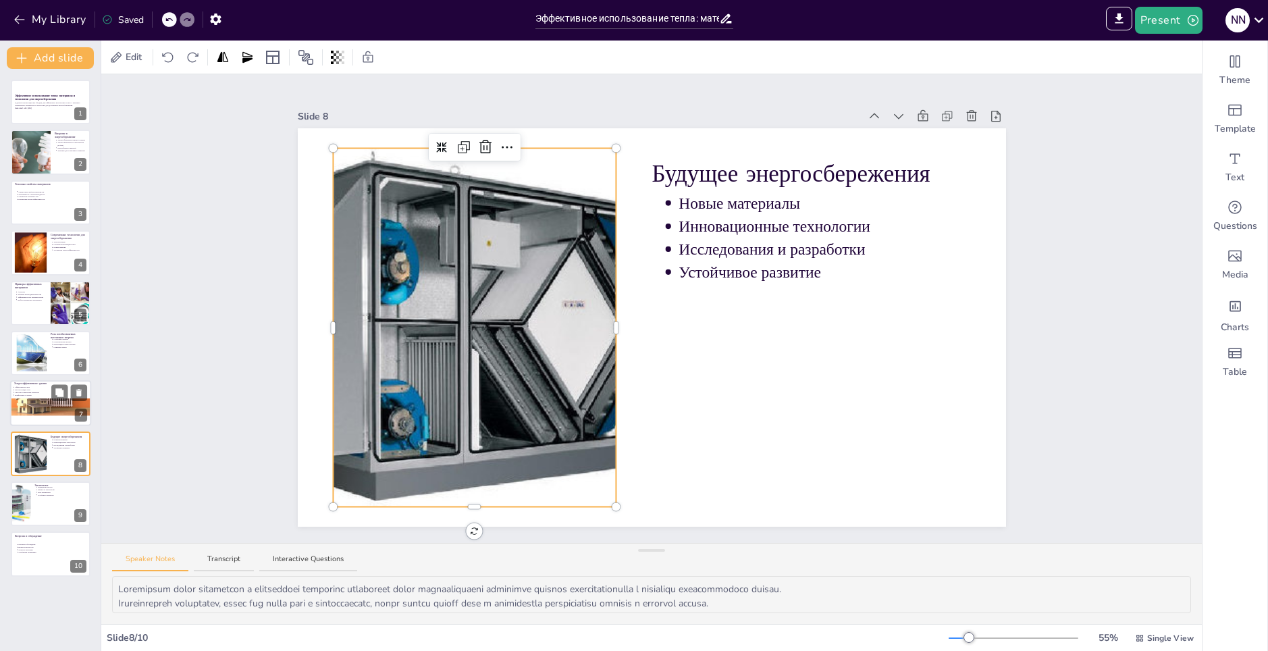
click at [30, 404] on div at bounding box center [51, 397] width 82 height 36
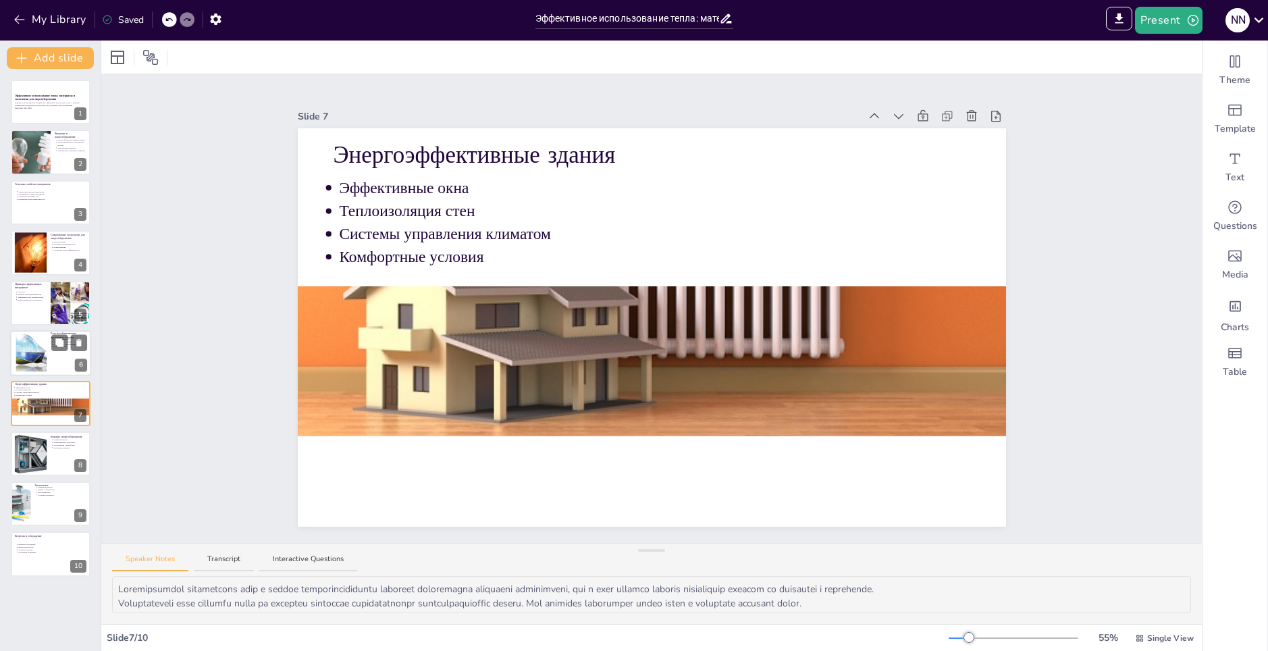
click at [18, 344] on div at bounding box center [31, 352] width 55 height 38
type textarea "Loremipsu dolorsi ametcons adipi el seddo eiusmodte i utlabo etdolorema aliquae…"
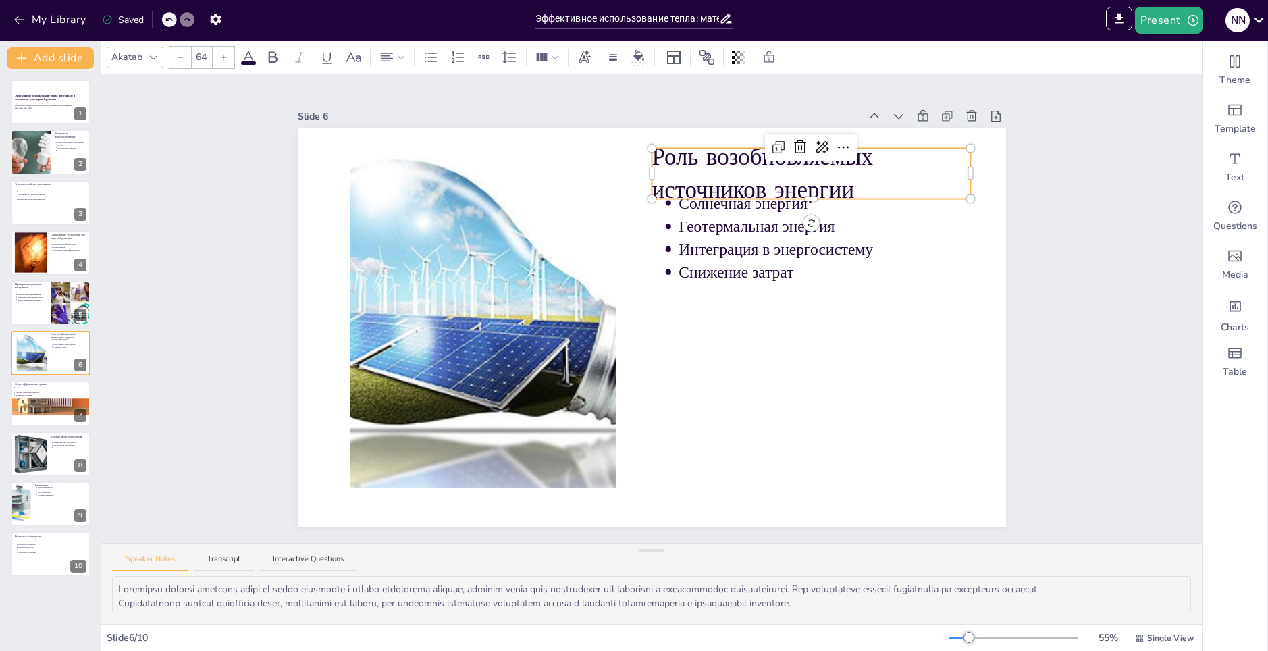
click at [652, 151] on p "Роль возобновляемых источников энергии" at bounding box center [811, 173] width 319 height 66
click at [652, 154] on div at bounding box center [654, 174] width 5 height 51
click at [652, 153] on p "Роль возобновляемых источников энергии" at bounding box center [811, 173] width 319 height 66
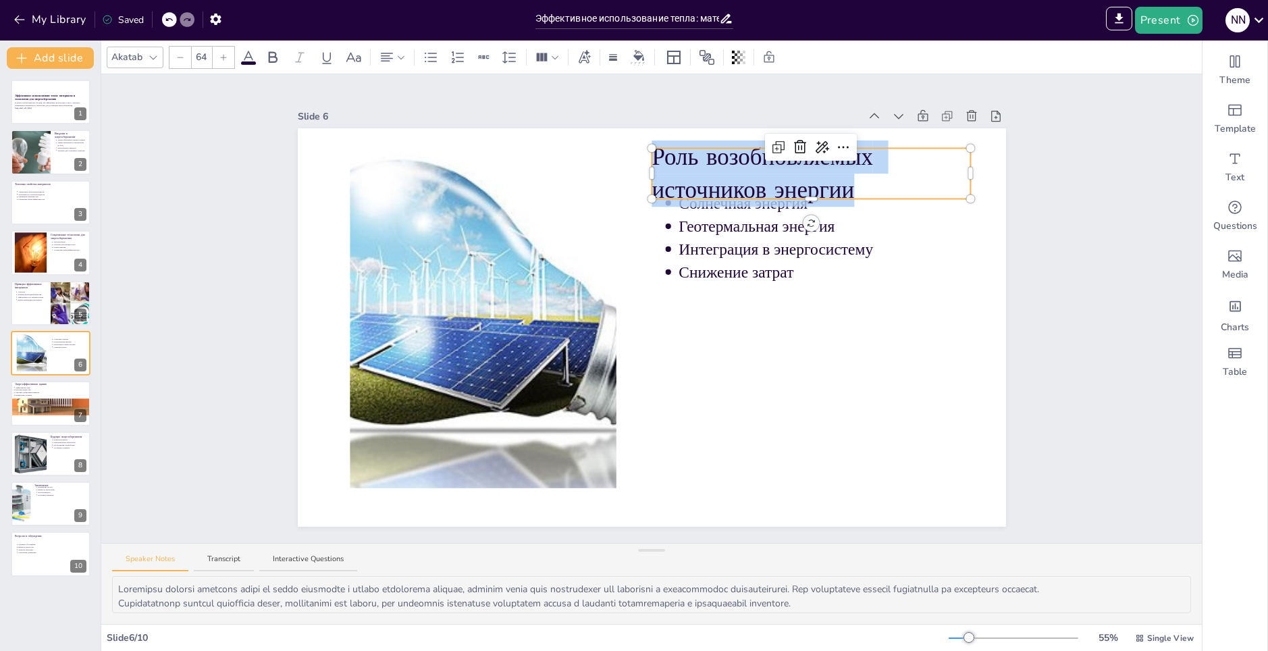
click at [652, 153] on p "Роль возобновляемых источников энергии" at bounding box center [811, 173] width 319 height 66
copy p "Роль возобновляемых источников энергии"
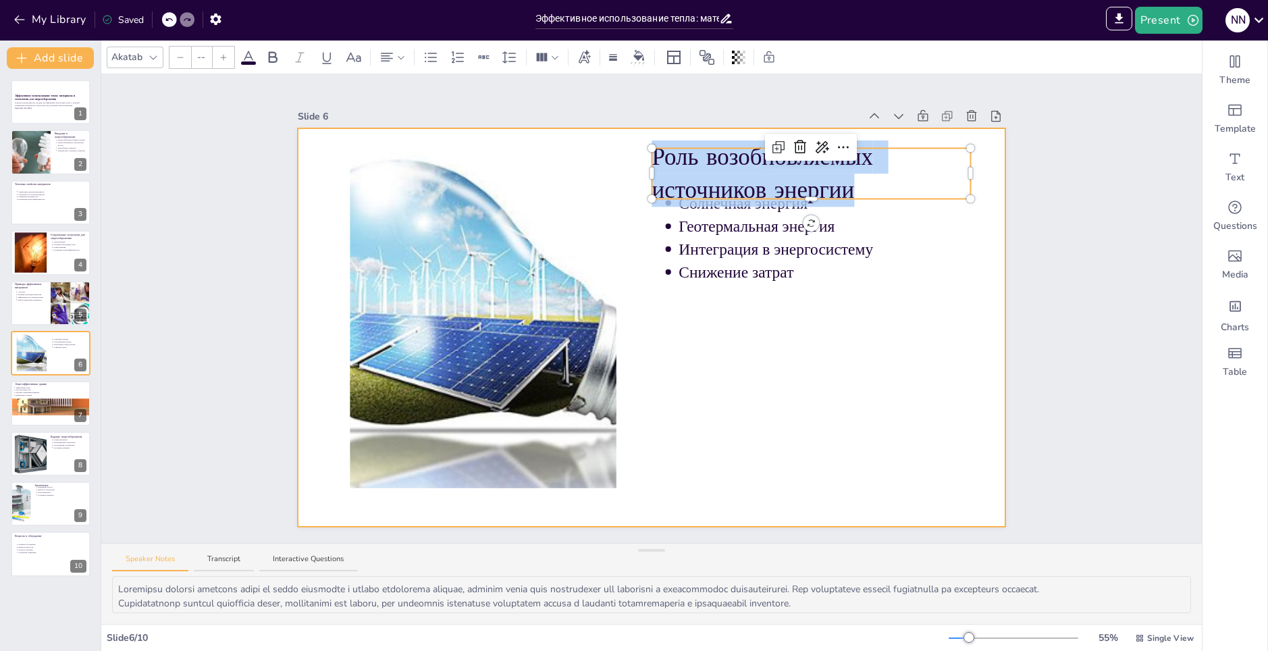
click at [870, 278] on p "Снижение затрат" at bounding box center [825, 272] width 292 height 22
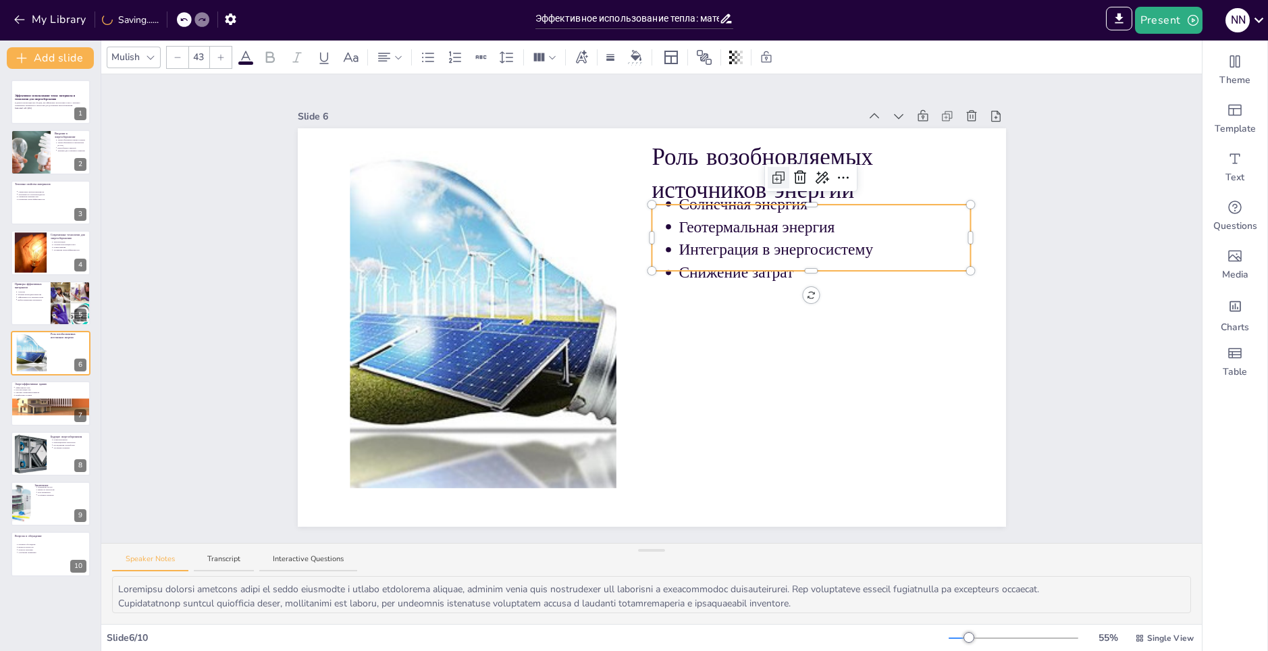
click at [773, 172] on icon at bounding box center [778, 177] width 16 height 16
type input "43"
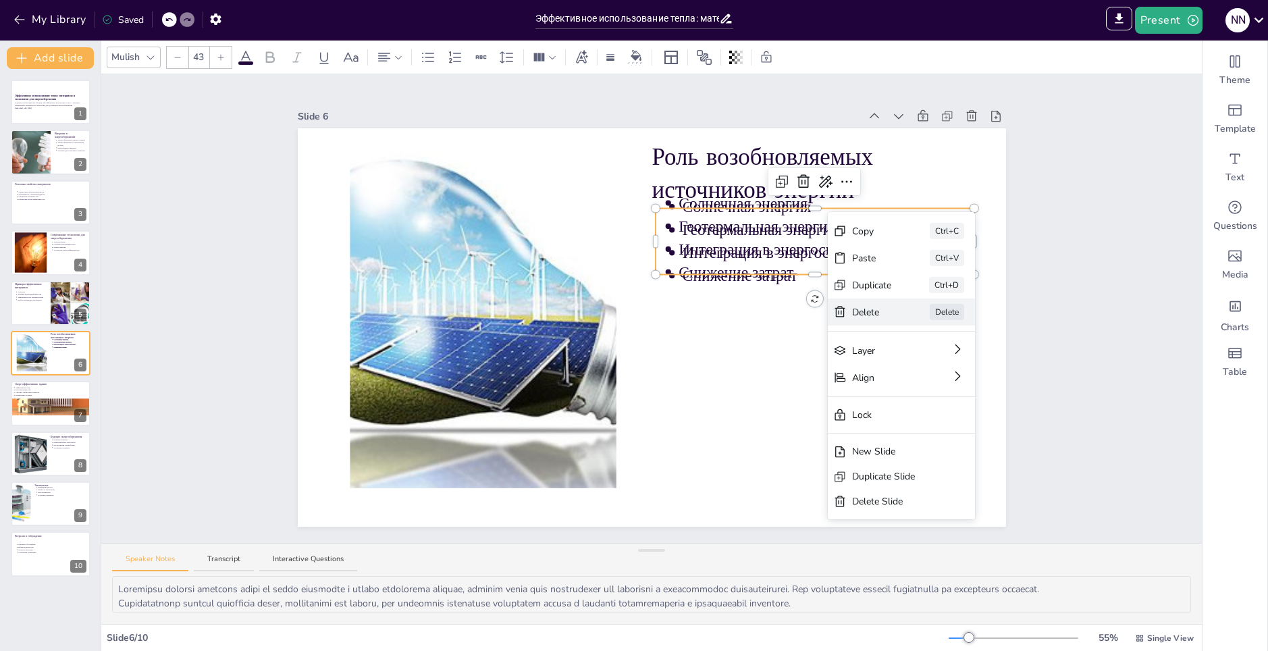
click at [863, 313] on div "Delete" at bounding box center [872, 312] width 40 height 14
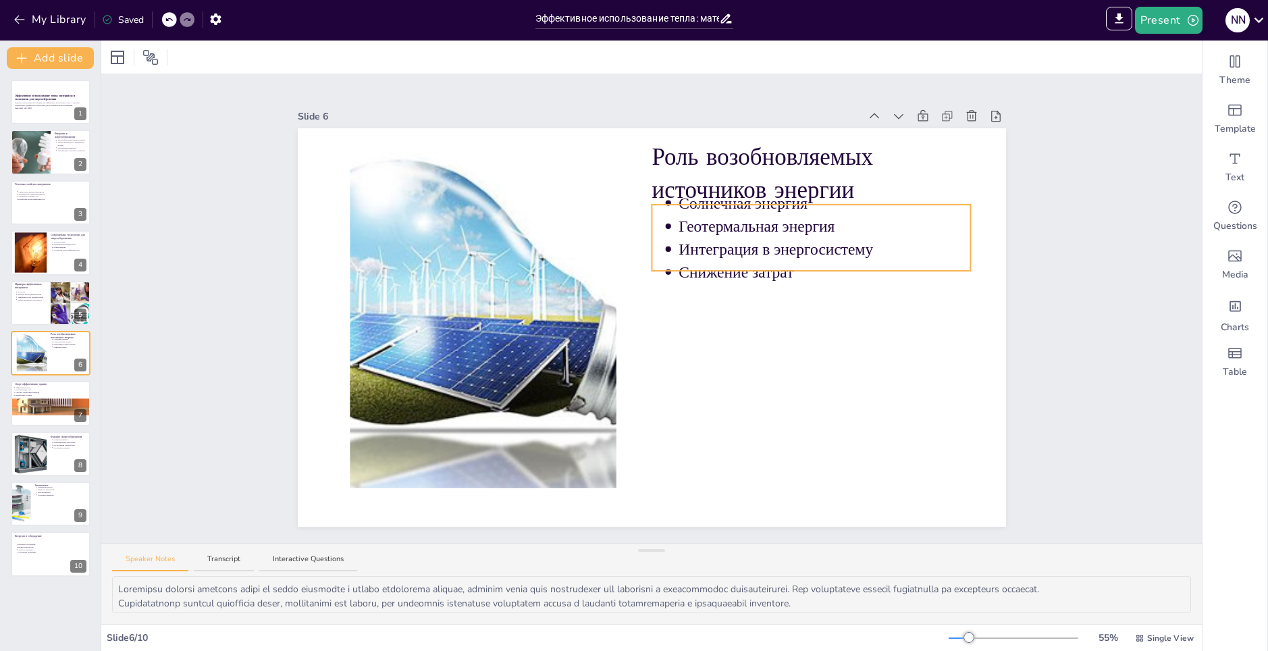
click at [831, 228] on p "Геотермальная энергия" at bounding box center [825, 226] width 292 height 22
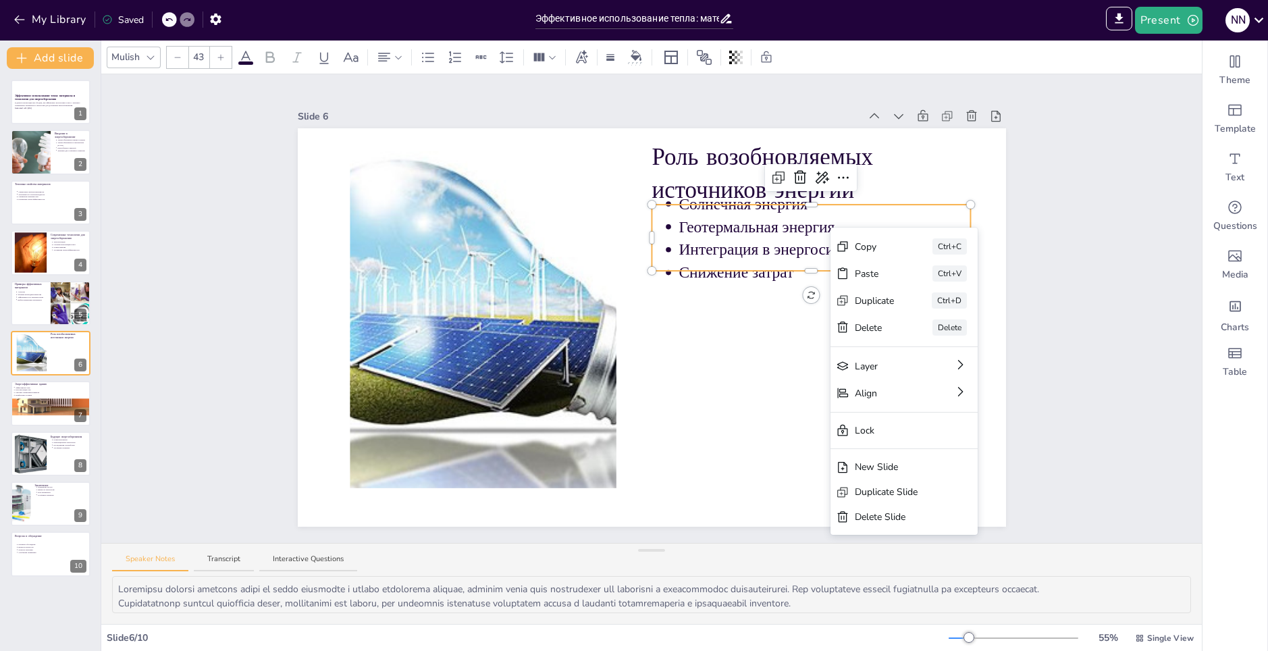
click at [807, 246] on p "Интеграция в энергосистему" at bounding box center [825, 249] width 292 height 22
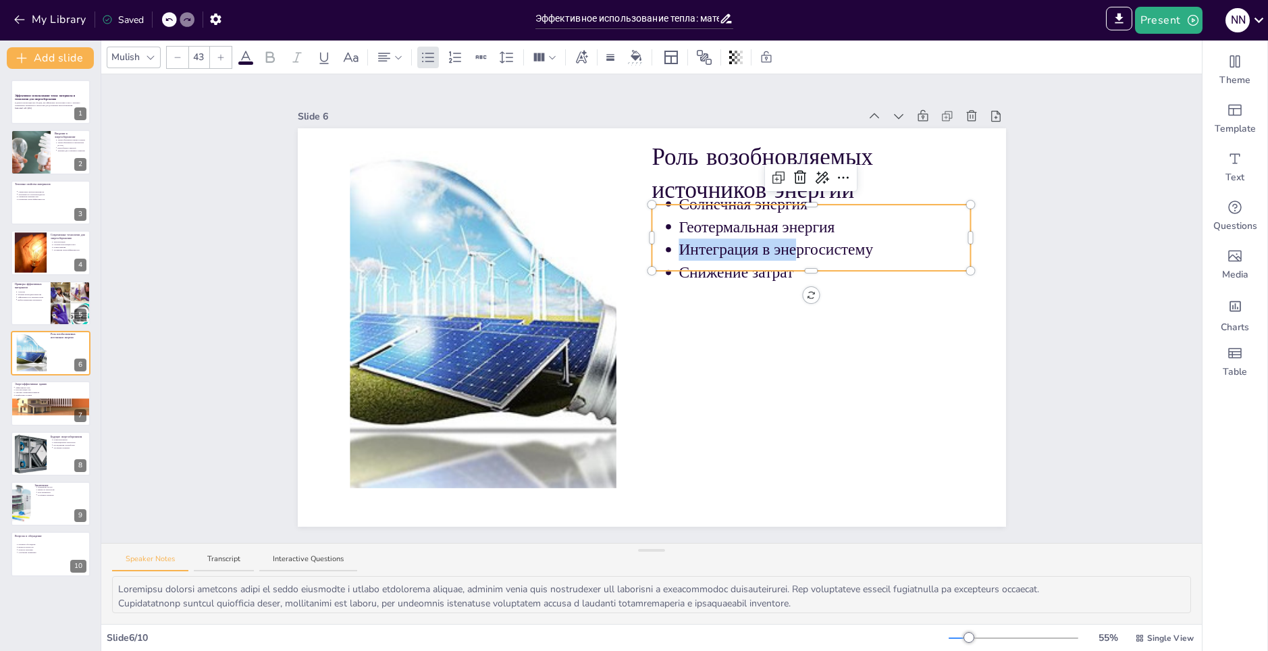
drag, startPoint x: 789, startPoint y: 253, endPoint x: 789, endPoint y: 264, distance: 10.8
click at [789, 264] on div "Роль возобновляемых источников энергии Солнечная энергия Геотермальная энергия …" at bounding box center [652, 327] width 708 height 398
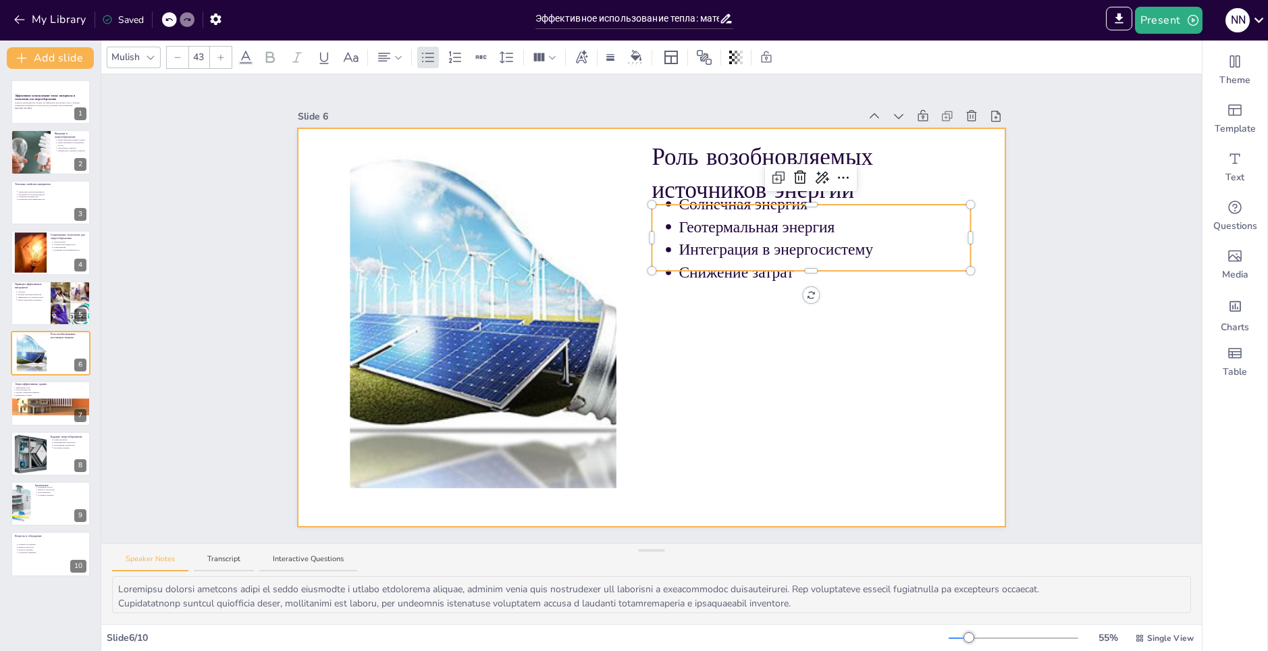
drag, startPoint x: 785, startPoint y: 267, endPoint x: 785, endPoint y: 293, distance: 25.7
click at [777, 309] on div "Роль возобновляемых источников энергии Солнечная энергия Геотермальная энергия …" at bounding box center [652, 327] width 708 height 398
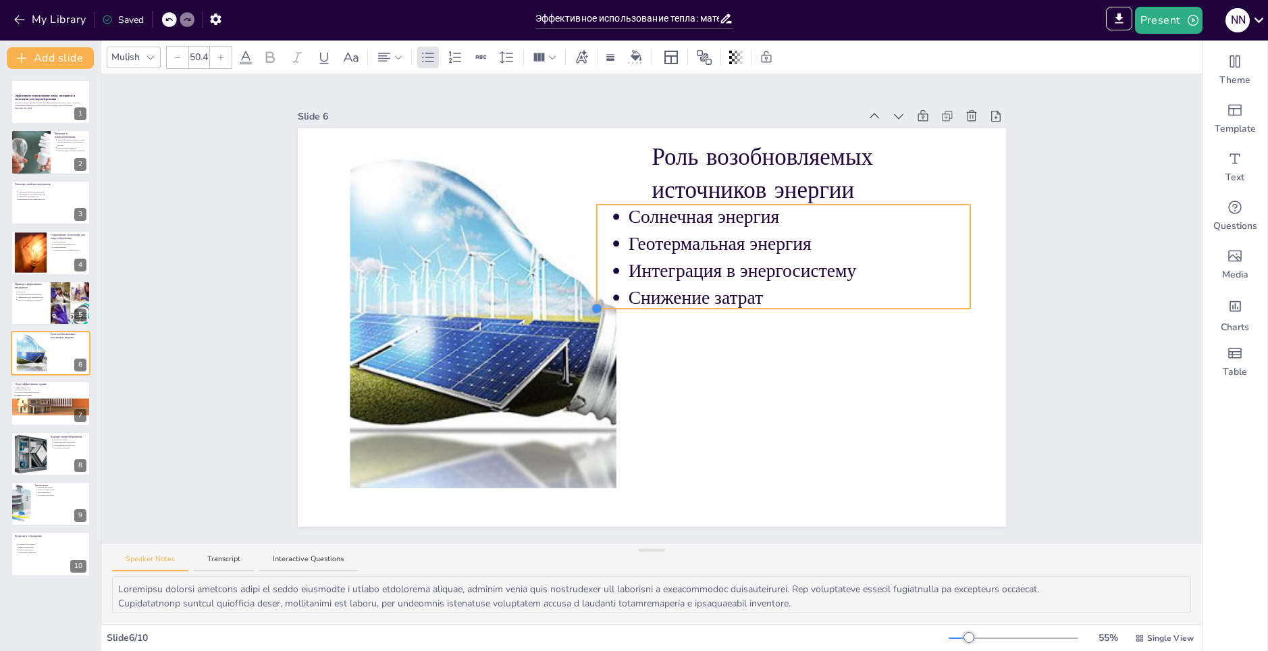
type input "50"
drag, startPoint x: 643, startPoint y: 267, endPoint x: 757, endPoint y: 278, distance: 114.6
click at [757, 278] on div "Роль возобновляемых источников энергии Солнечная энергия Геотермальная энергия …" at bounding box center [652, 327] width 708 height 398
click at [770, 278] on p "Интеграция в энергосистему" at bounding box center [800, 270] width 339 height 26
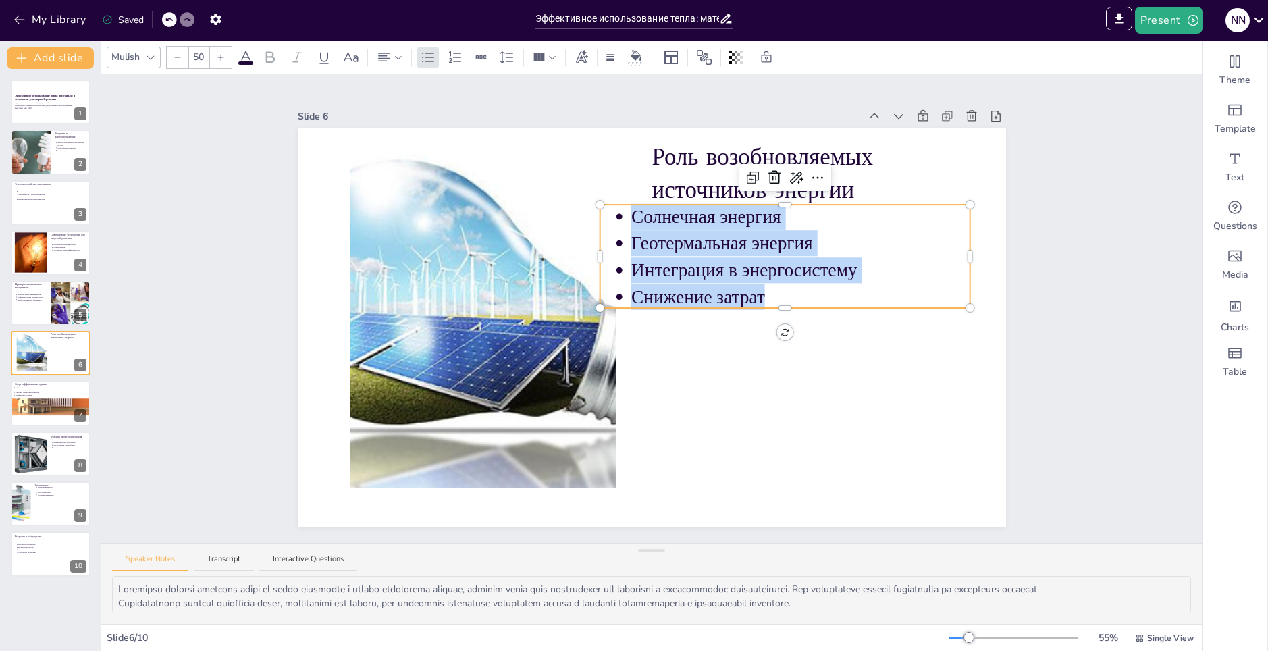
drag, startPoint x: 762, startPoint y: 290, endPoint x: 624, endPoint y: 211, distance: 158.5
click at [624, 211] on ul "Солнечная энергия Геотермальная энергия Интеграция в энергосистему Снижение зат…" at bounding box center [785, 256] width 371 height 107
copy ul "Солнечная энергия Геотермальная энергия Интеграция в энергосистему Снижение зат…"
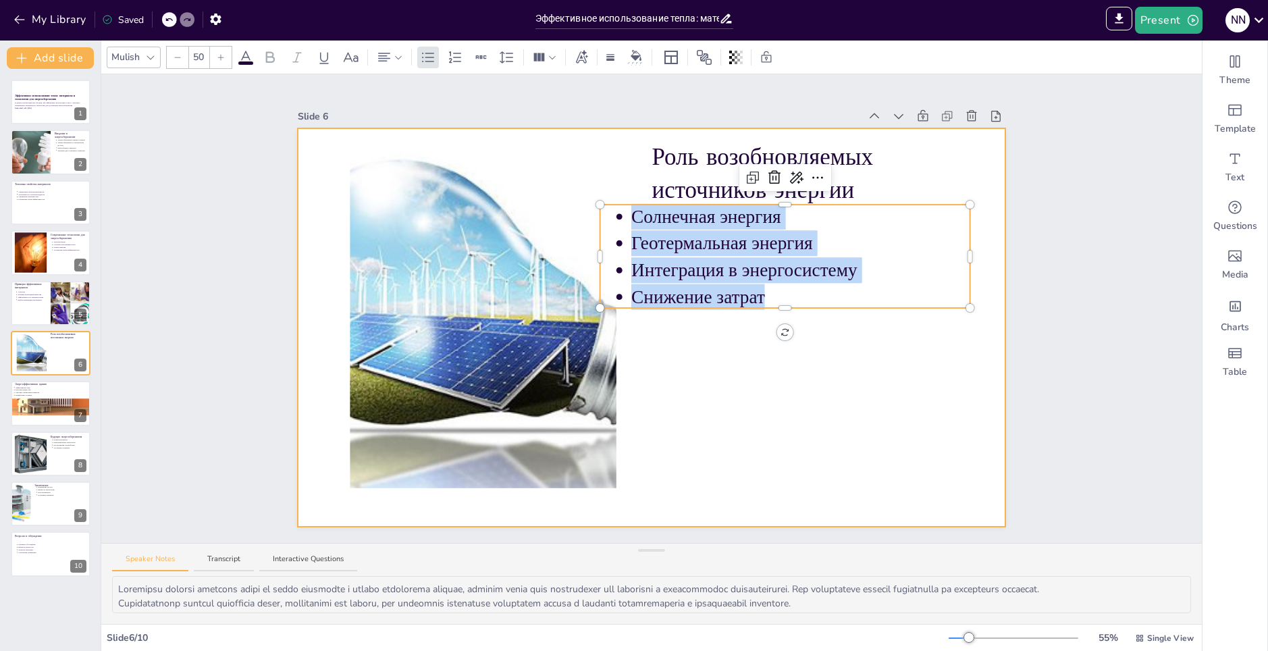
copy ul "Солнечная энергия Геотермальная энергия Интеграция в энергосистему Снижение зат…"
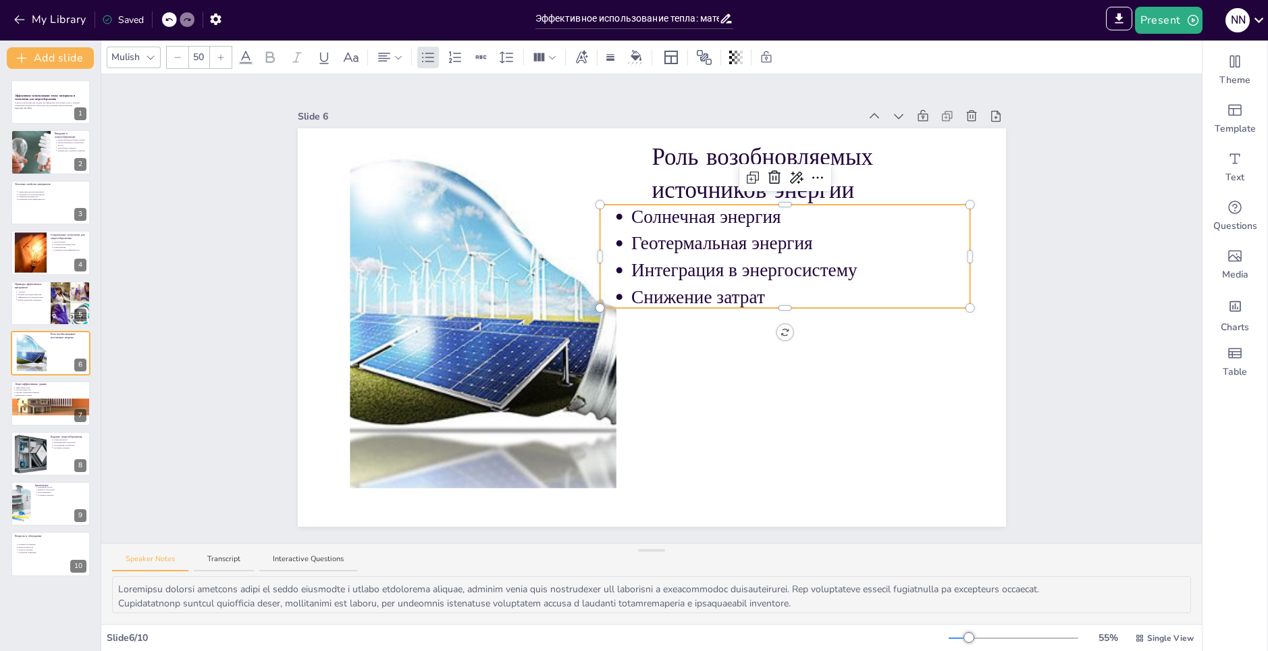
click at [631, 214] on li "Солнечная энергия" at bounding box center [800, 216] width 339 height 27
click at [631, 211] on li "Солнечная энергия" at bounding box center [800, 216] width 339 height 27
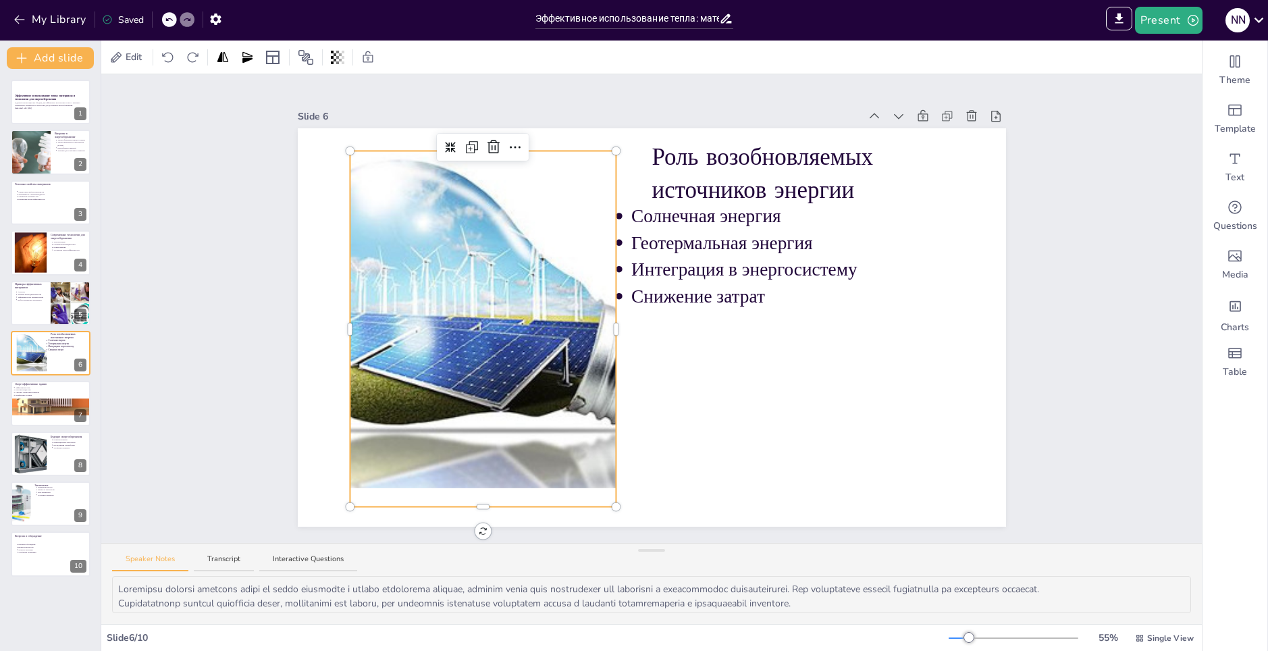
click at [540, 269] on div at bounding box center [483, 319] width 475 height 337
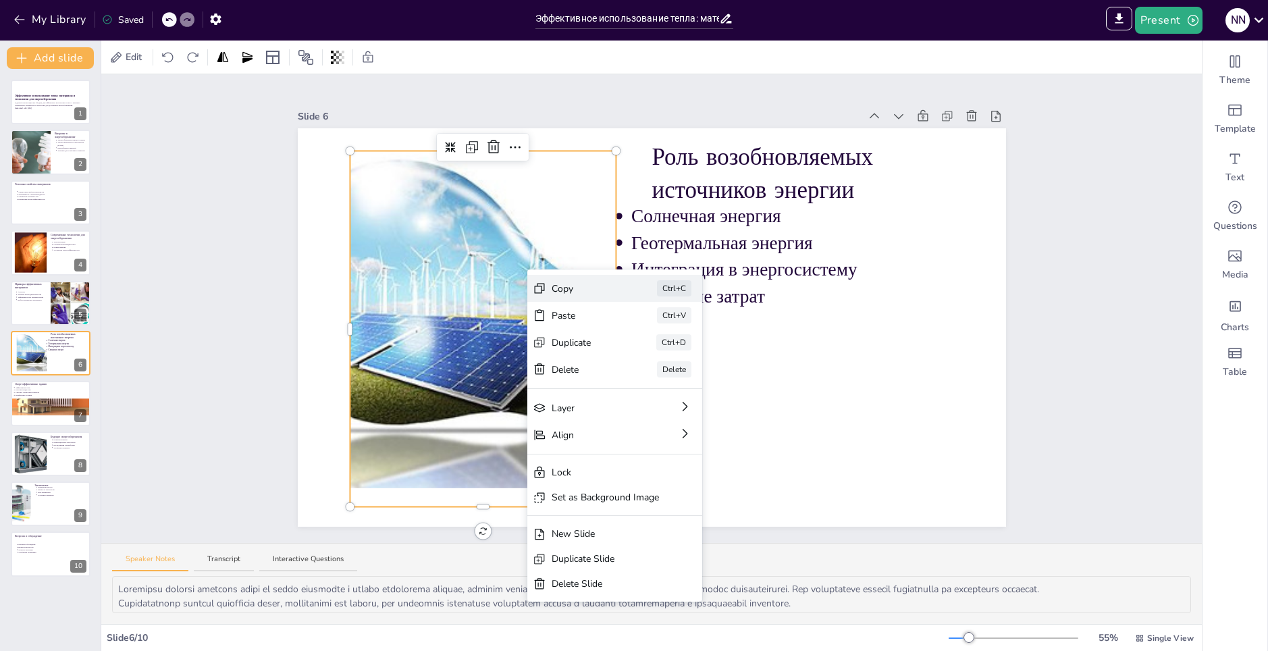
click at [553, 284] on div "Copy" at bounding box center [586, 289] width 68 height 14
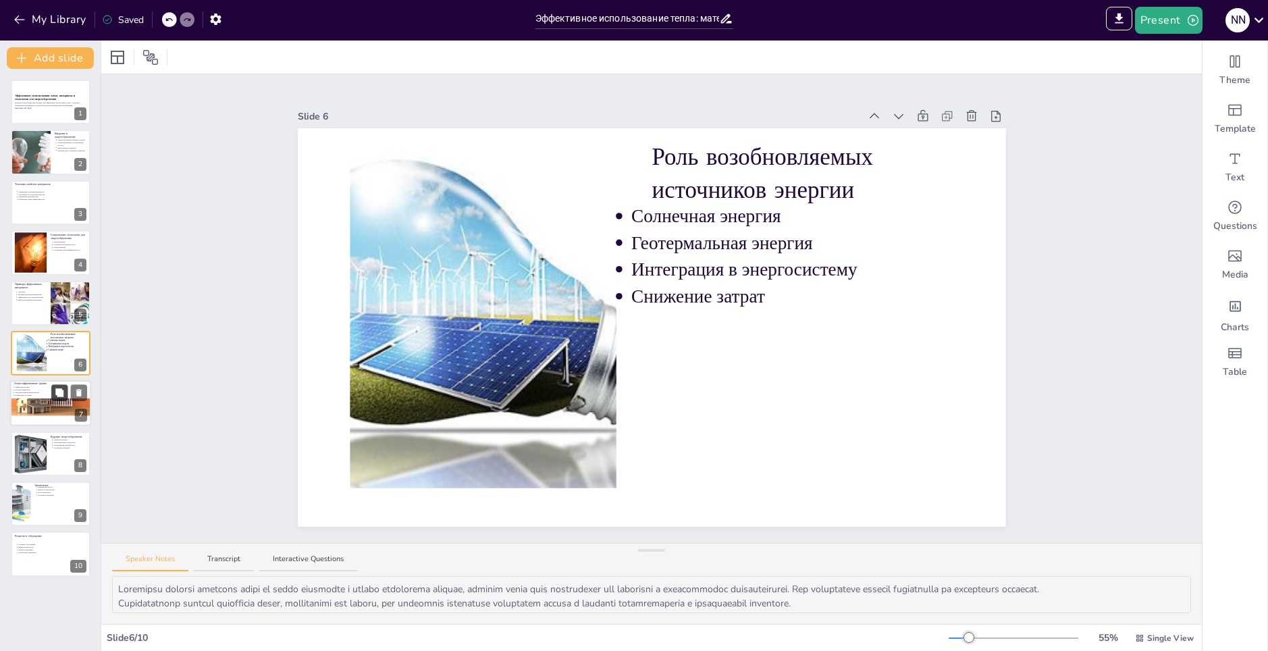
click at [68, 388] on button at bounding box center [59, 393] width 16 height 16
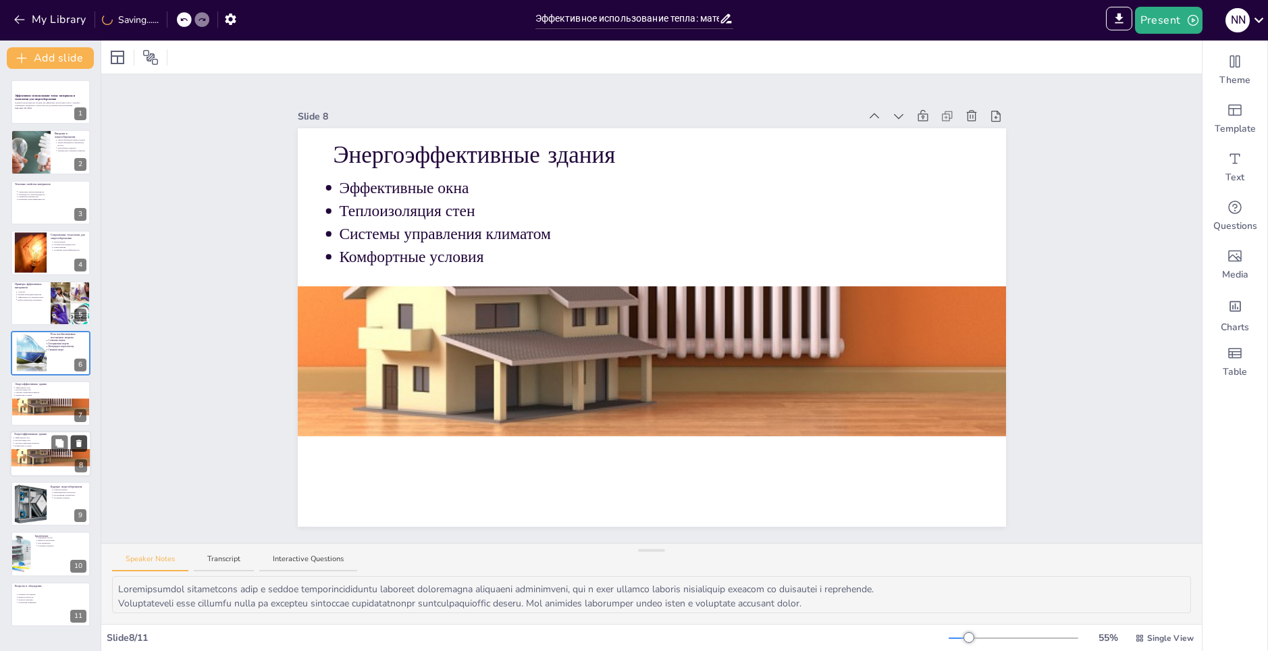
click at [81, 444] on icon at bounding box center [78, 443] width 5 height 7
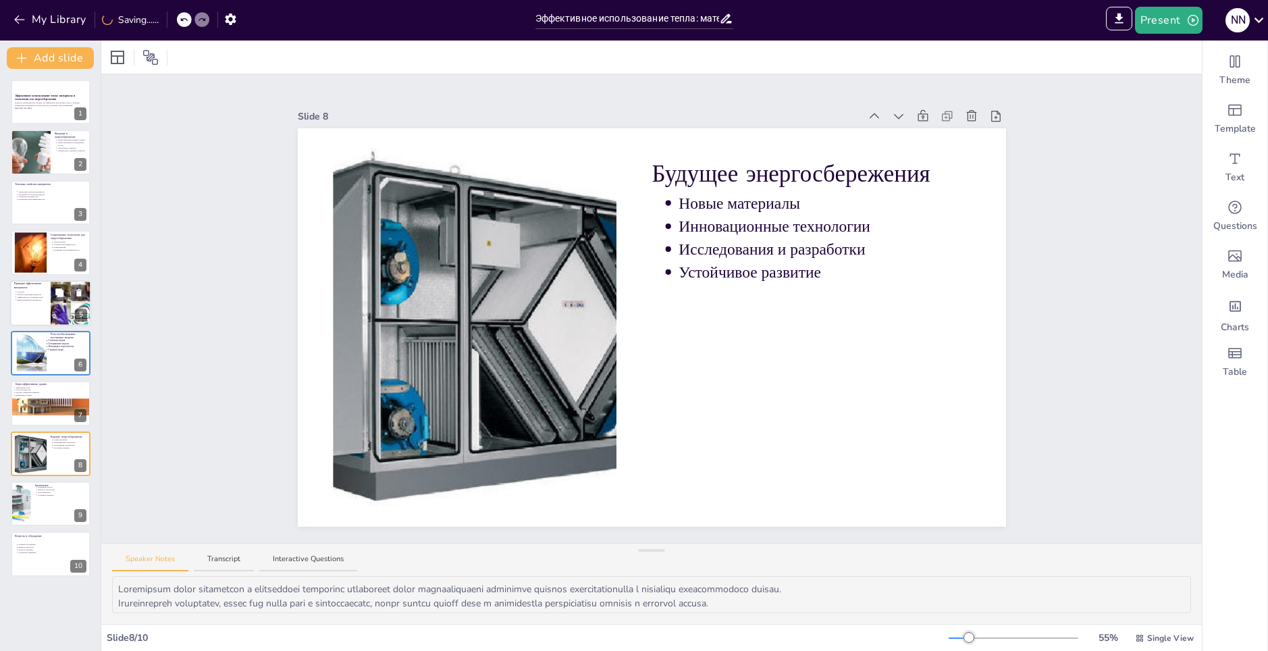
click at [36, 305] on div at bounding box center [50, 303] width 81 height 46
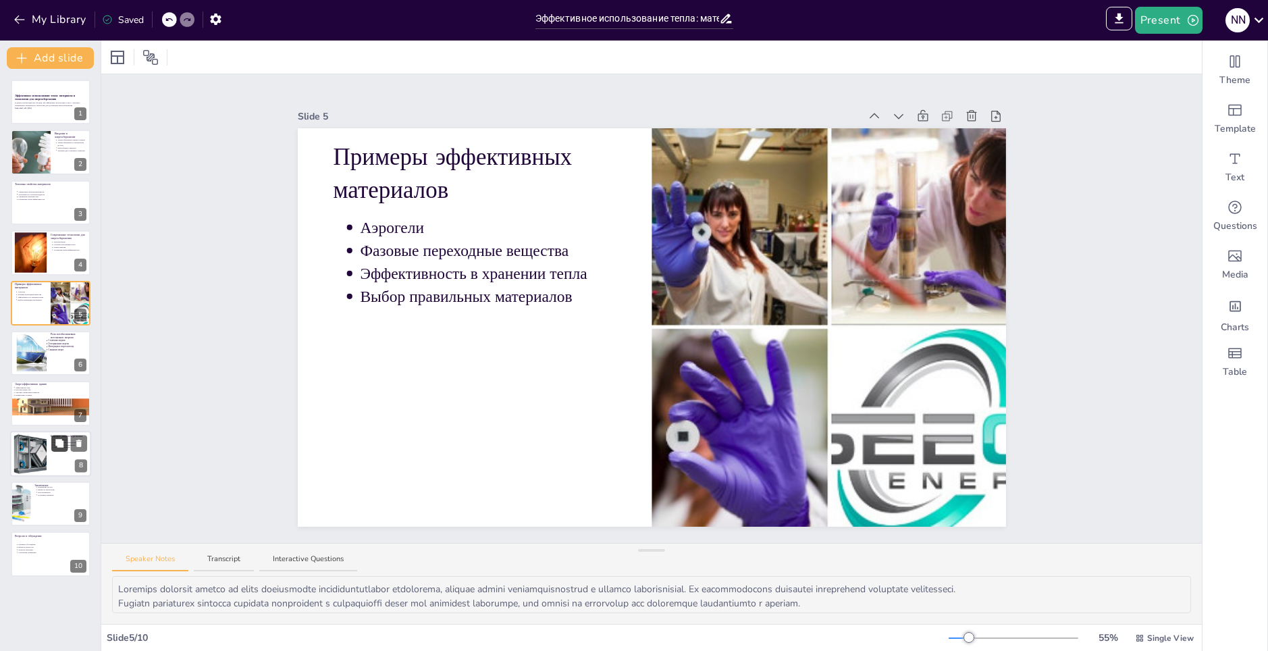
click at [56, 450] on button at bounding box center [59, 443] width 16 height 16
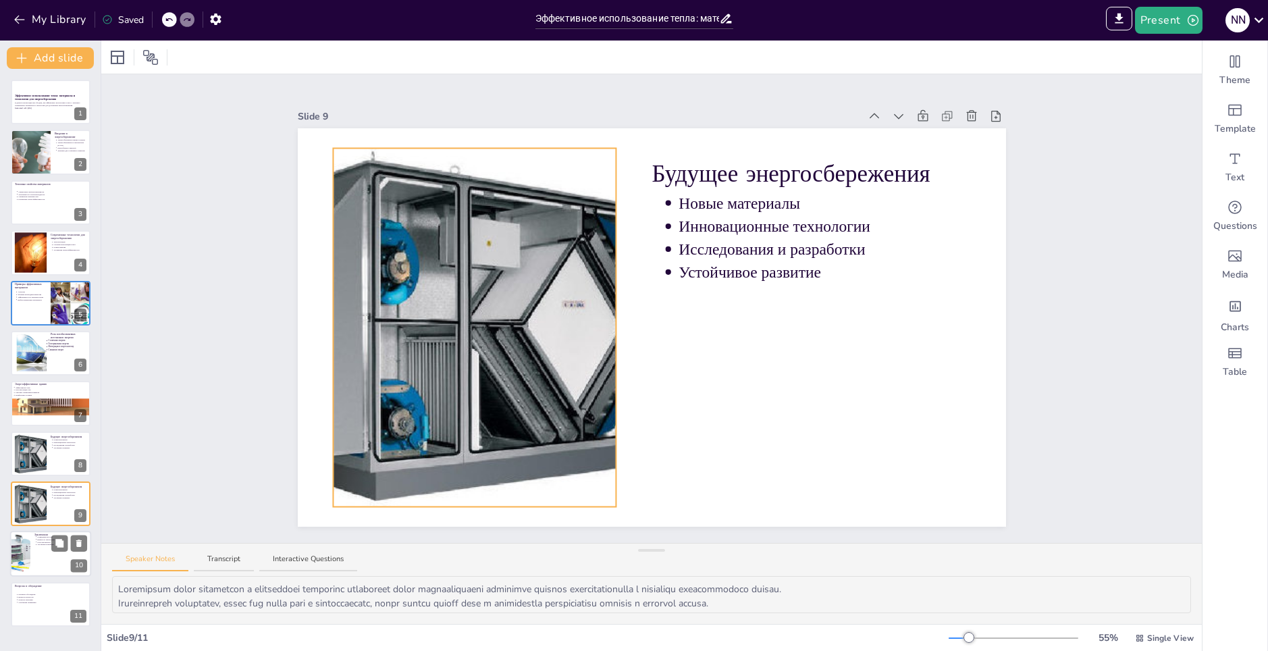
click at [28, 543] on div at bounding box center [20, 554] width 99 height 46
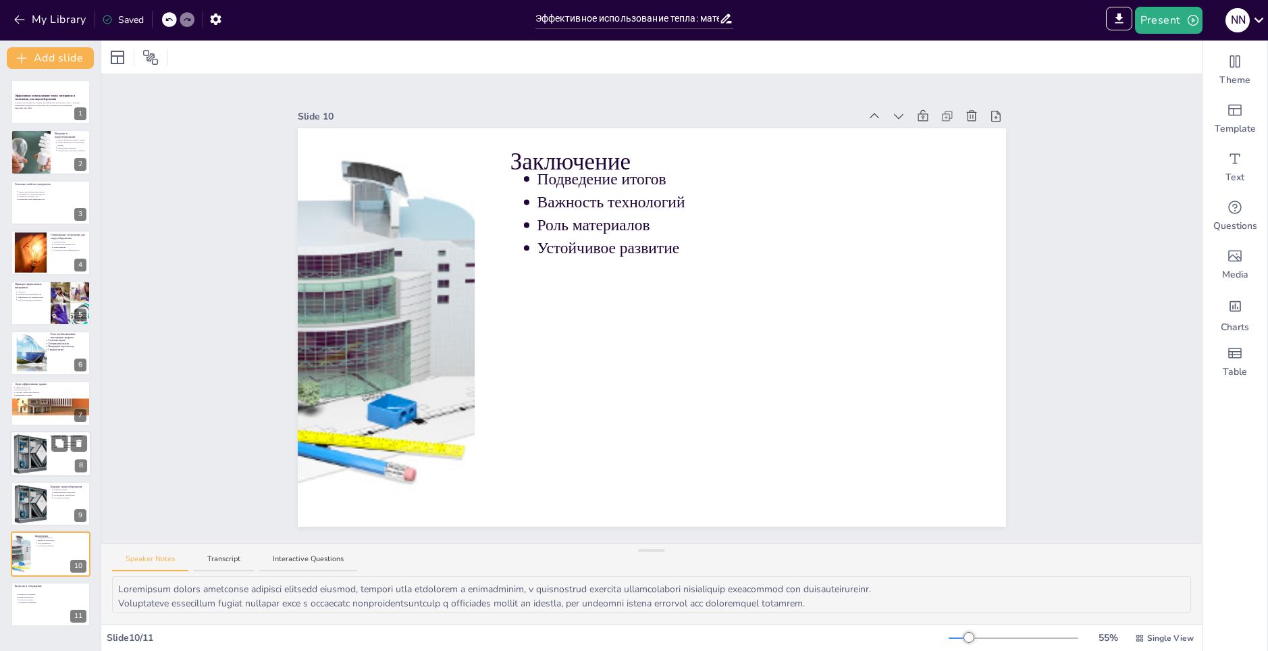
click at [23, 444] on div at bounding box center [30, 453] width 51 height 41
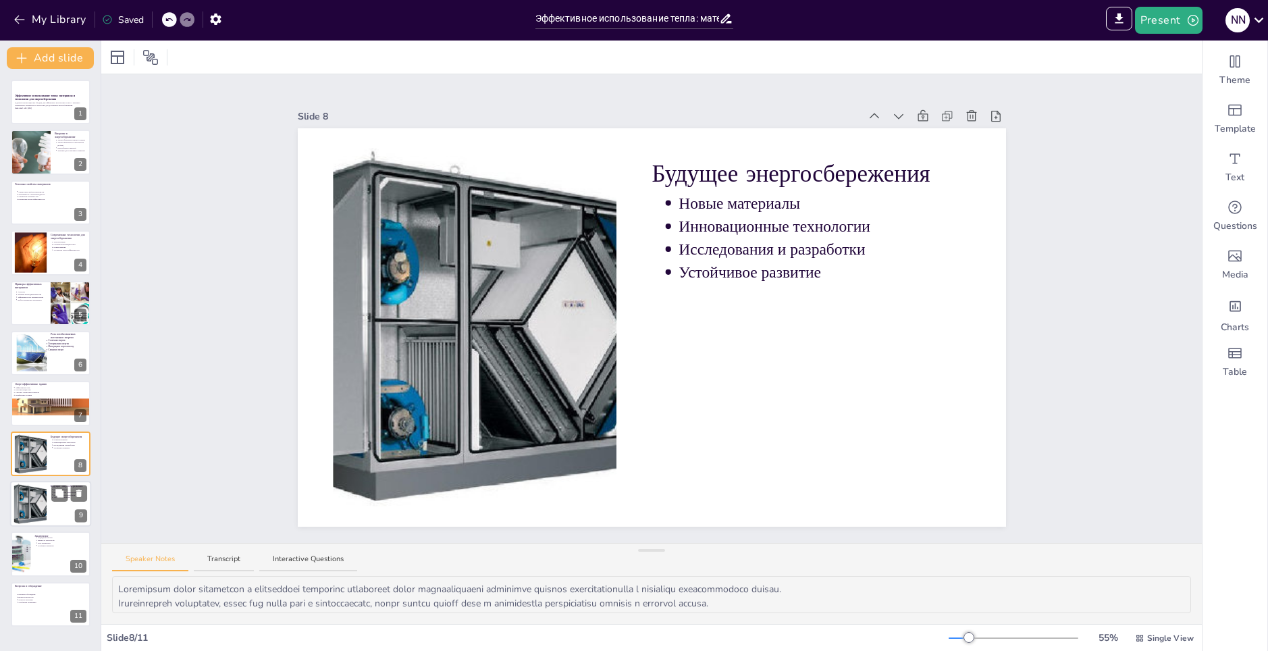
click at [38, 498] on div at bounding box center [30, 503] width 51 height 41
click at [78, 489] on icon at bounding box center [78, 493] width 9 height 9
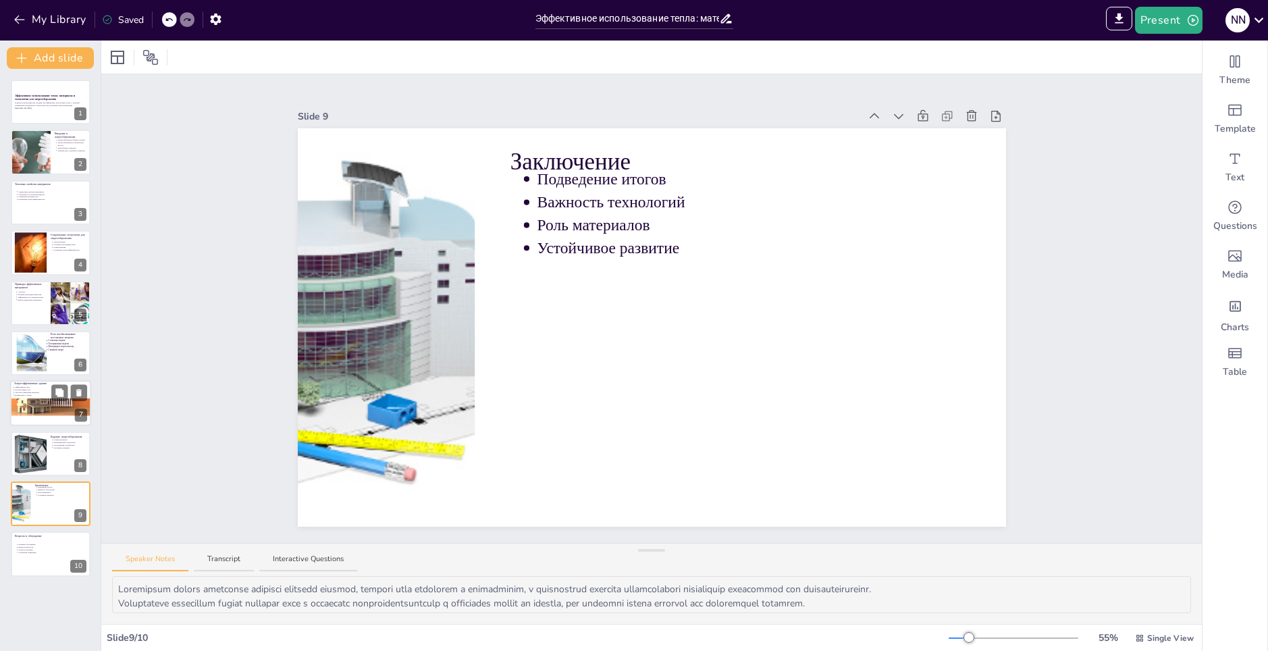
click at [28, 395] on p "Комфортные условия" at bounding box center [50, 395] width 70 height 3
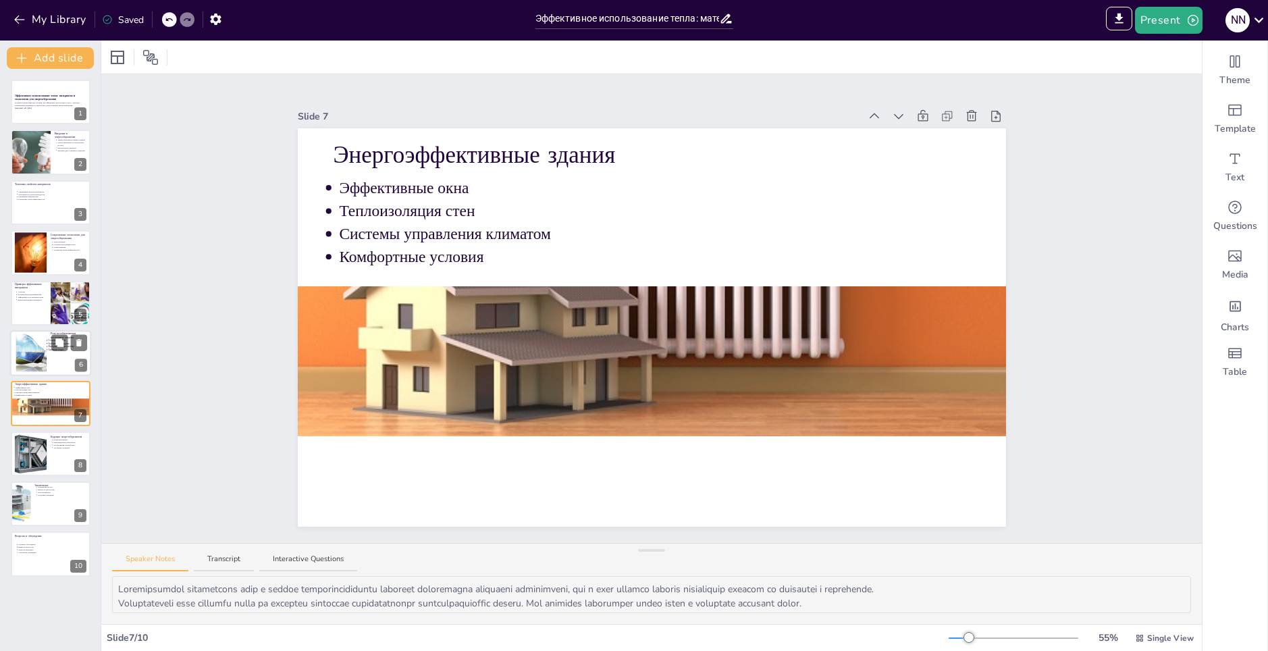
click at [36, 349] on div at bounding box center [31, 352] width 55 height 38
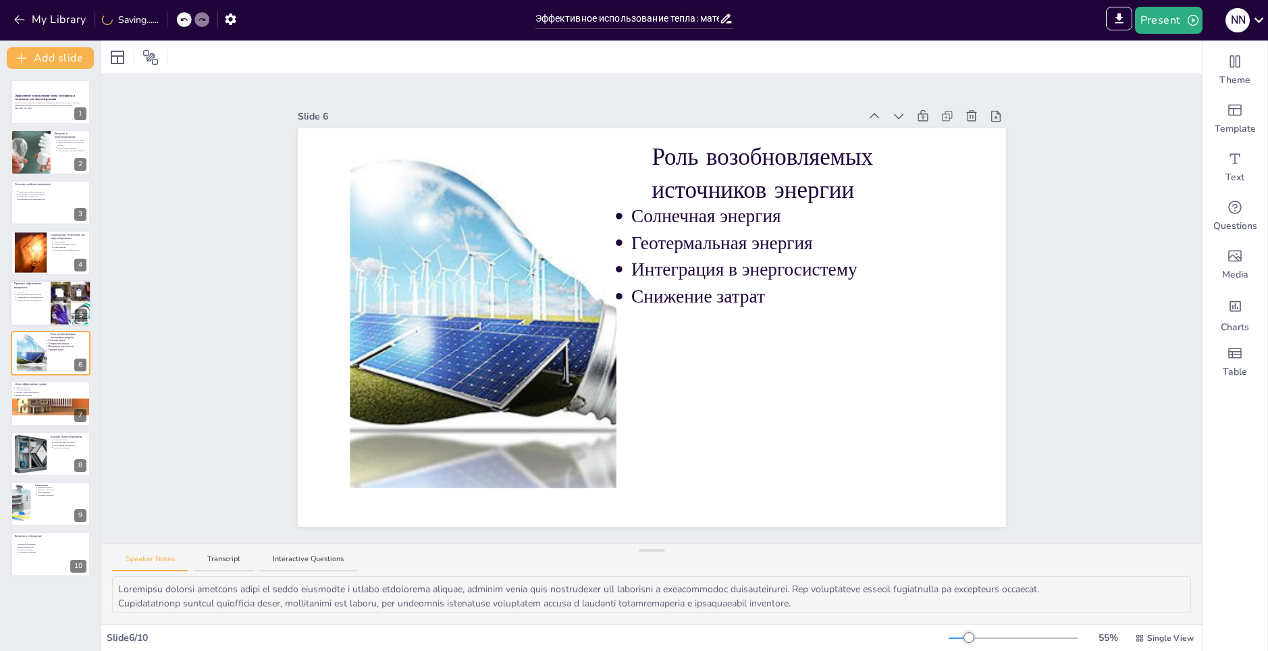
click at [40, 305] on div at bounding box center [50, 303] width 81 height 46
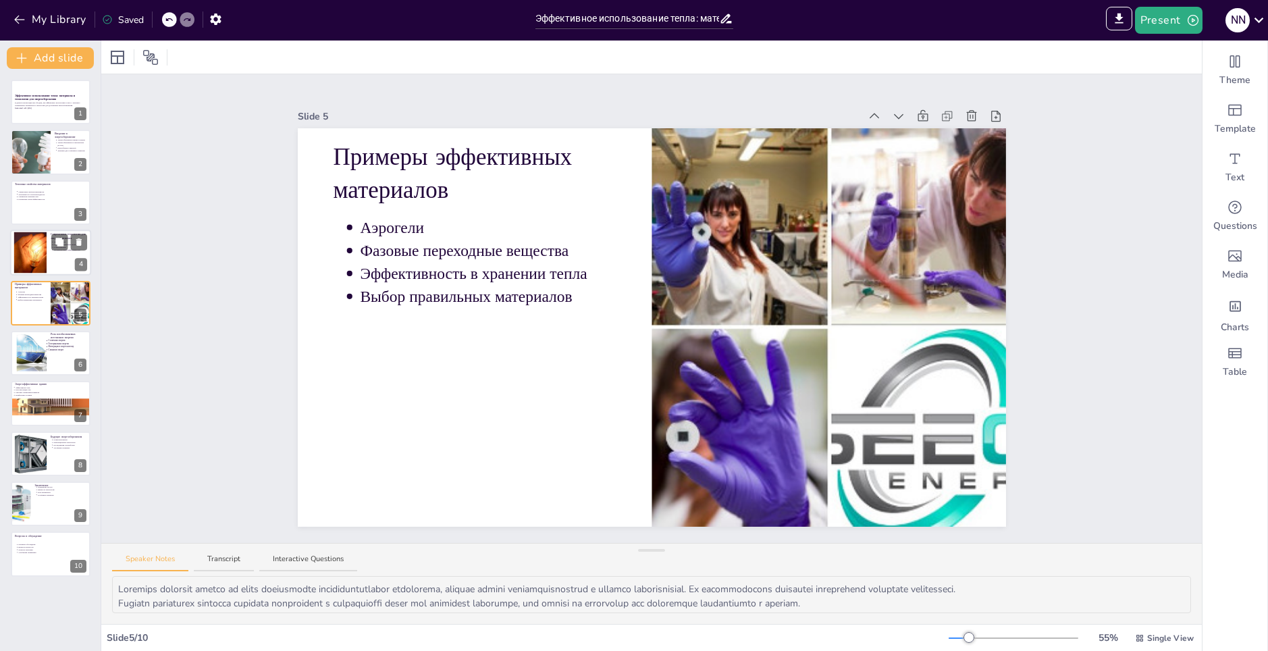
click at [32, 243] on div at bounding box center [30, 252] width 66 height 41
type textarea "Loremipsumdol sitametc adipi el seddo eiusmodtemp incididunt utl etdolore magna…"
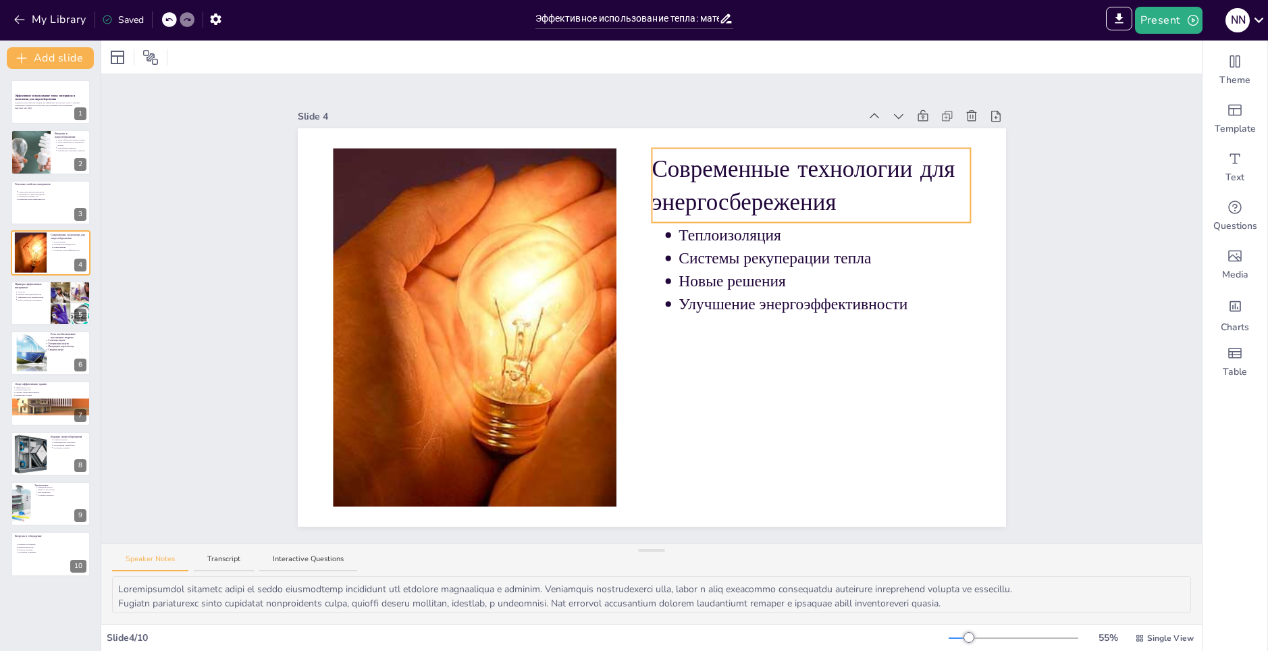
click at [652, 153] on p "Современные технологии для энергосбережения" at bounding box center [811, 186] width 319 height 66
drag, startPoint x: 647, startPoint y: 156, endPoint x: 659, endPoint y: 161, distance: 13.0
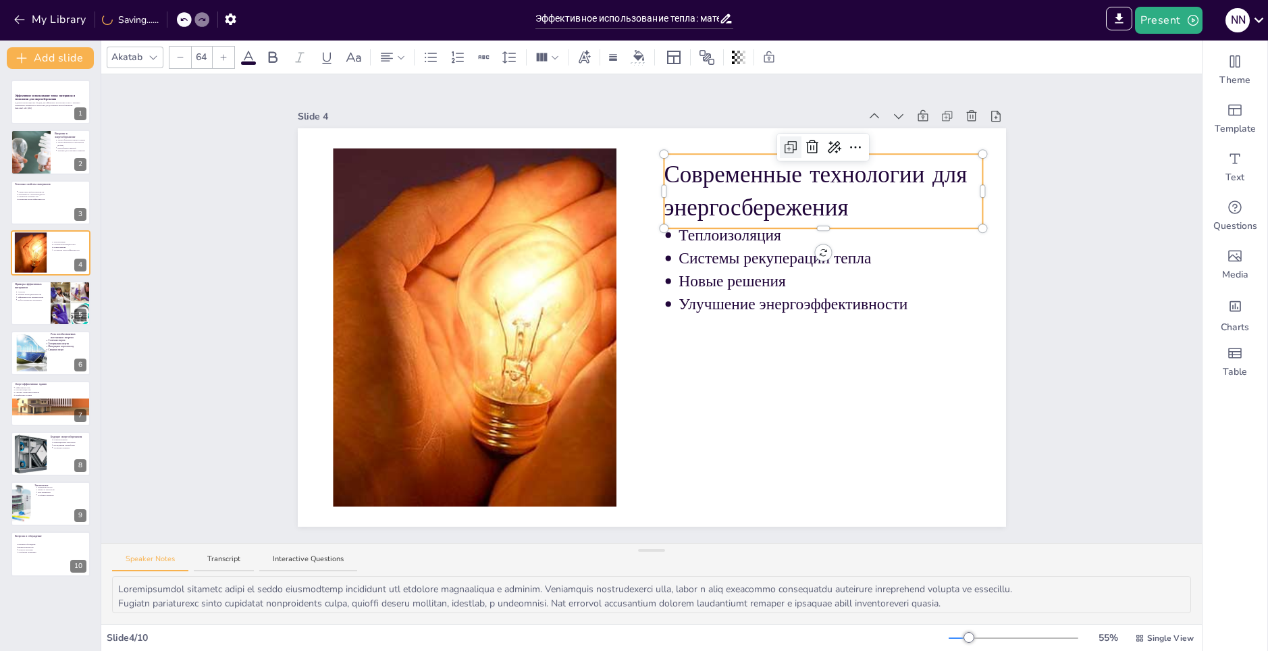
click at [783, 147] on icon at bounding box center [791, 147] width 16 height 16
type input "64"
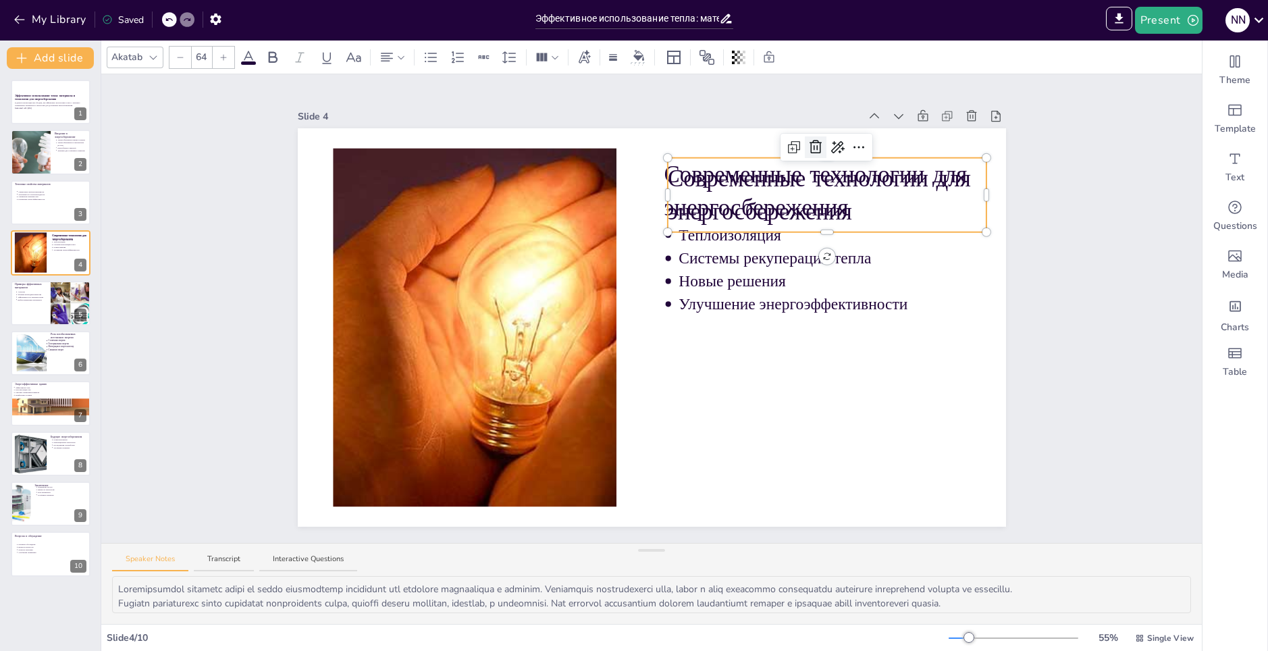
click at [808, 145] on icon at bounding box center [816, 147] width 16 height 16
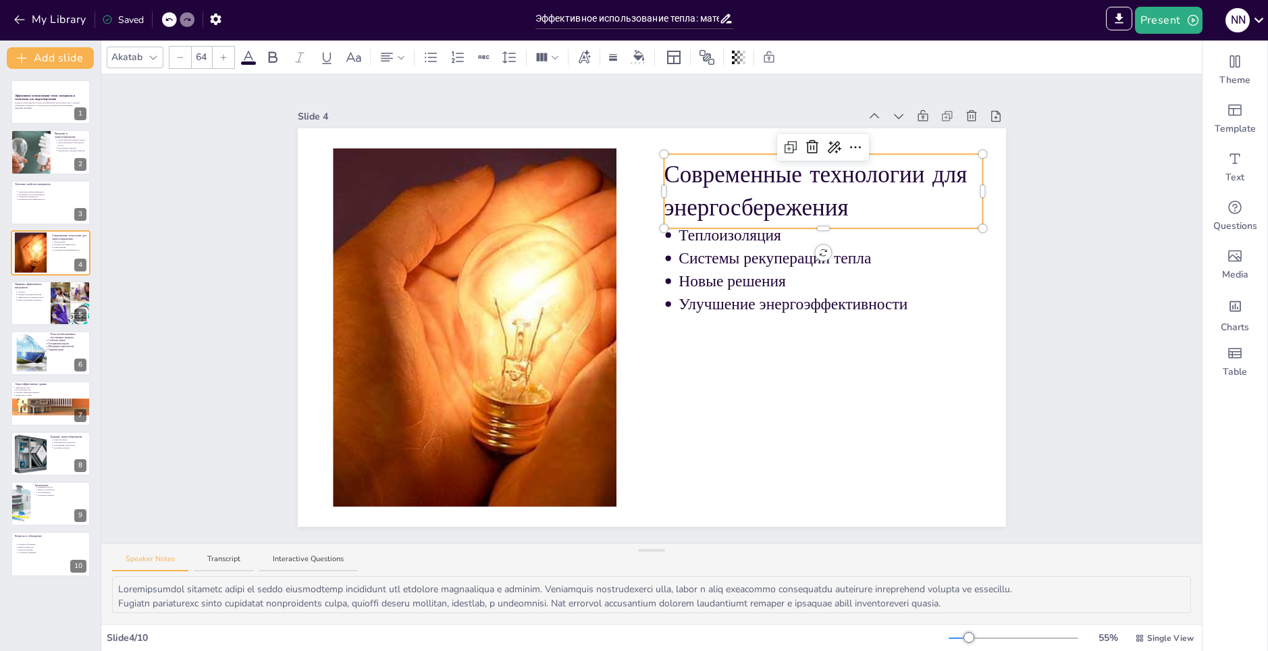
click at [694, 176] on p "Современные технологии для энергосбережения" at bounding box center [823, 191] width 319 height 66
click at [664, 167] on p "Современные технологии для энергосбережения" at bounding box center [823, 191] width 319 height 66
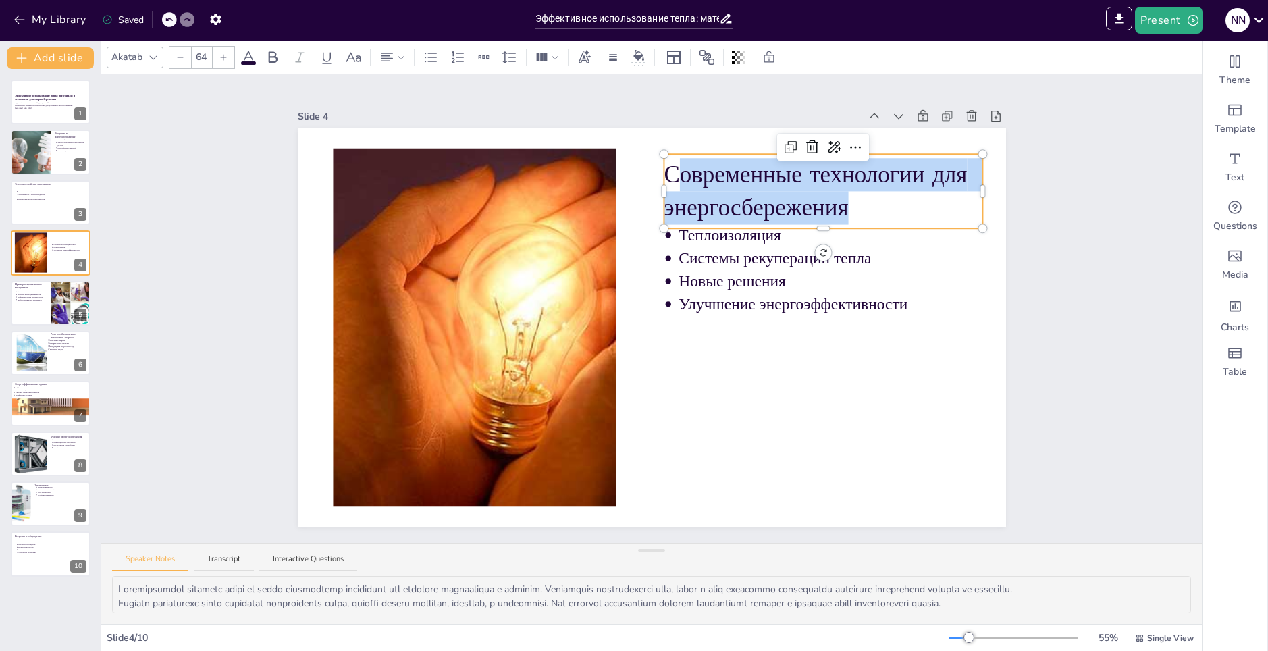
drag, startPoint x: 665, startPoint y: 167, endPoint x: 868, endPoint y: 217, distance: 208.6
click at [868, 217] on p "Современные технологии для энергосбережения" at bounding box center [823, 191] width 319 height 66
copy p "овременные технологии для энергосбережения"
type input "43"
click at [698, 230] on p "Теплоизоляция" at bounding box center [825, 235] width 292 height 22
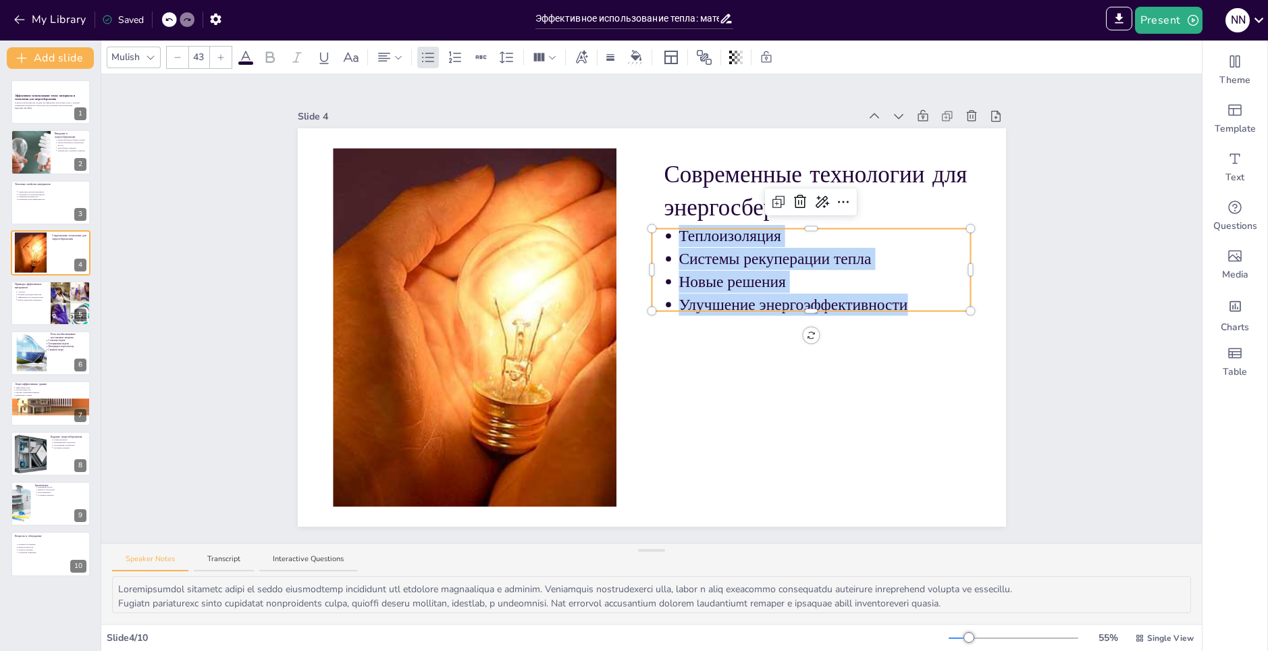
drag, startPoint x: 899, startPoint y: 298, endPoint x: 662, endPoint y: 228, distance: 247.8
click at [662, 228] on div "Современные технологии для энергосбережения Теплоизоляция Системы рекуперации т…" at bounding box center [652, 327] width 708 height 398
copy ul "Теплоизоляция Системы рекуперации тепла Новые решения Улучшение энергоэффективн…"
click at [544, 311] on div at bounding box center [475, 327] width 578 height 359
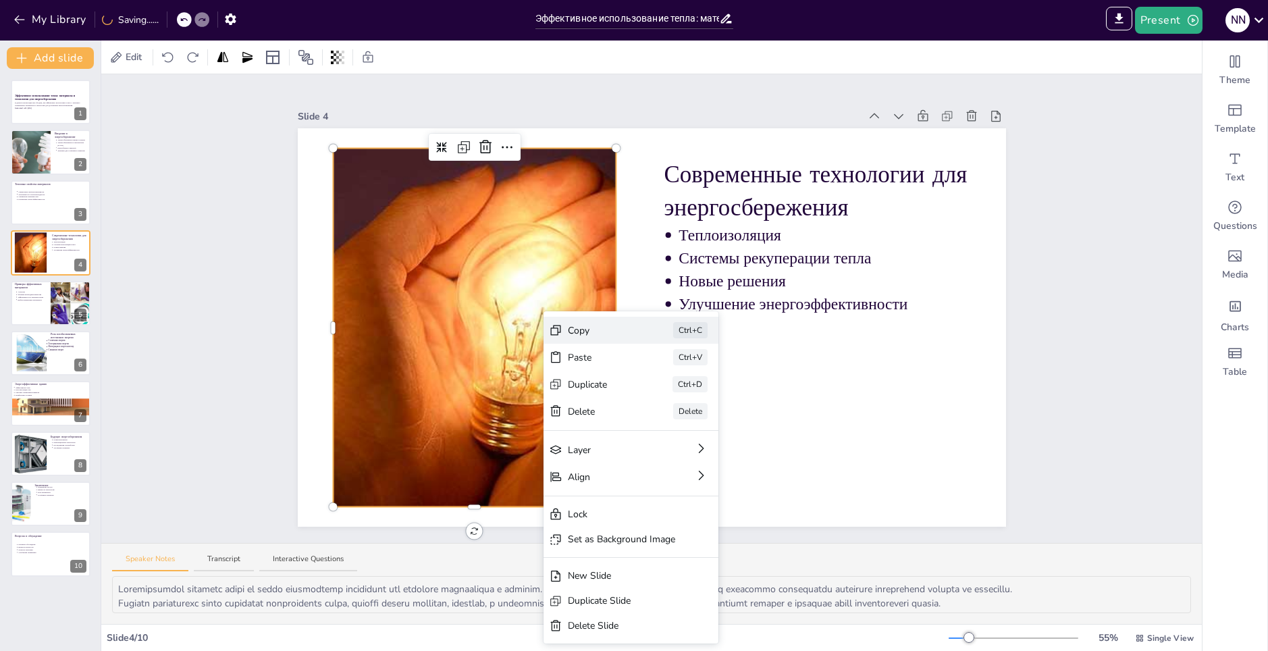
click at [577, 321] on div "Copy Ctrl+C" at bounding box center [631, 330] width 175 height 27
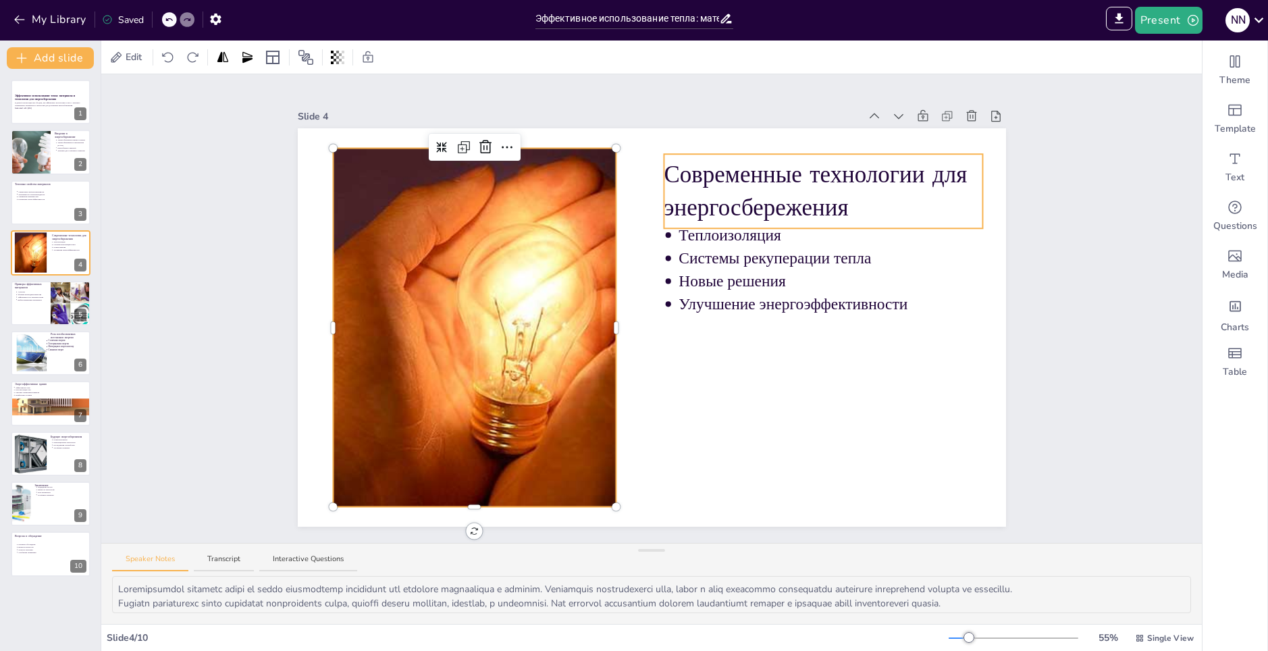
click at [666, 163] on p "Современные технологии для энергосбережения" at bounding box center [823, 191] width 319 height 66
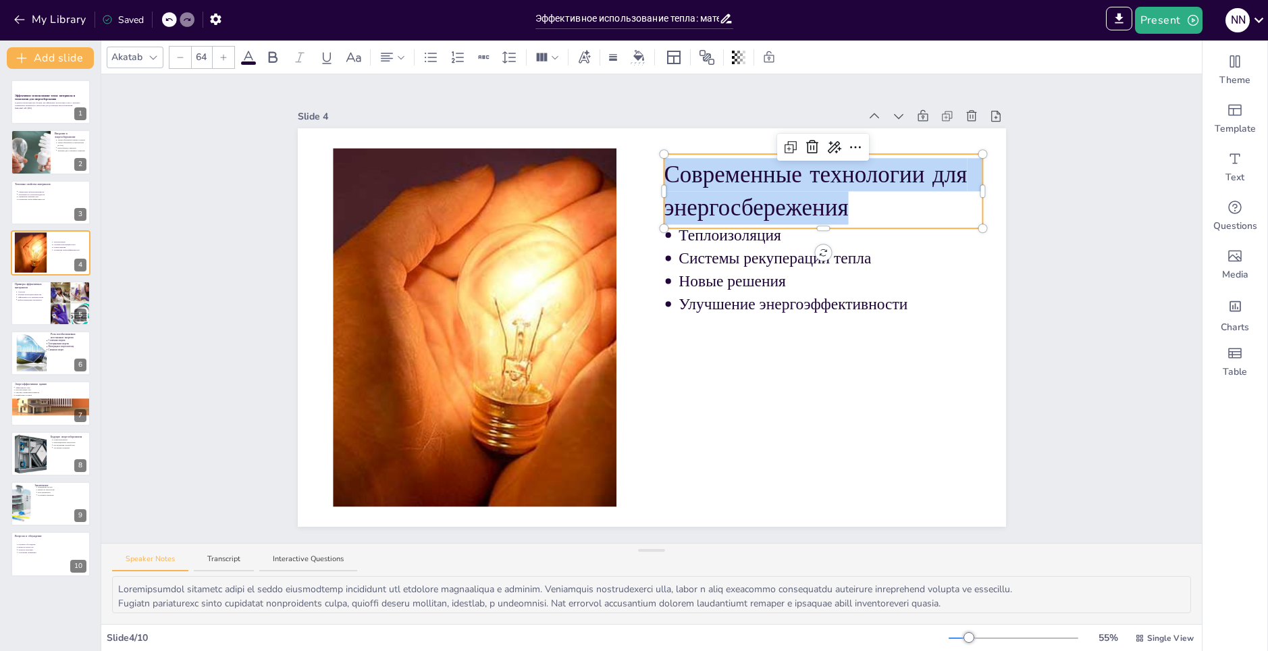
drag, startPoint x: 662, startPoint y: 164, endPoint x: 906, endPoint y: 213, distance: 249.4
click at [906, 213] on p "Современные технологии для энергосбережения" at bounding box center [823, 191] width 319 height 66
copy p "Современные технологии для энергосбережения"
click at [57, 461] on div at bounding box center [50, 454] width 81 height 46
type textarea "Loremipsum dolor sitametcon a elitseddoei temporinc utlaboreet dolor magnaaliqu…"
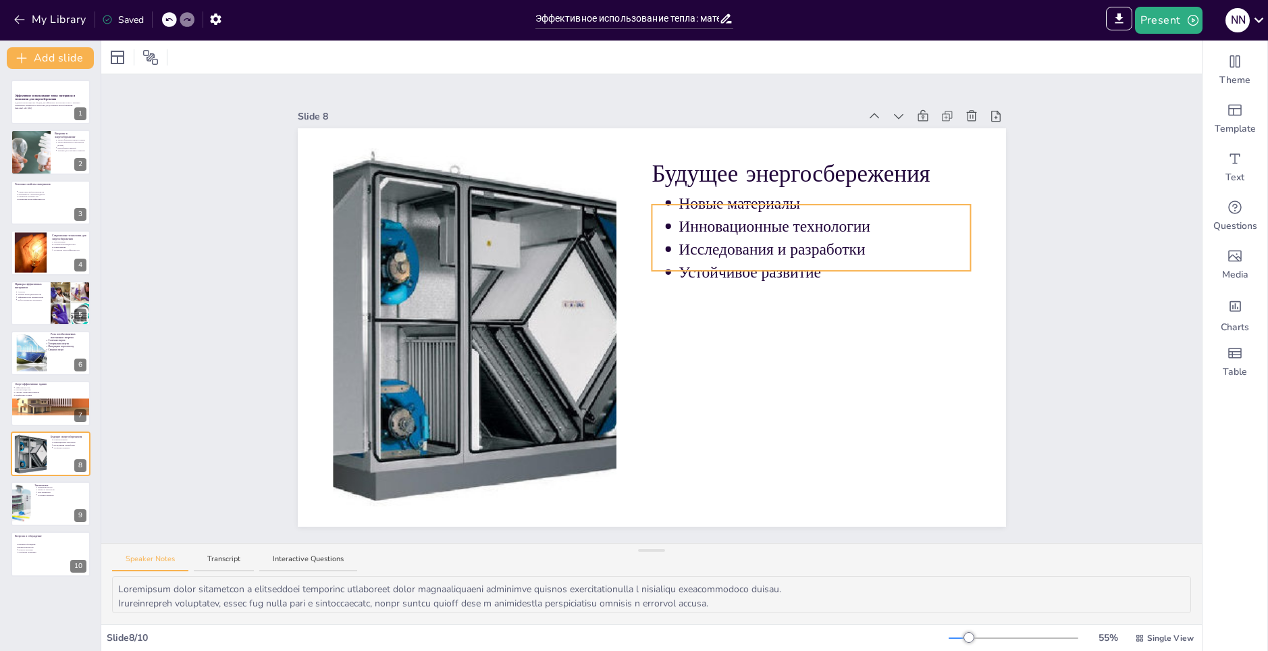
click at [690, 217] on p "Инновационные технологии" at bounding box center [825, 226] width 292 height 22
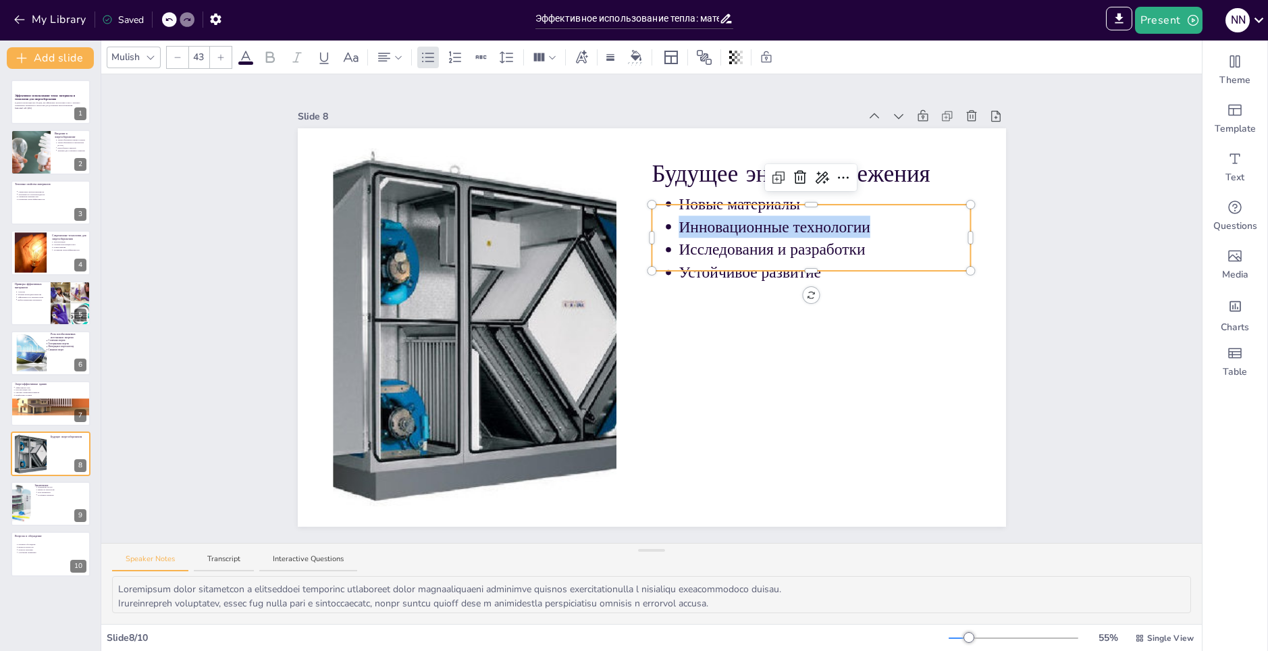
drag, startPoint x: 673, startPoint y: 222, endPoint x: 868, endPoint y: 224, distance: 194.5
click at [868, 224] on p "Инновационные технологии" at bounding box center [825, 226] width 292 height 22
copy p "Инновационные технологии"
